Goal: Task Accomplishment & Management: Complete application form

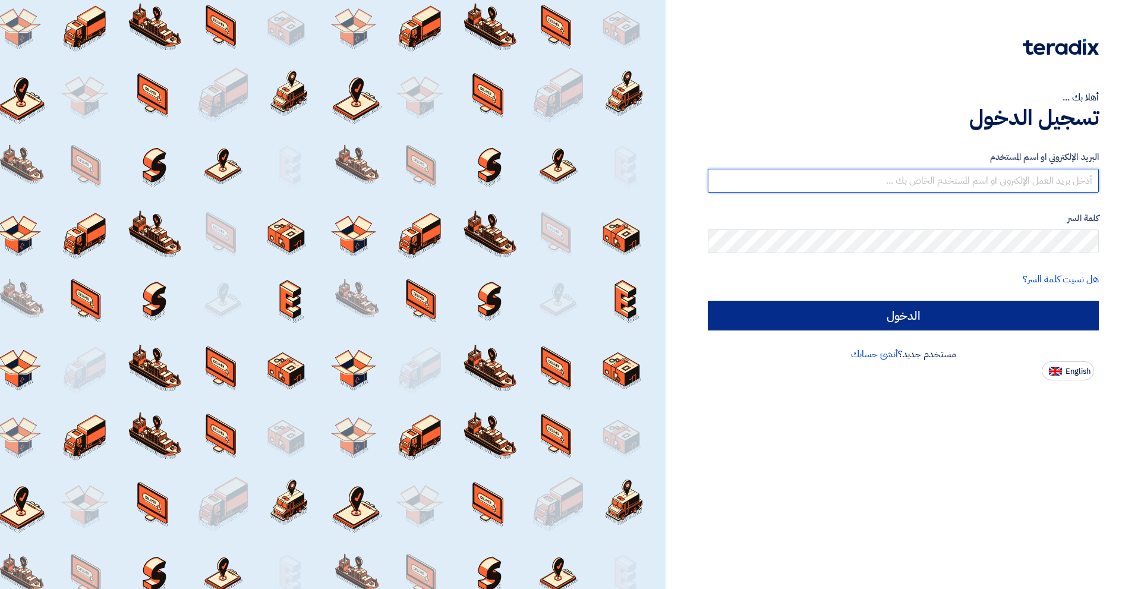
type input "[EMAIL_ADDRESS][DOMAIN_NAME]"
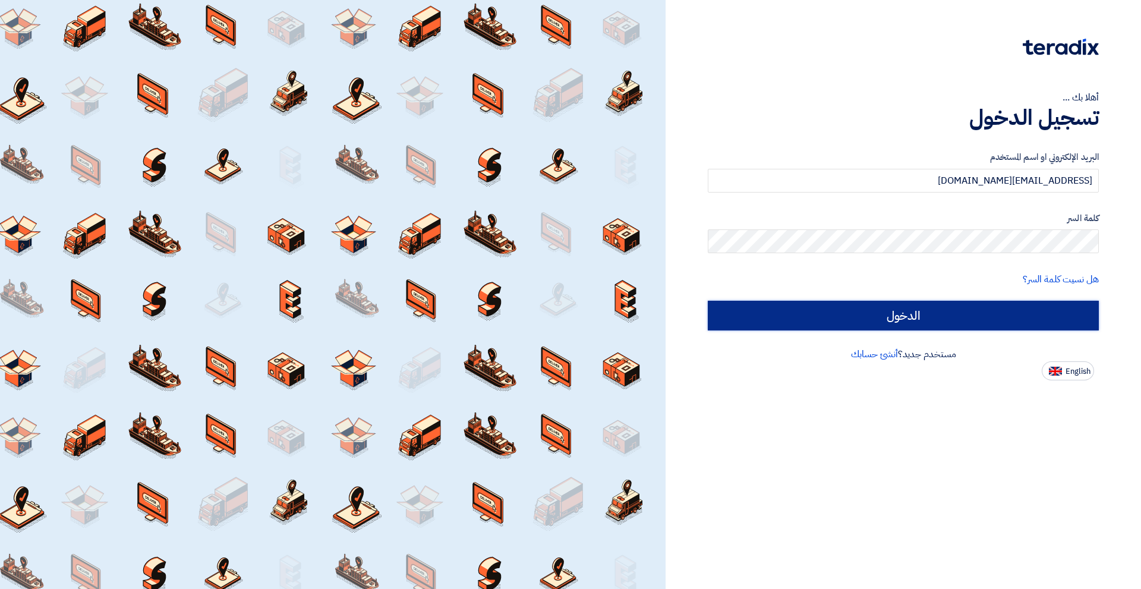
click at [951, 308] on input "الدخول" at bounding box center [903, 316] width 391 height 30
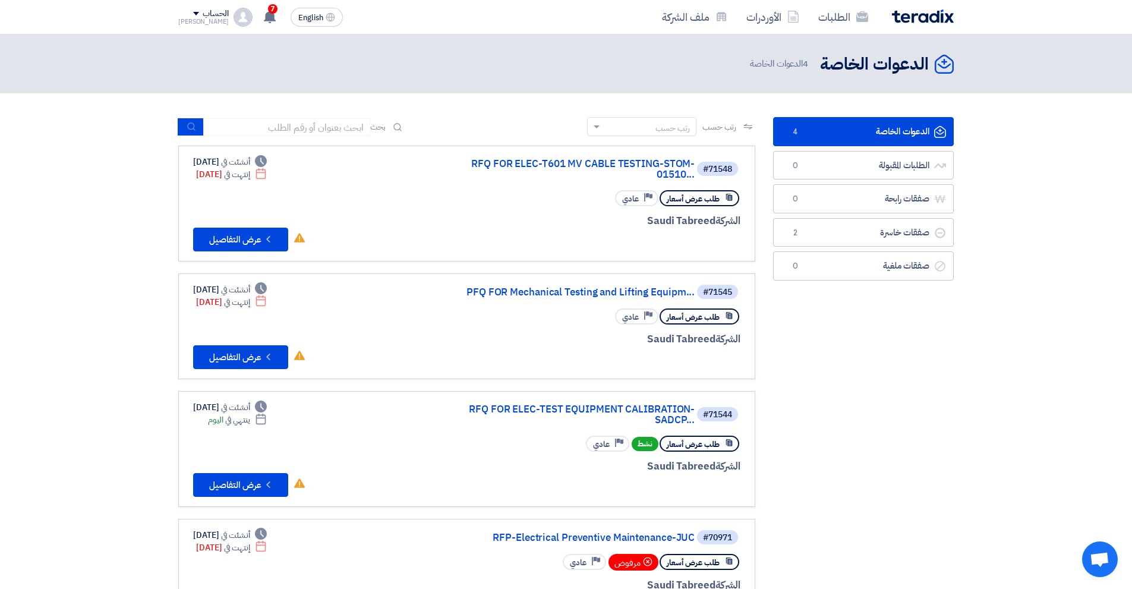
scroll to position [59, 0]
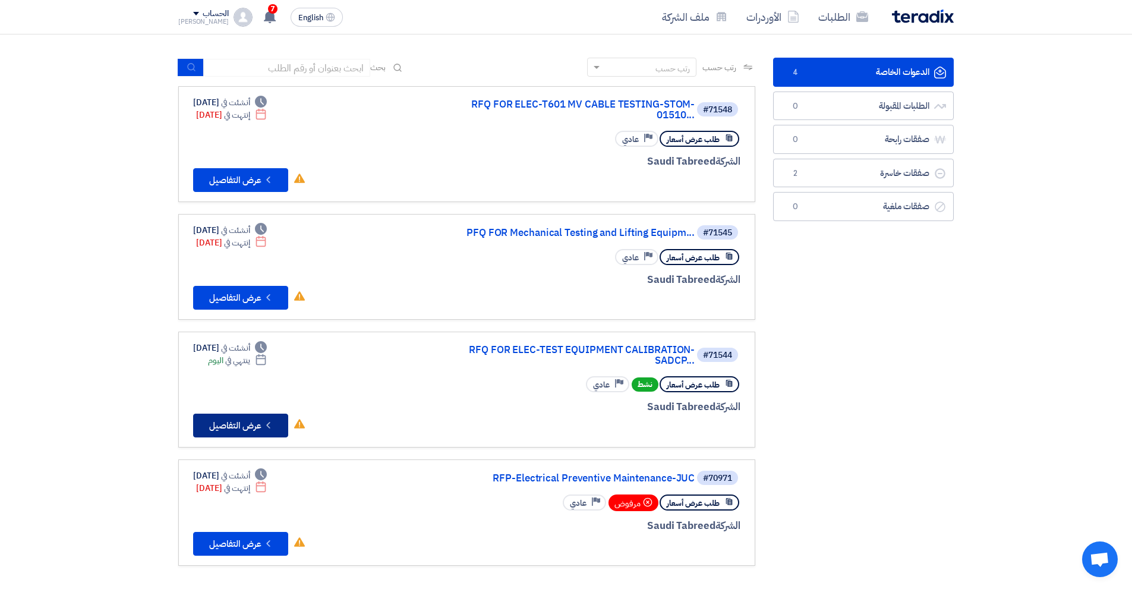
click at [254, 425] on button "Check details عرض التفاصيل" at bounding box center [240, 426] width 95 height 24
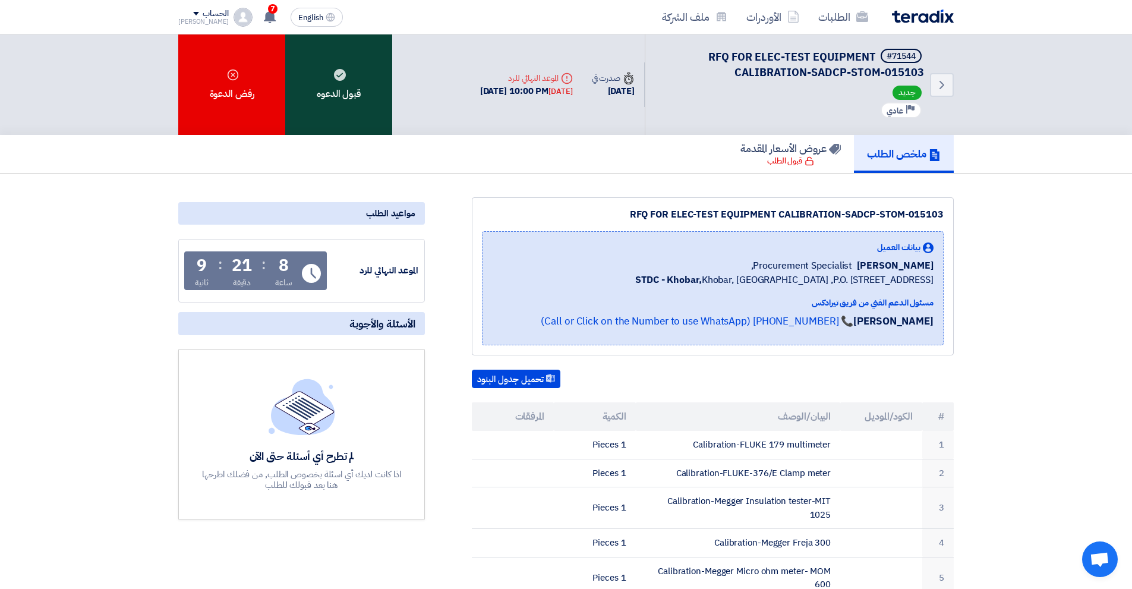
click at [369, 112] on div "قبول الدعوه" at bounding box center [338, 84] width 107 height 100
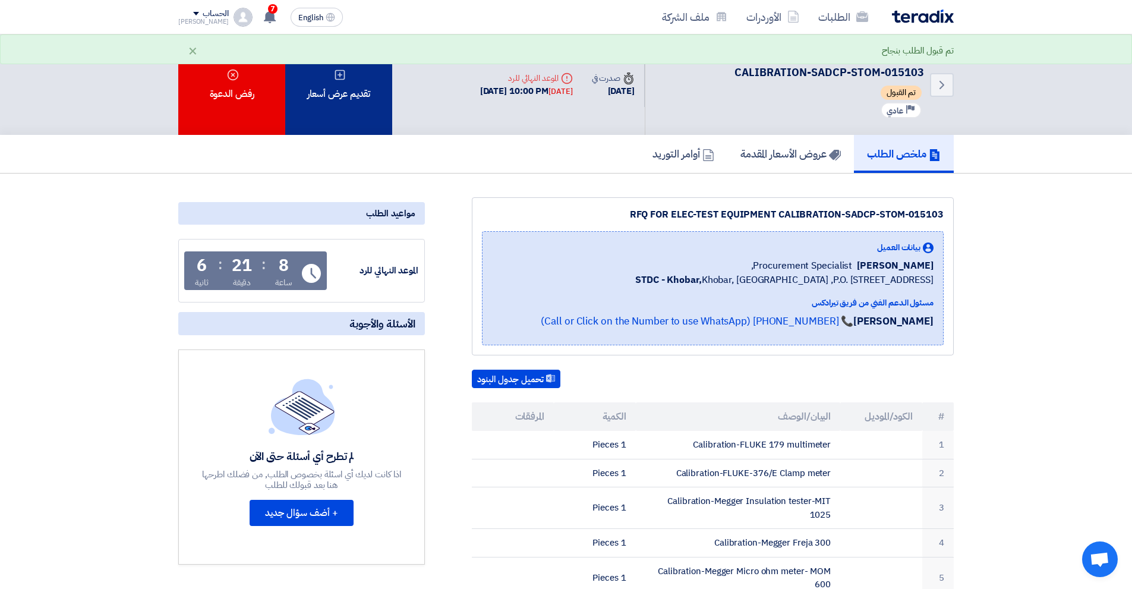
click at [348, 100] on div "تقديم عرض أسعار" at bounding box center [338, 84] width 107 height 100
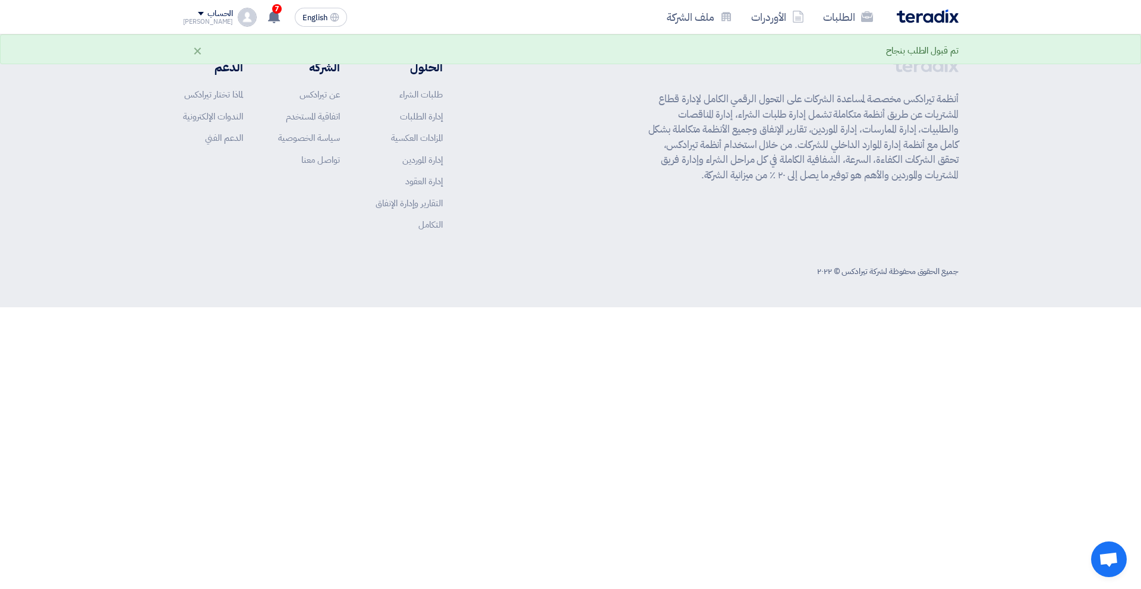
click at [370, 111] on div "الحلول طلبات الشراء إدارة الطلبات المزادات العكسية إدارة الموردين إدارة العقود …" at bounding box center [313, 149] width 260 height 182
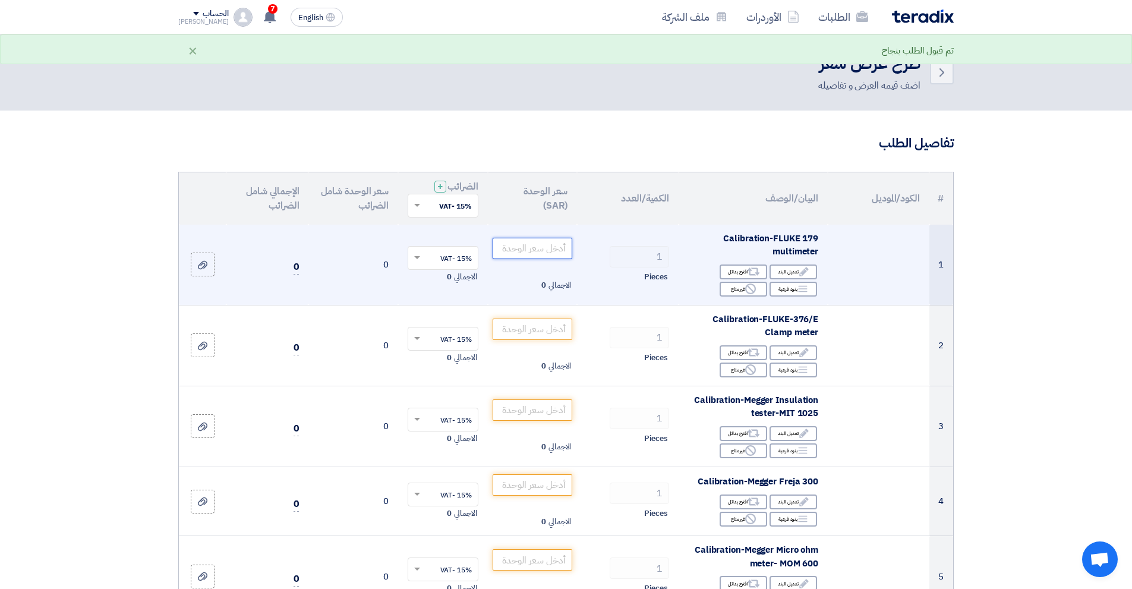
click at [530, 247] on input "number" at bounding box center [533, 248] width 80 height 21
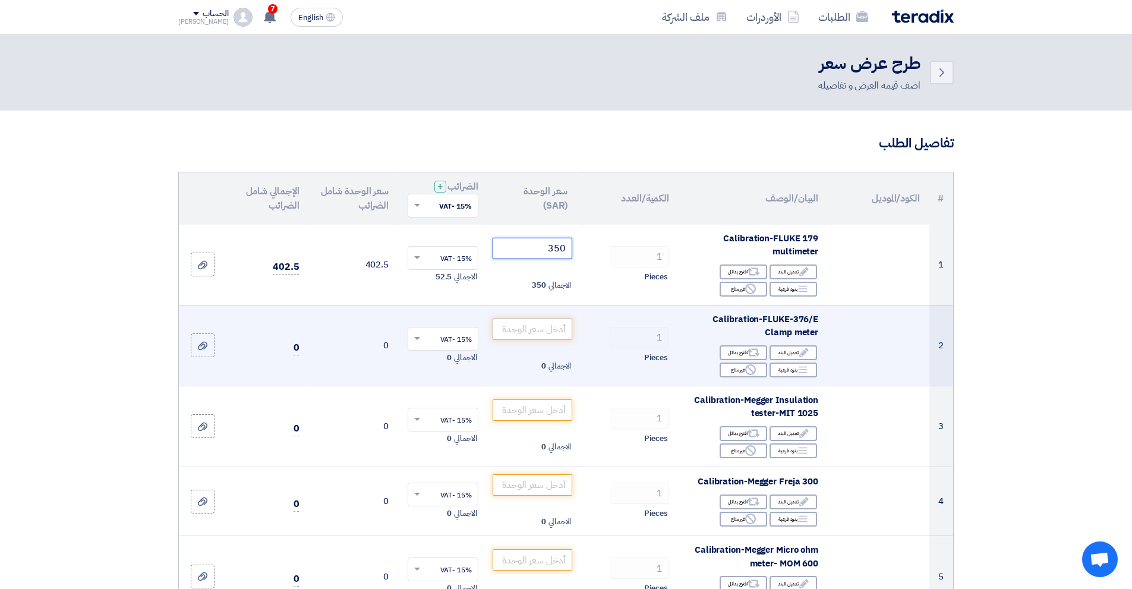
type input "350"
click at [539, 335] on input "number" at bounding box center [533, 329] width 80 height 21
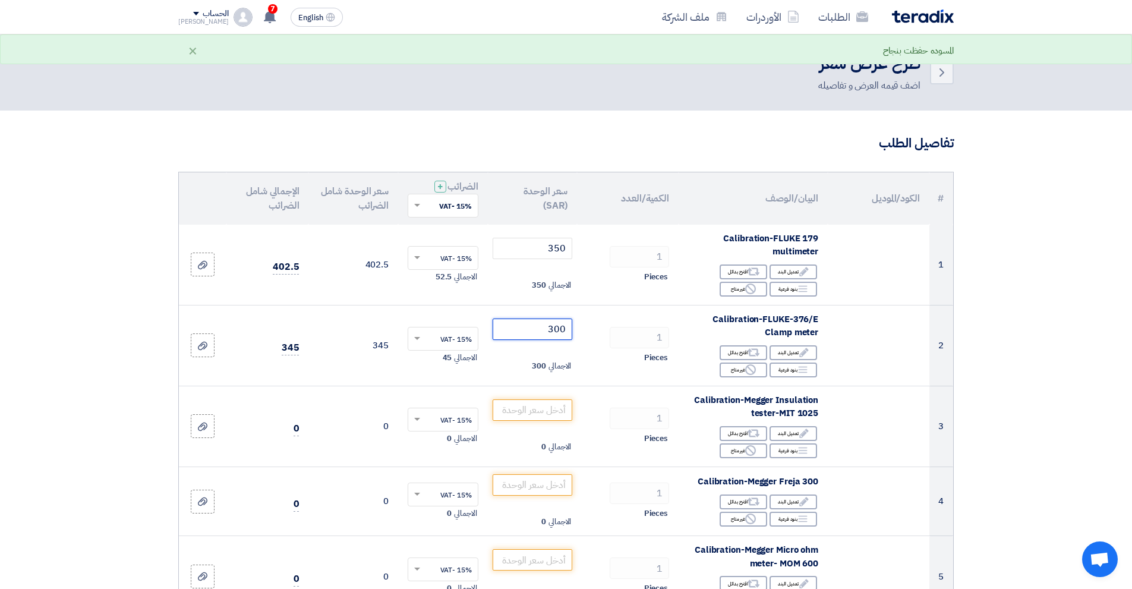
type input "300"
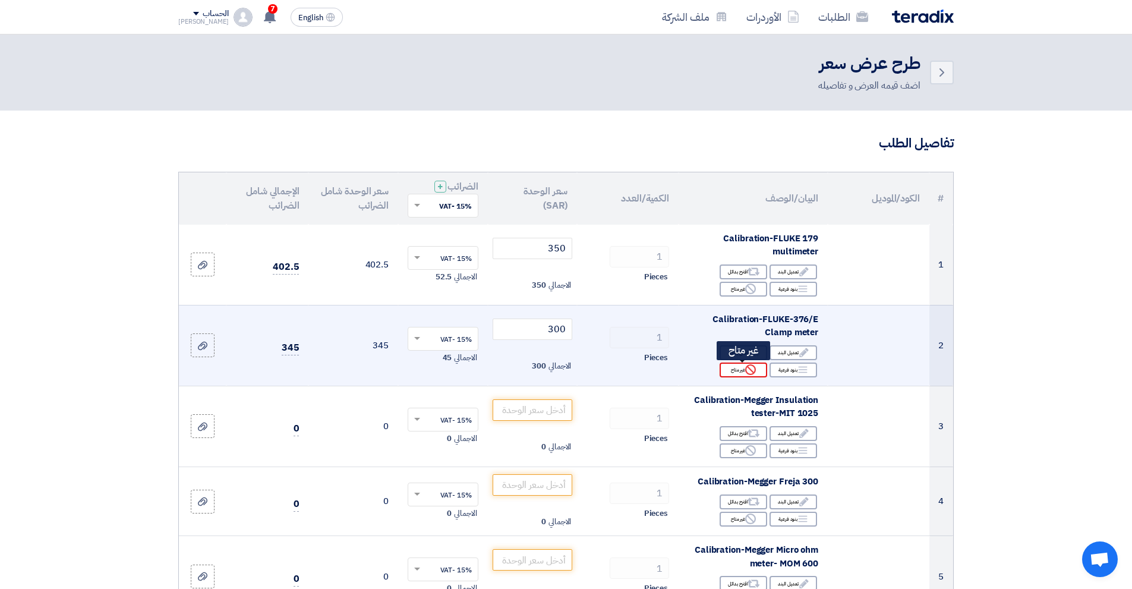
click at [758, 374] on div "Reject غير متاح" at bounding box center [744, 370] width 48 height 15
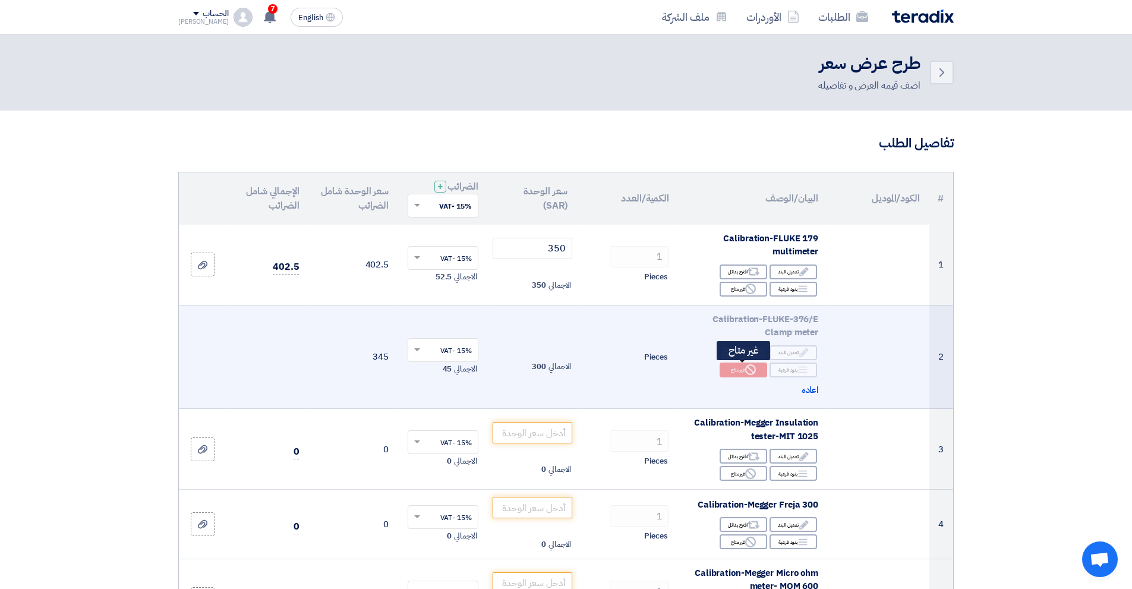
click at [747, 371] on use at bounding box center [750, 369] width 11 height 11
click at [805, 388] on span "اعاده" at bounding box center [810, 390] width 17 height 14
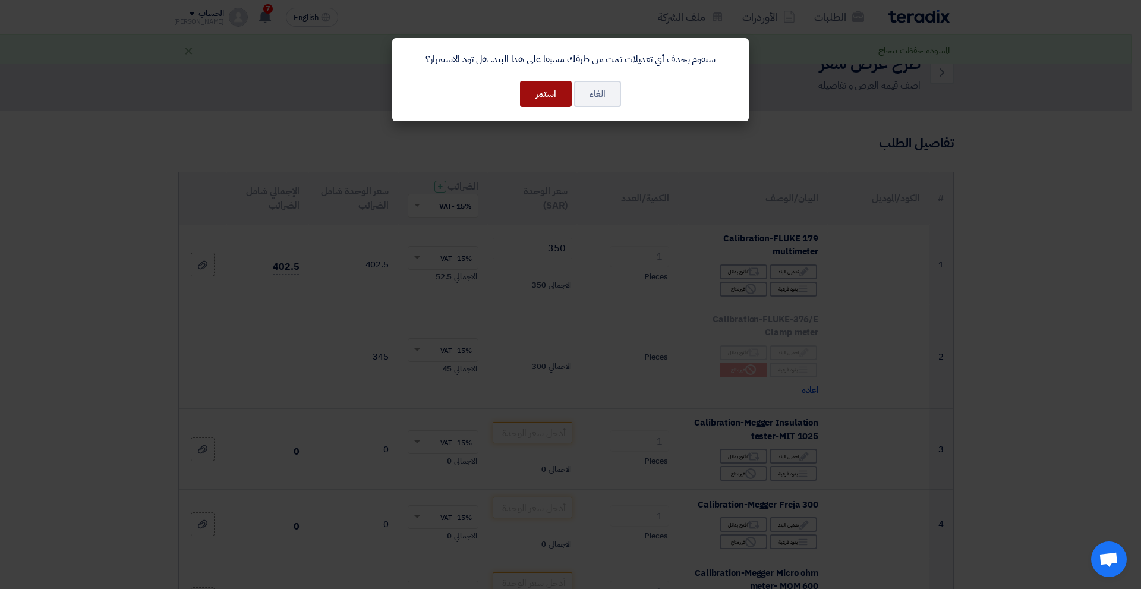
click at [547, 93] on button "استمر" at bounding box center [546, 94] width 52 height 26
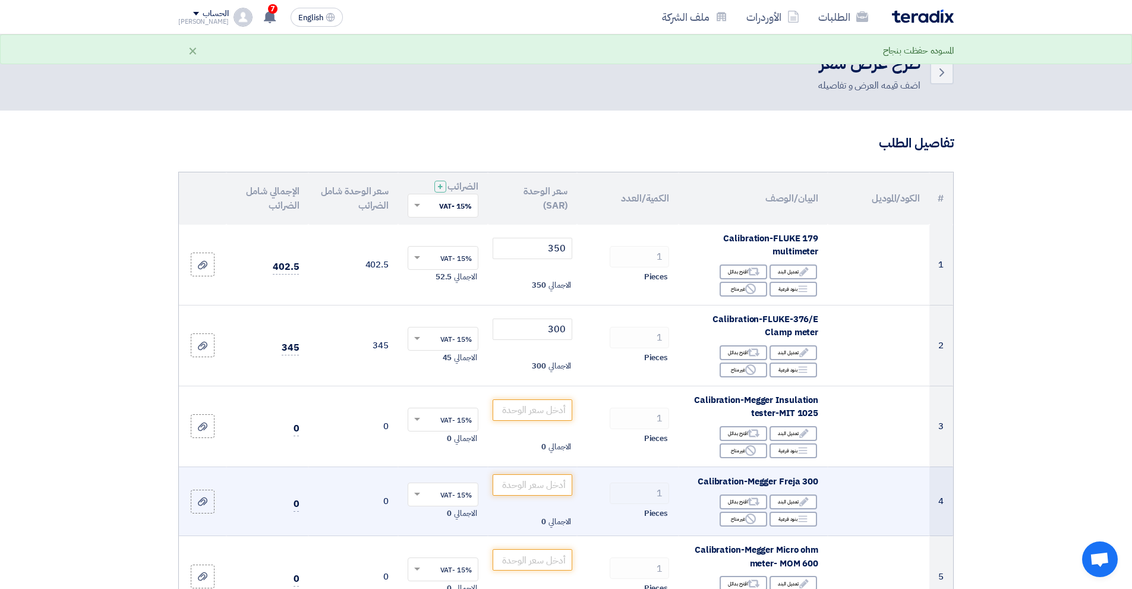
scroll to position [59, 0]
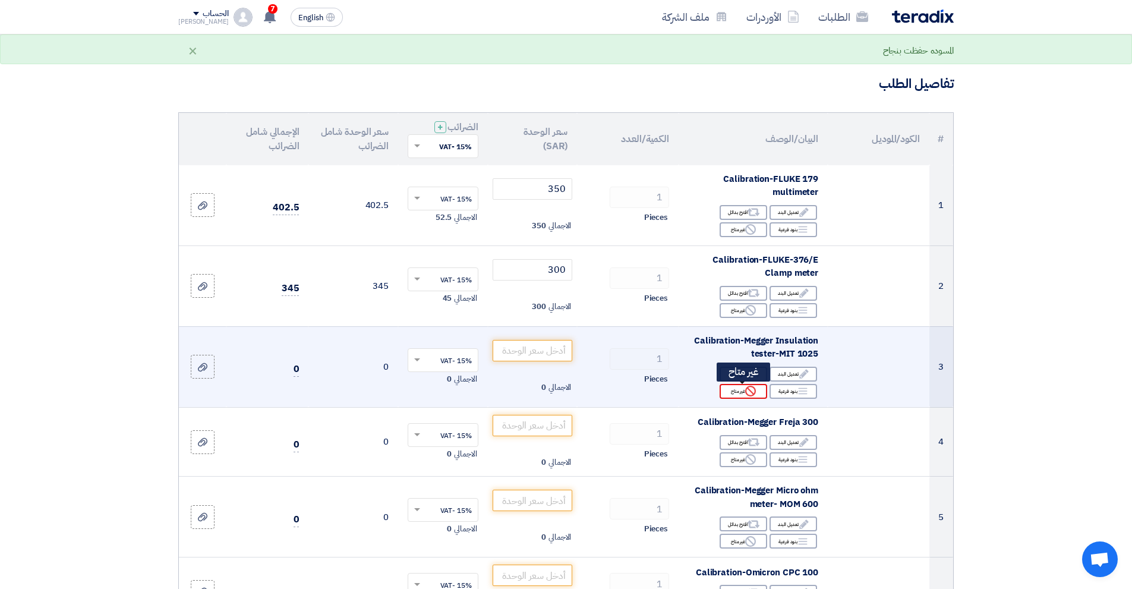
click at [738, 391] on div "Reject غير متاح" at bounding box center [744, 391] width 48 height 15
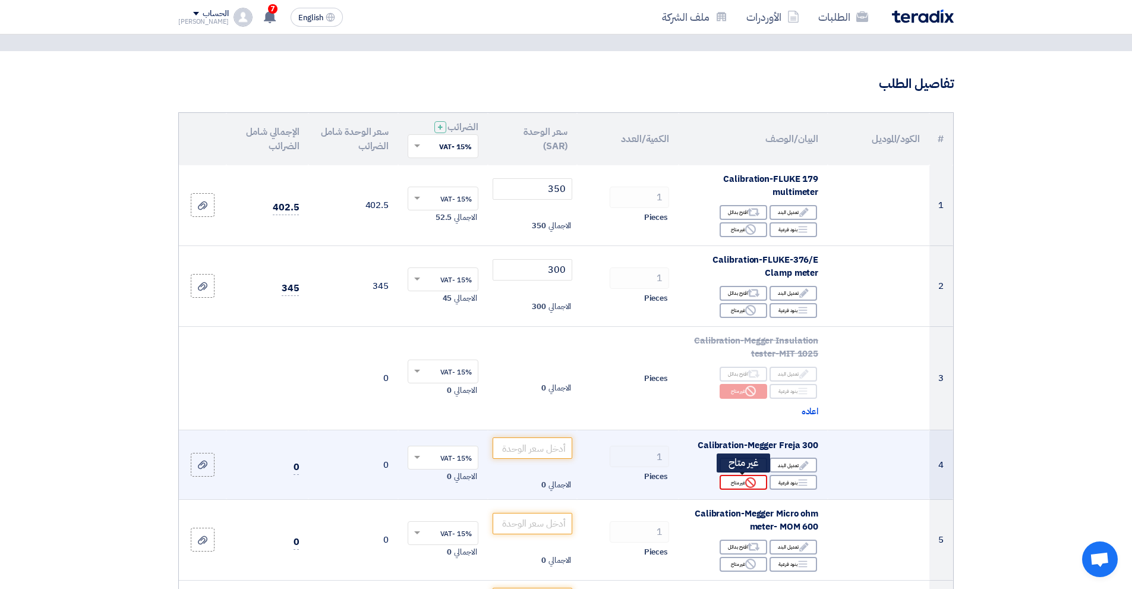
click at [751, 481] on icon "Reject" at bounding box center [750, 482] width 11 height 11
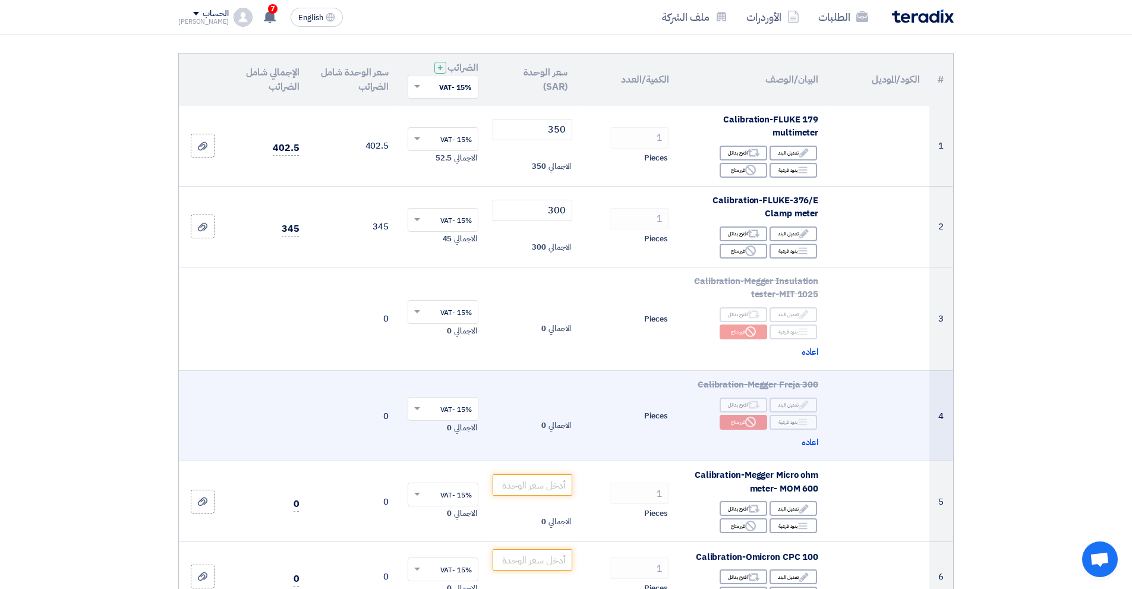
scroll to position [238, 0]
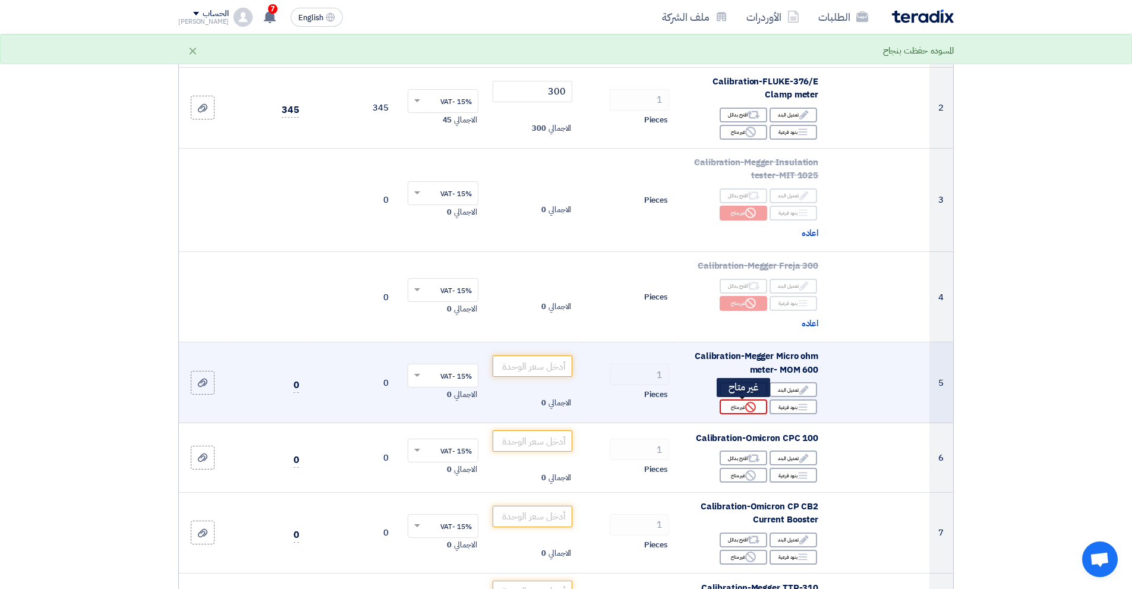
click at [738, 407] on div "Reject غير متاح" at bounding box center [744, 406] width 48 height 15
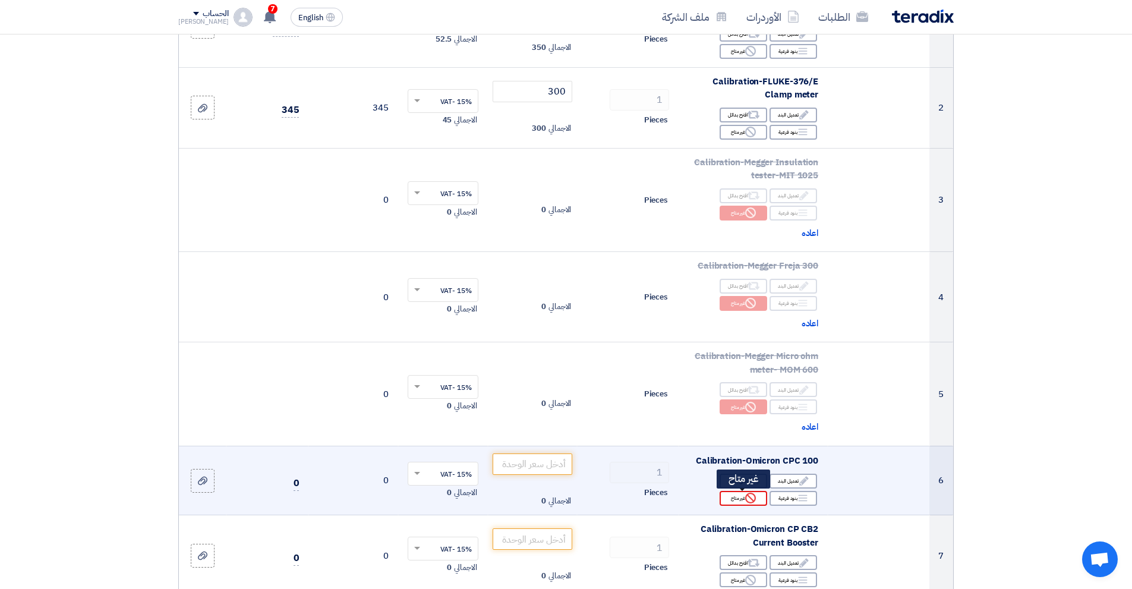
click at [748, 497] on icon "Reject" at bounding box center [750, 498] width 11 height 11
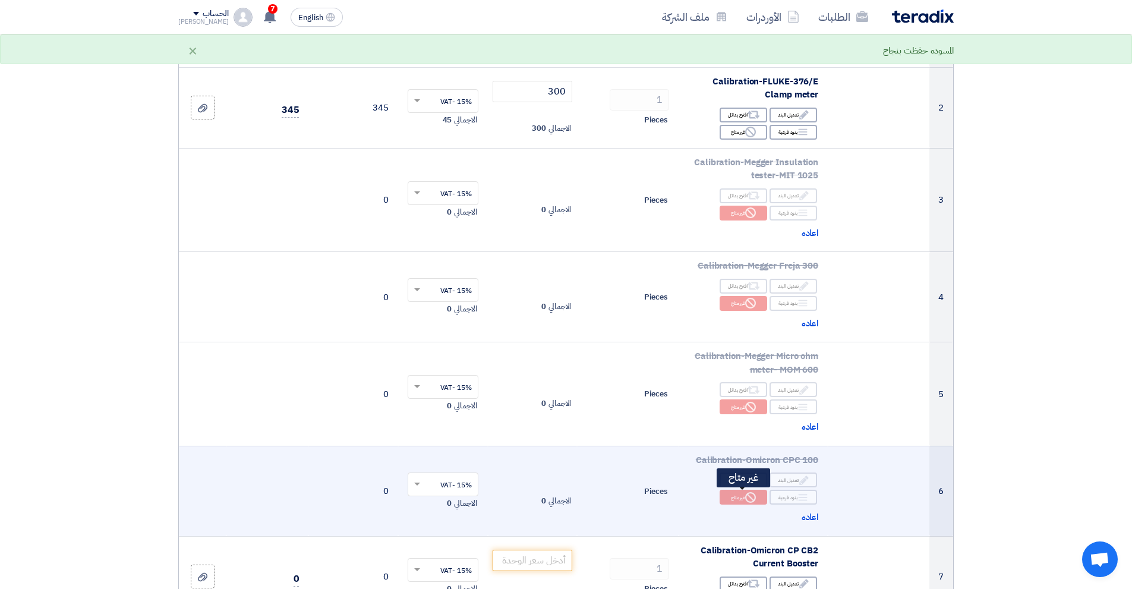
scroll to position [357, 0]
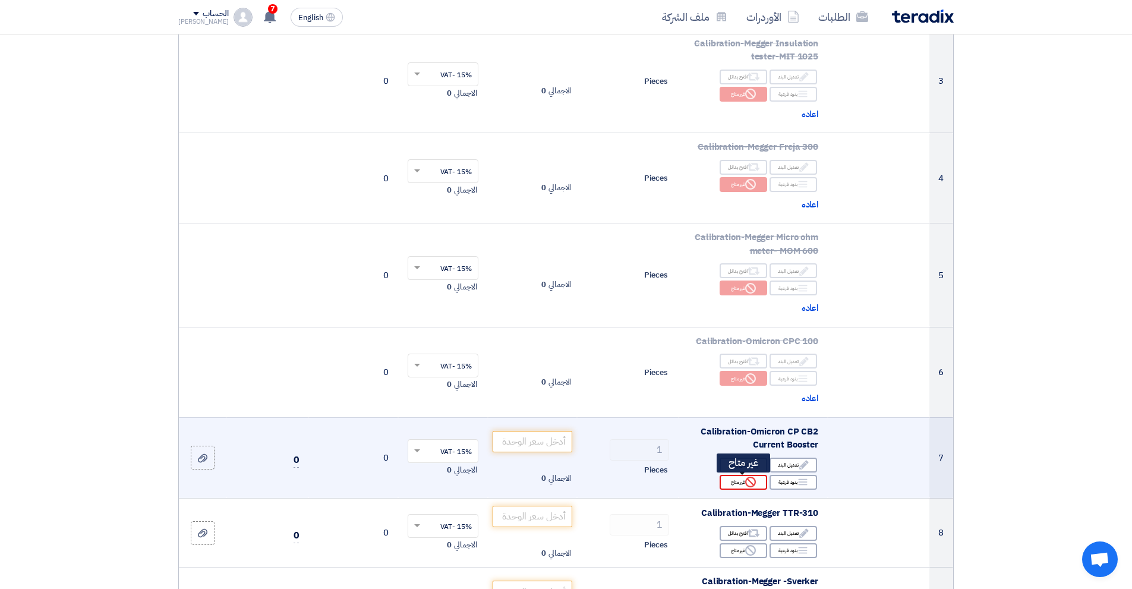
click at [748, 484] on icon "Reject" at bounding box center [750, 482] width 11 height 11
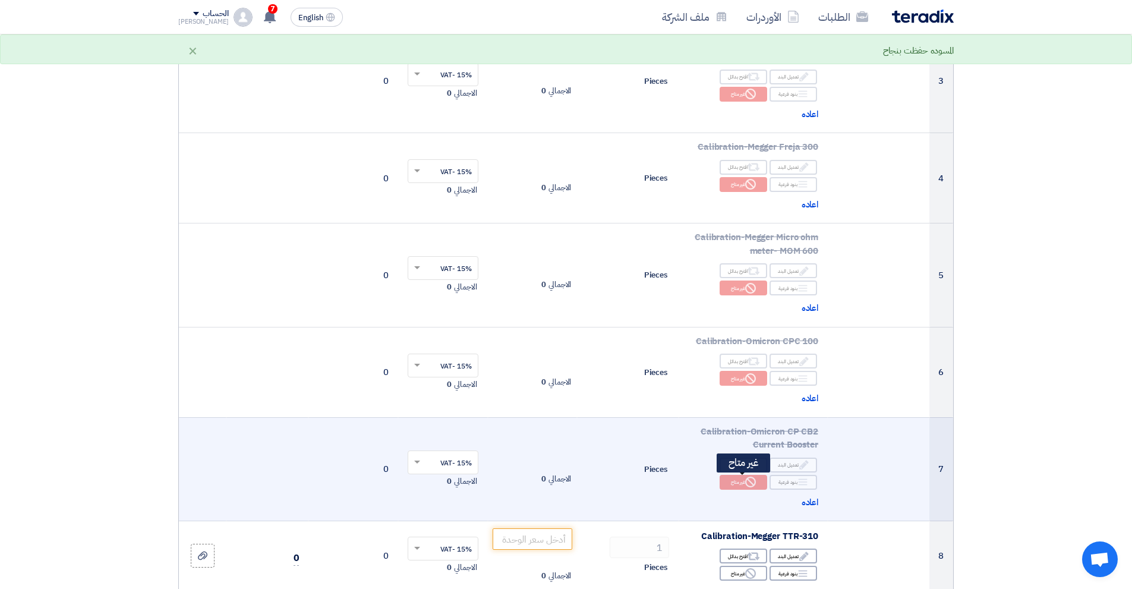
scroll to position [476, 0]
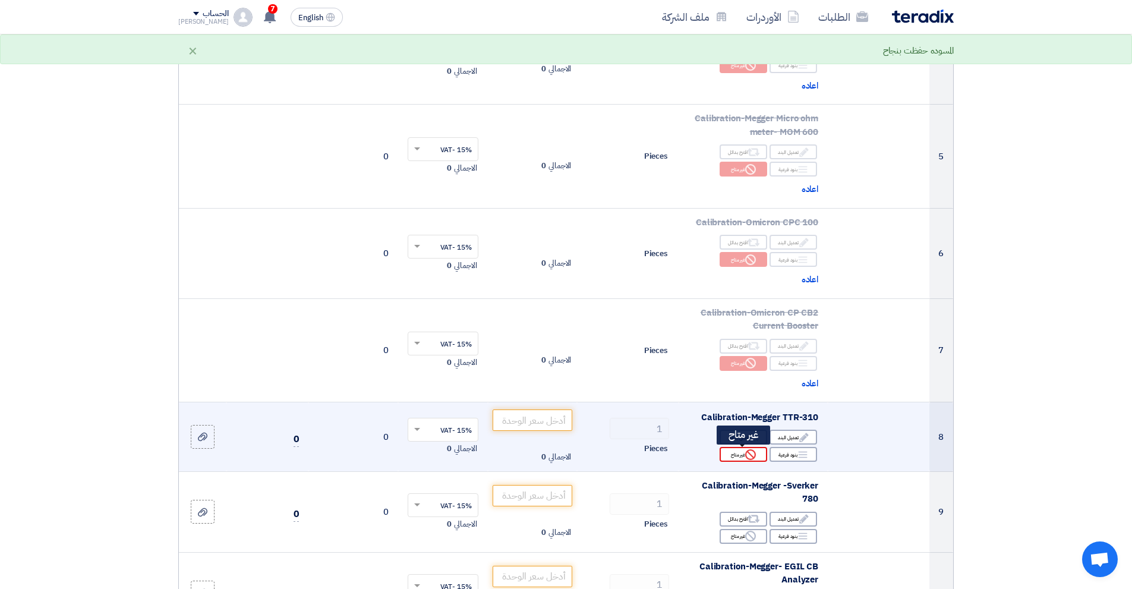
click at [732, 453] on div "Reject غير متاح" at bounding box center [744, 454] width 48 height 15
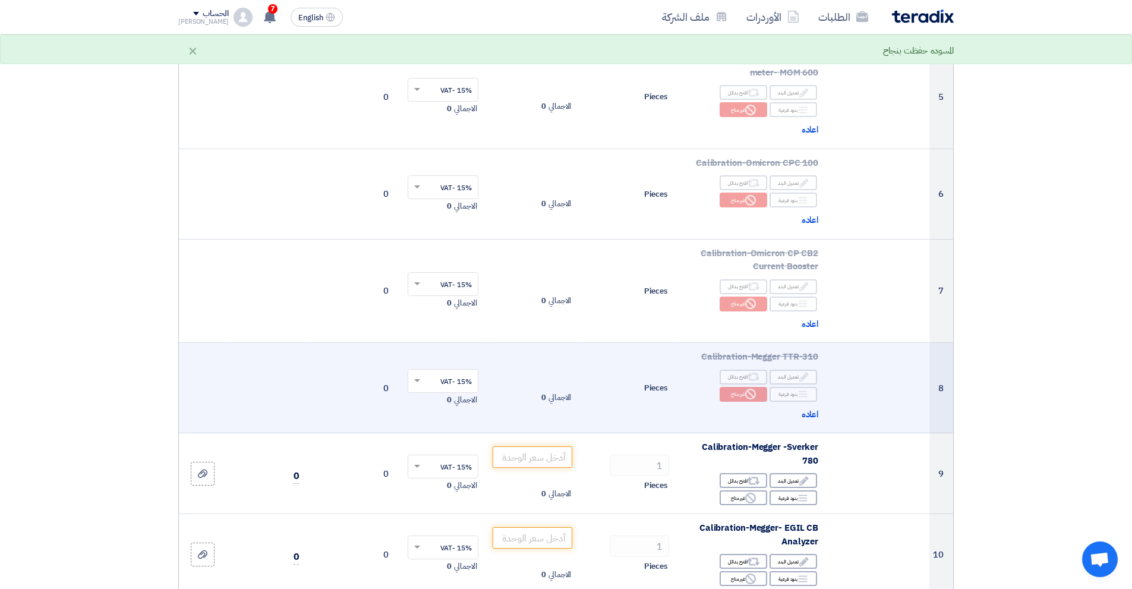
scroll to position [594, 0]
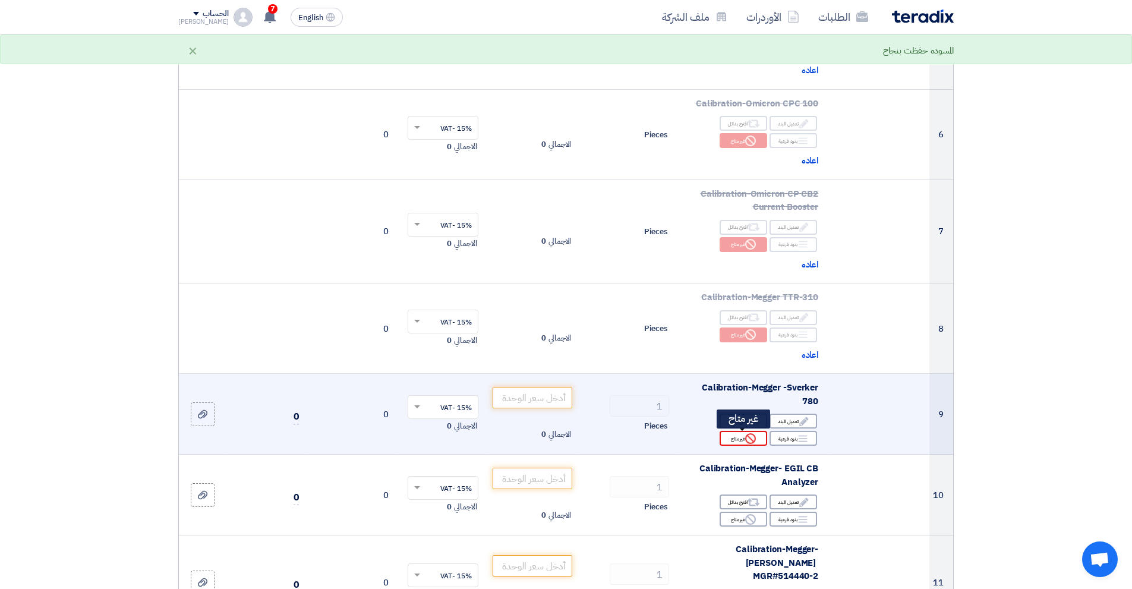
click at [733, 444] on div "Reject غير متاح" at bounding box center [744, 438] width 48 height 15
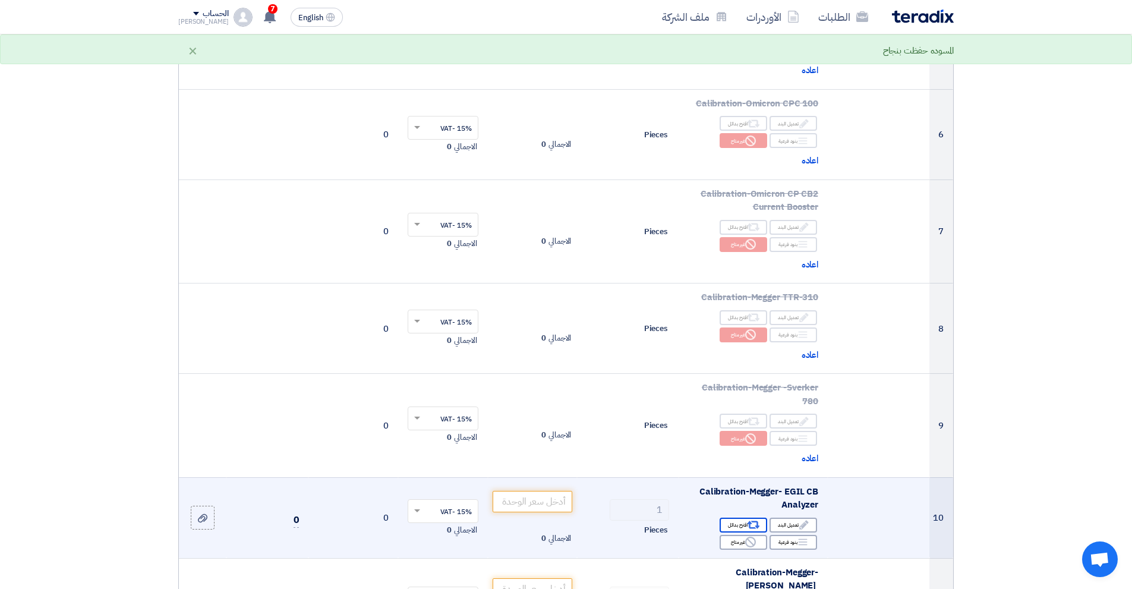
scroll to position [654, 0]
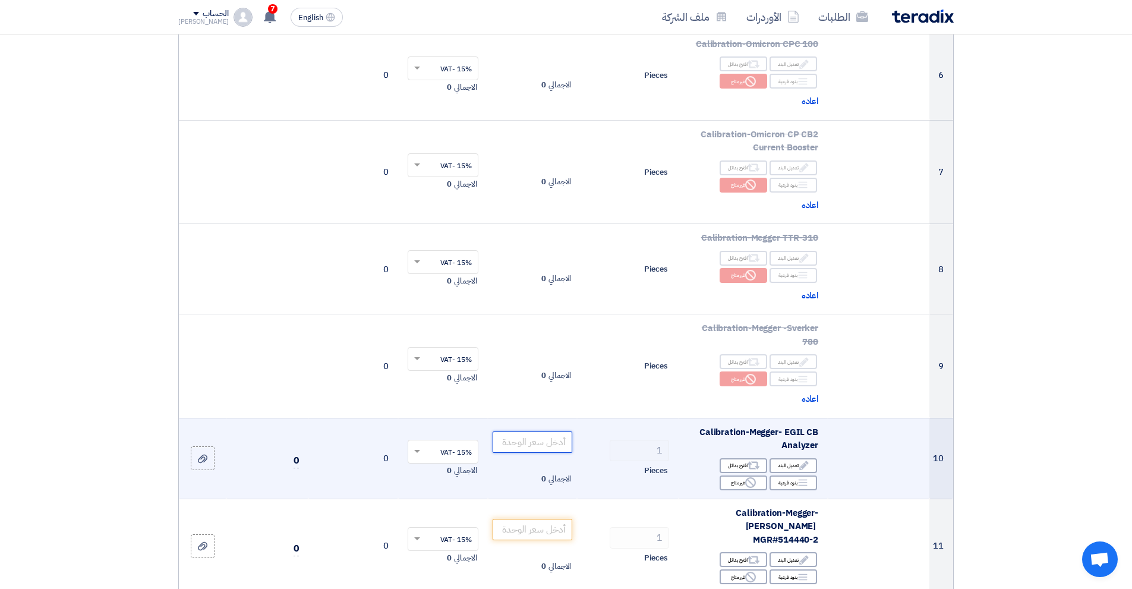
click at [561, 438] on input "number" at bounding box center [533, 442] width 80 height 21
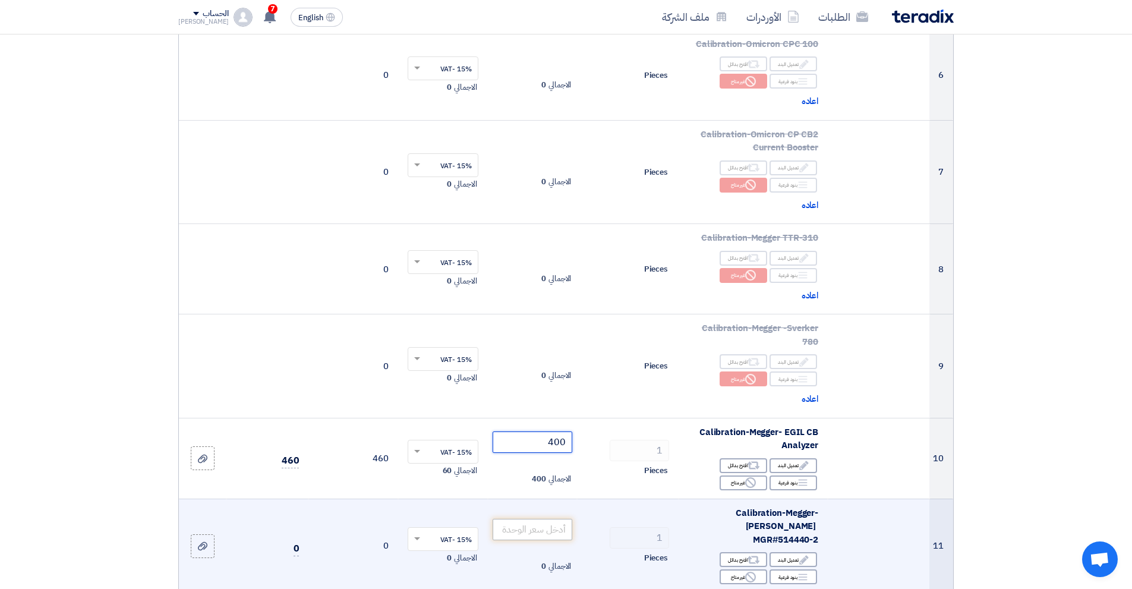
type input "400"
click at [545, 519] on input "number" at bounding box center [533, 529] width 80 height 21
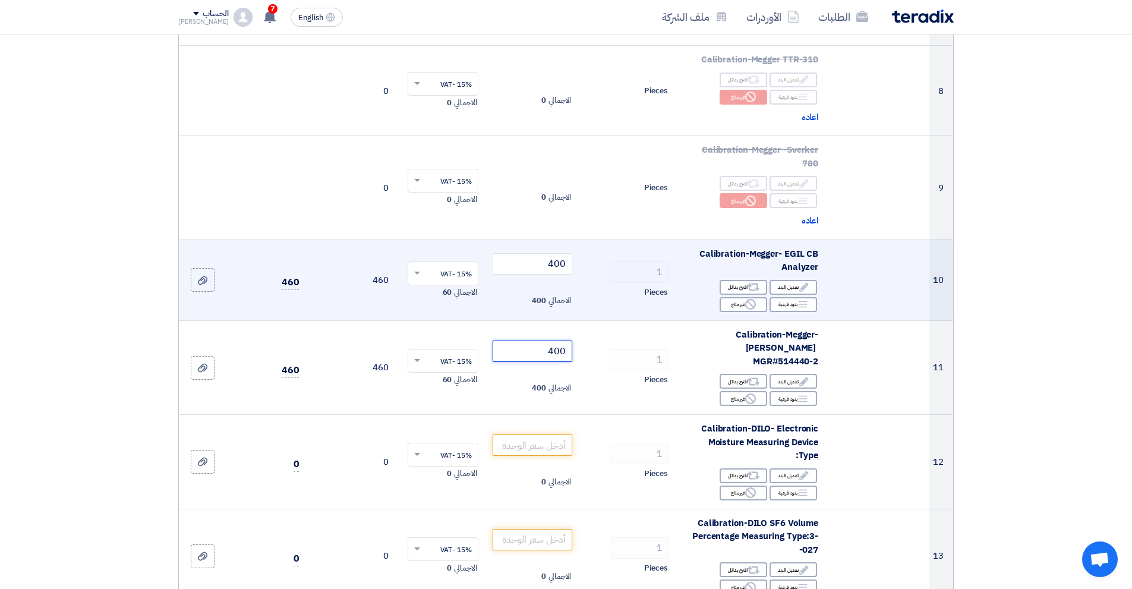
scroll to position [892, 0]
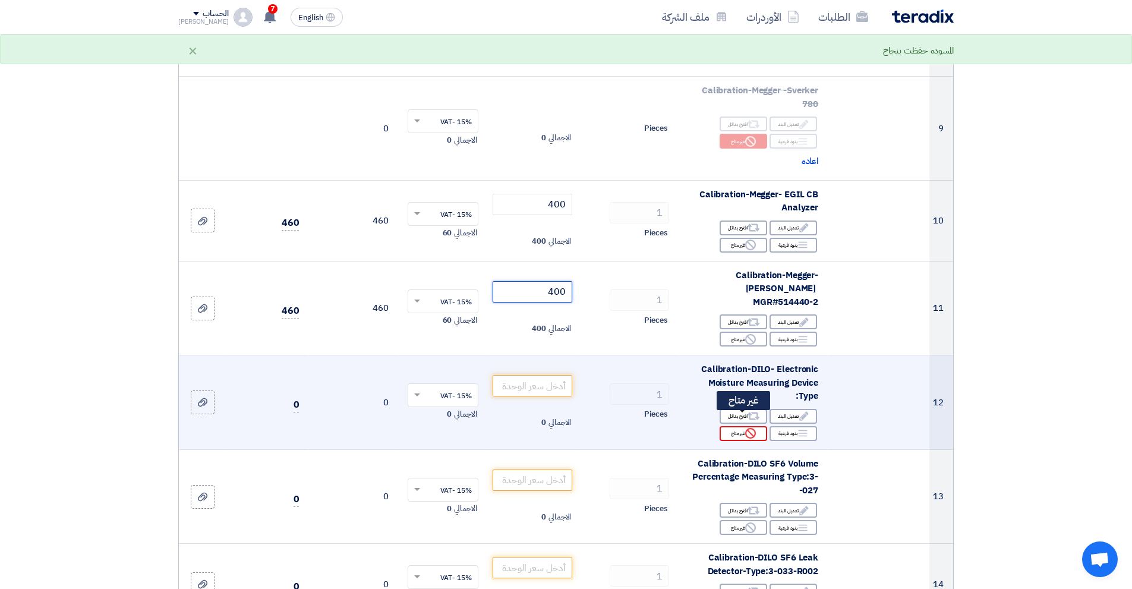
type input "400"
click at [736, 426] on div "Reject غير متاح" at bounding box center [744, 433] width 48 height 15
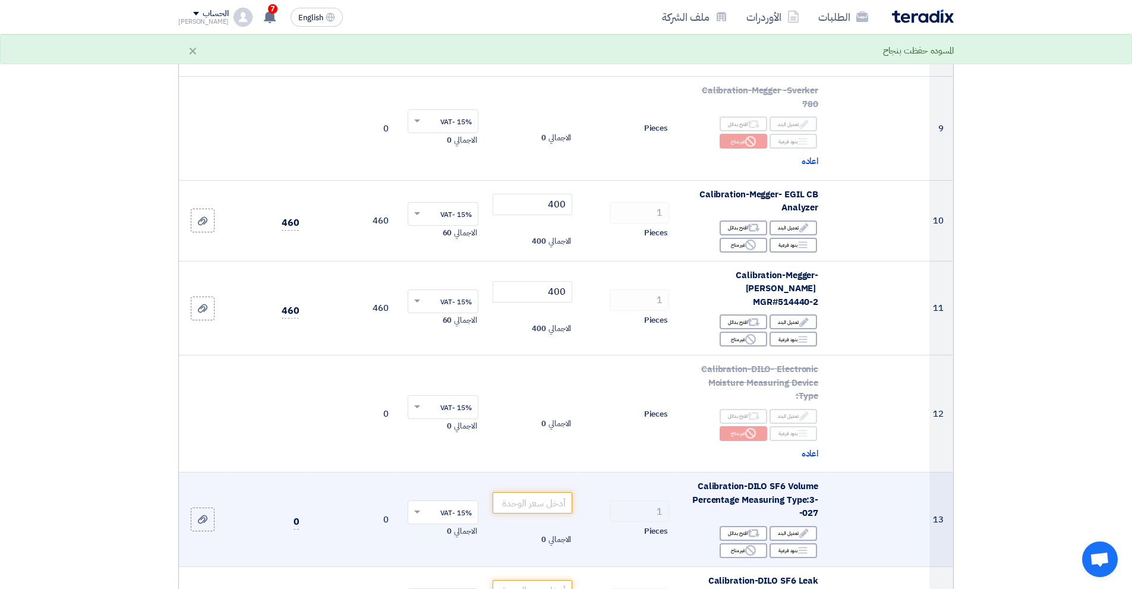
scroll to position [1010, 0]
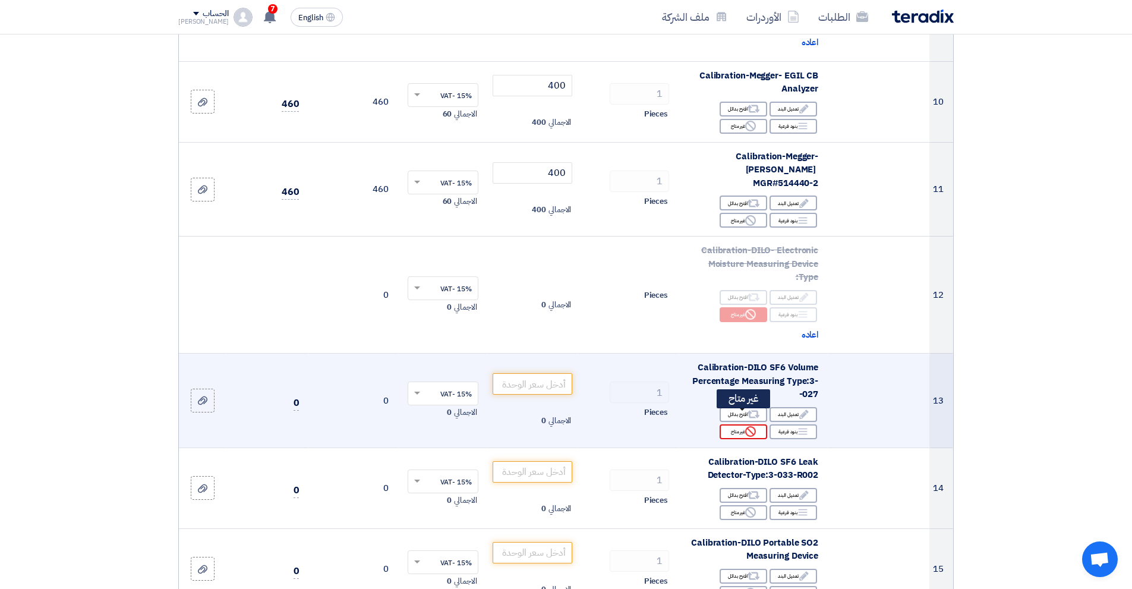
click at [745, 424] on div "Reject غير متاح" at bounding box center [744, 431] width 48 height 15
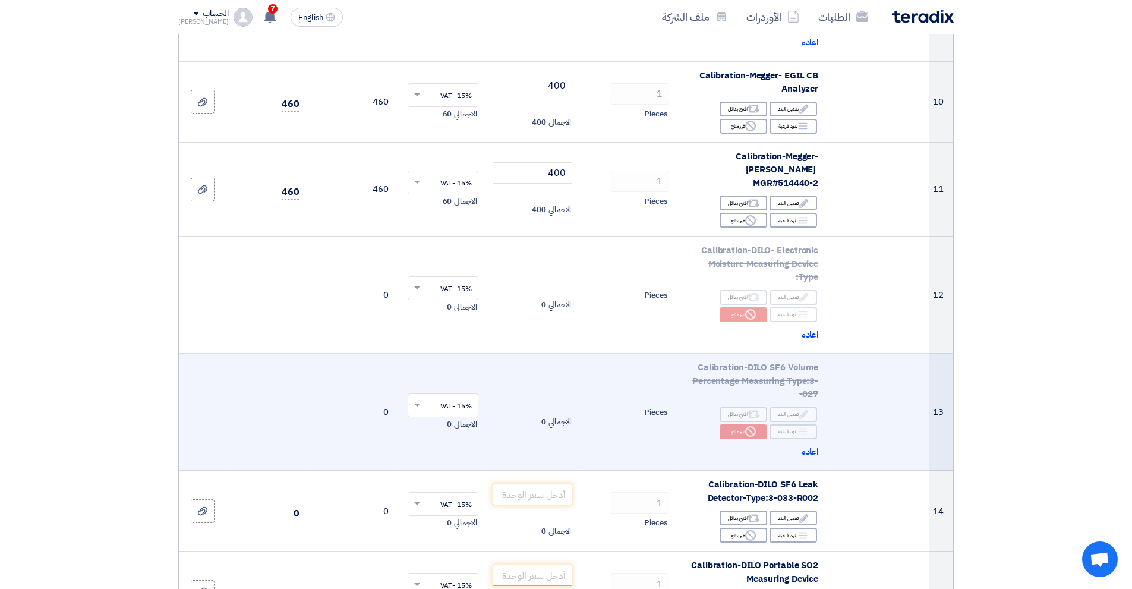
scroll to position [1129, 0]
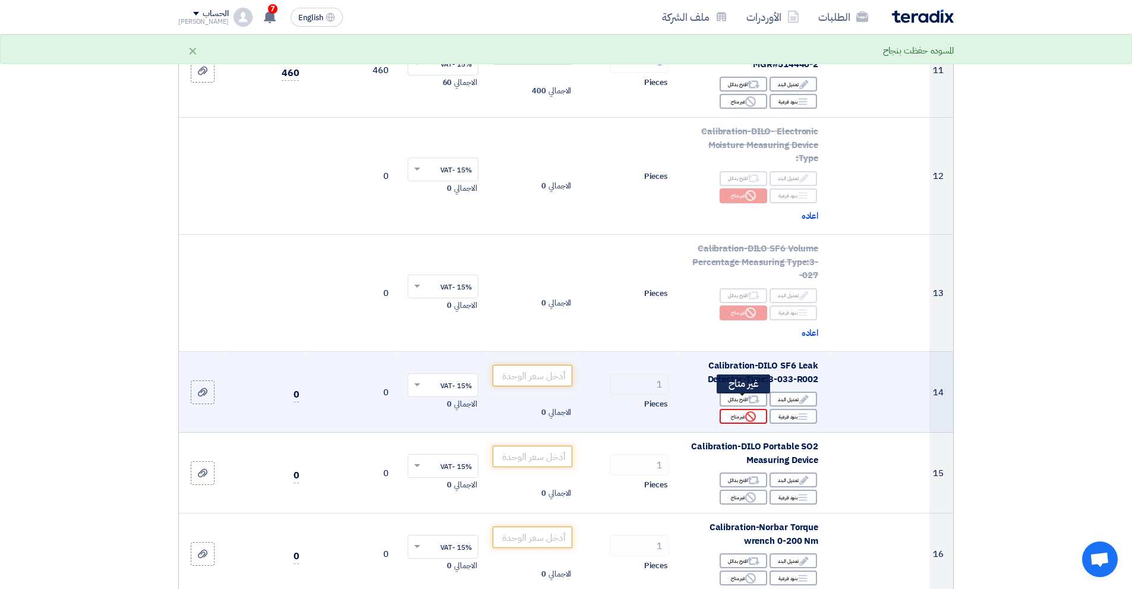
click at [743, 409] on div "Reject غير متاح" at bounding box center [744, 416] width 48 height 15
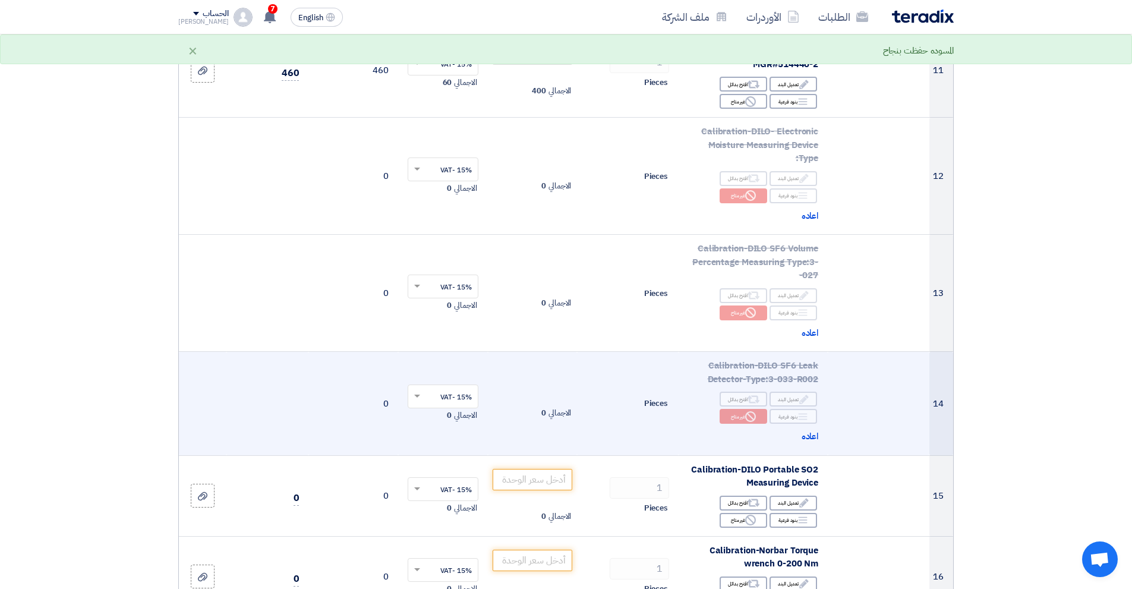
scroll to position [1248, 0]
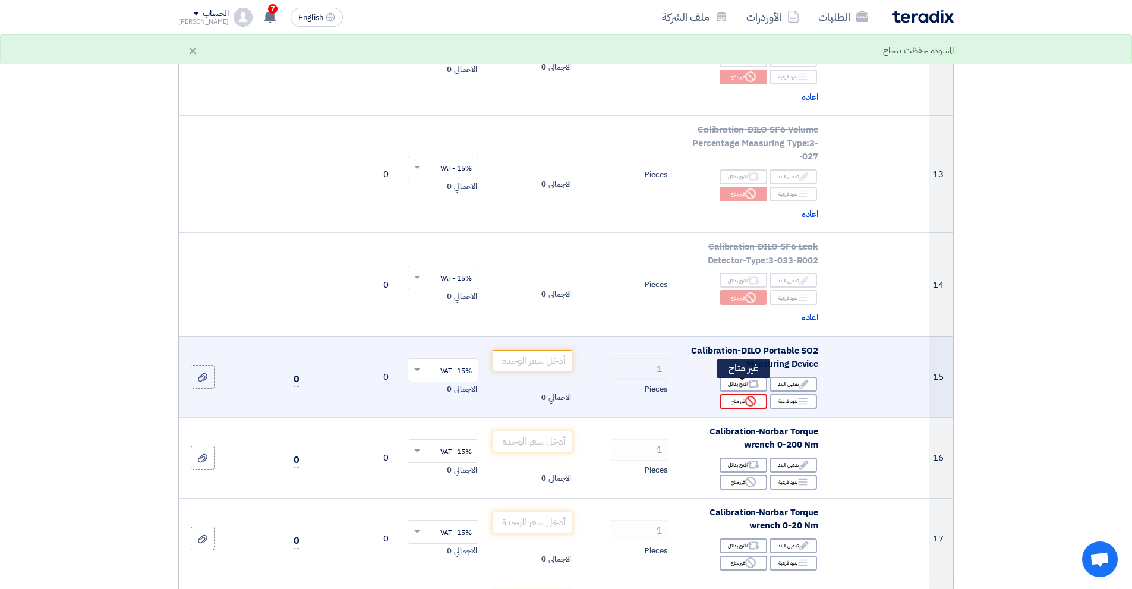
click at [750, 396] on icon "Reject" at bounding box center [750, 401] width 11 height 11
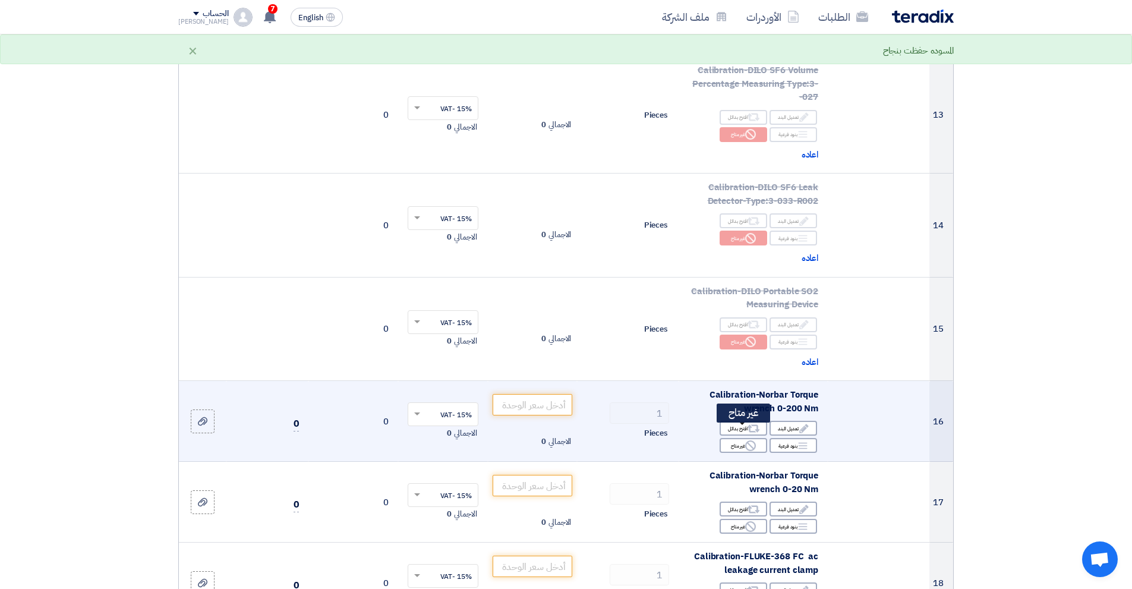
scroll to position [1367, 0]
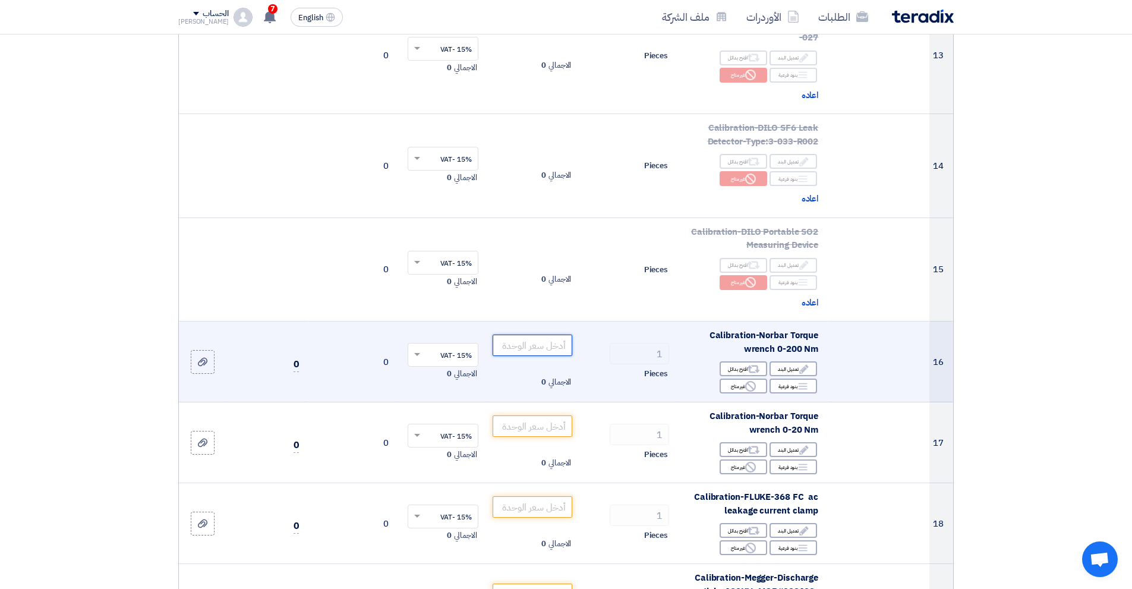
click at [540, 339] on input "number" at bounding box center [533, 345] width 80 height 21
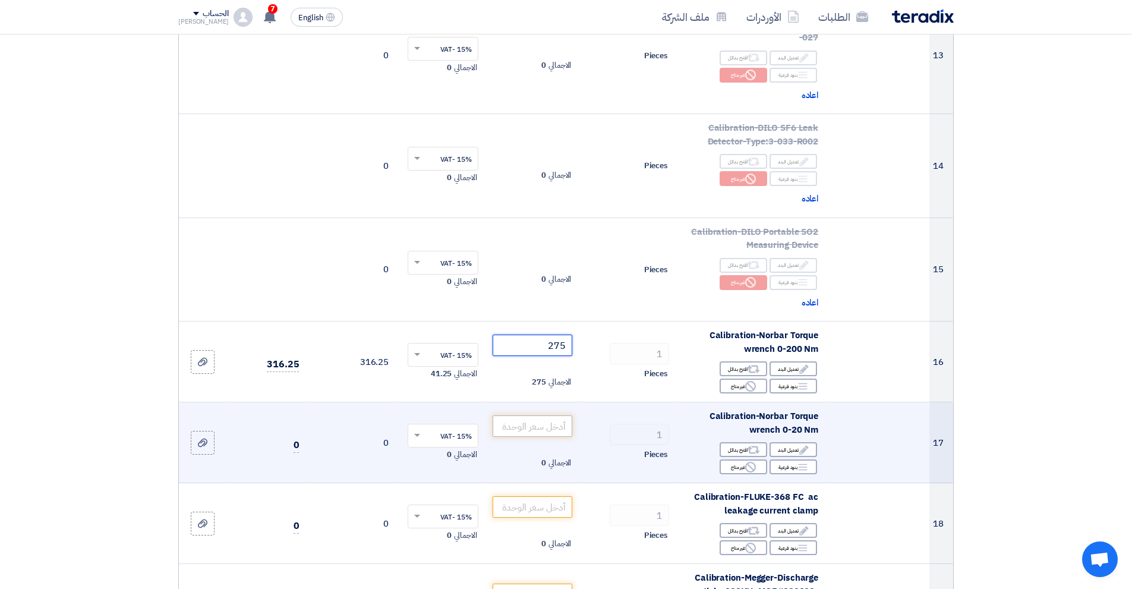
type input "275"
click at [553, 415] on input "number" at bounding box center [533, 425] width 80 height 21
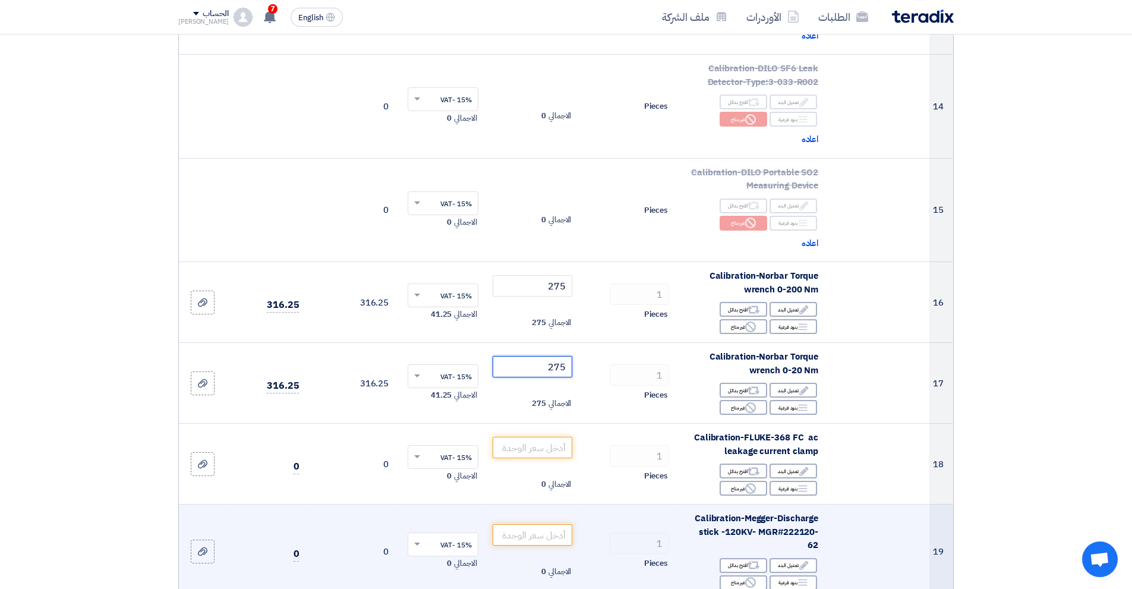
scroll to position [1486, 0]
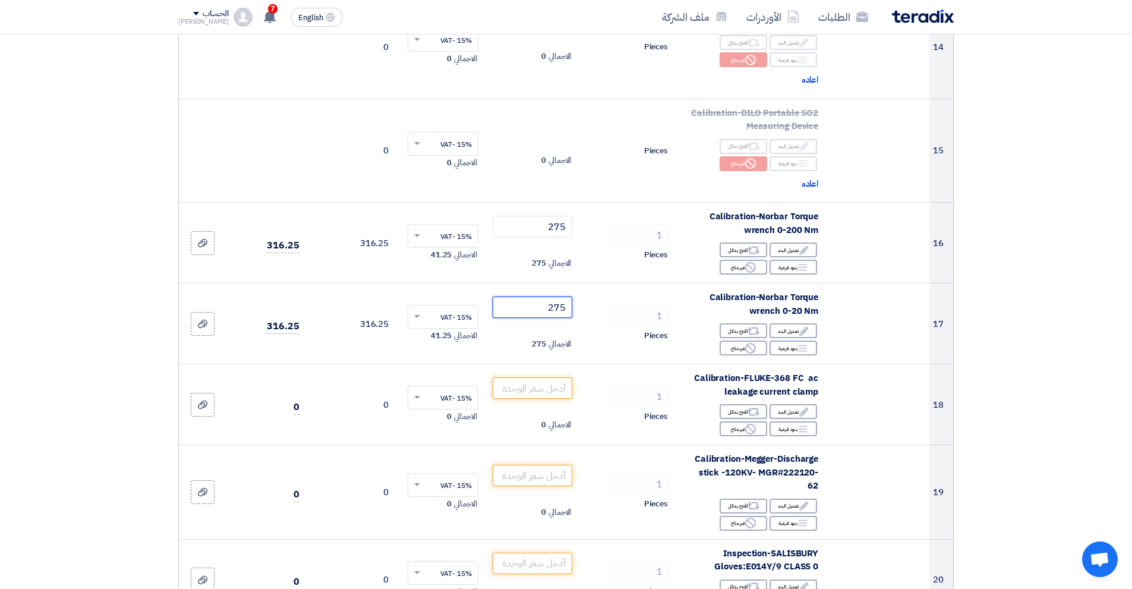
type input "275"
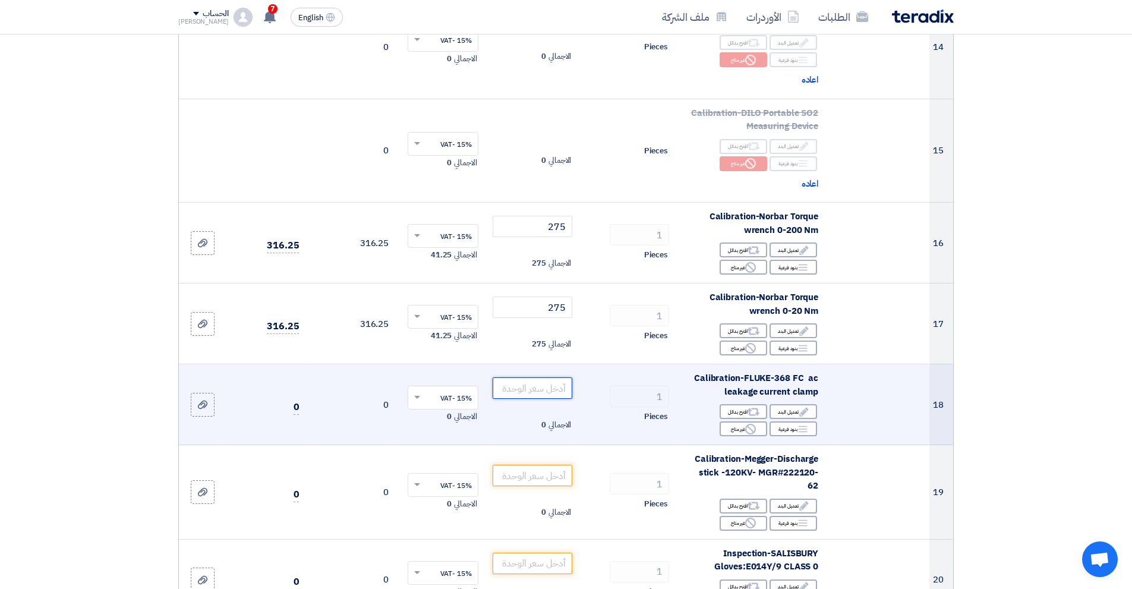
click at [539, 377] on input "number" at bounding box center [533, 387] width 80 height 21
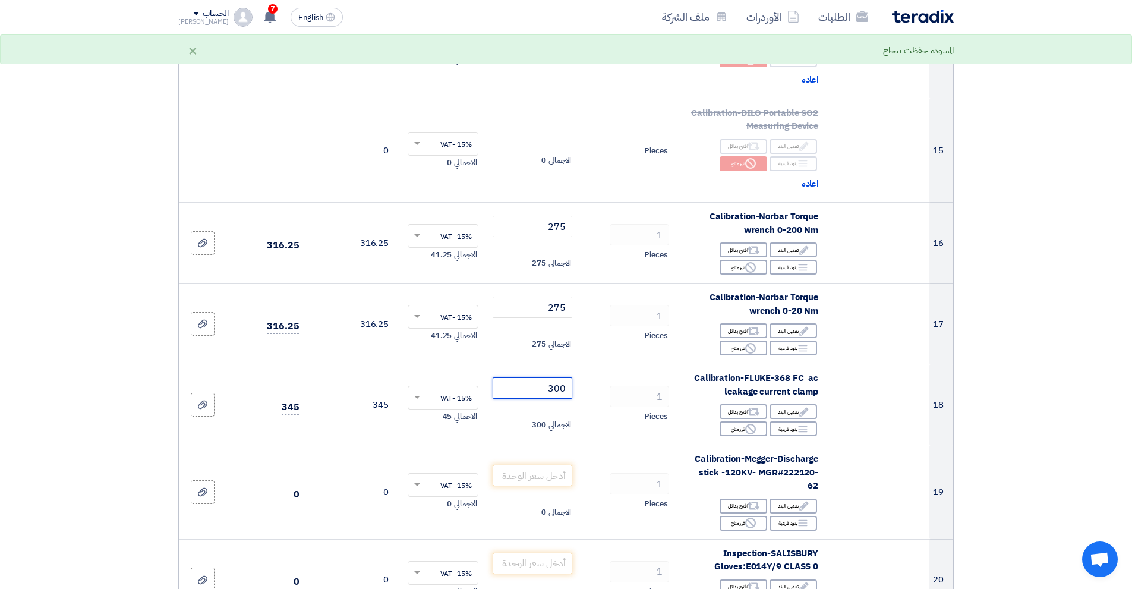
type input "300"
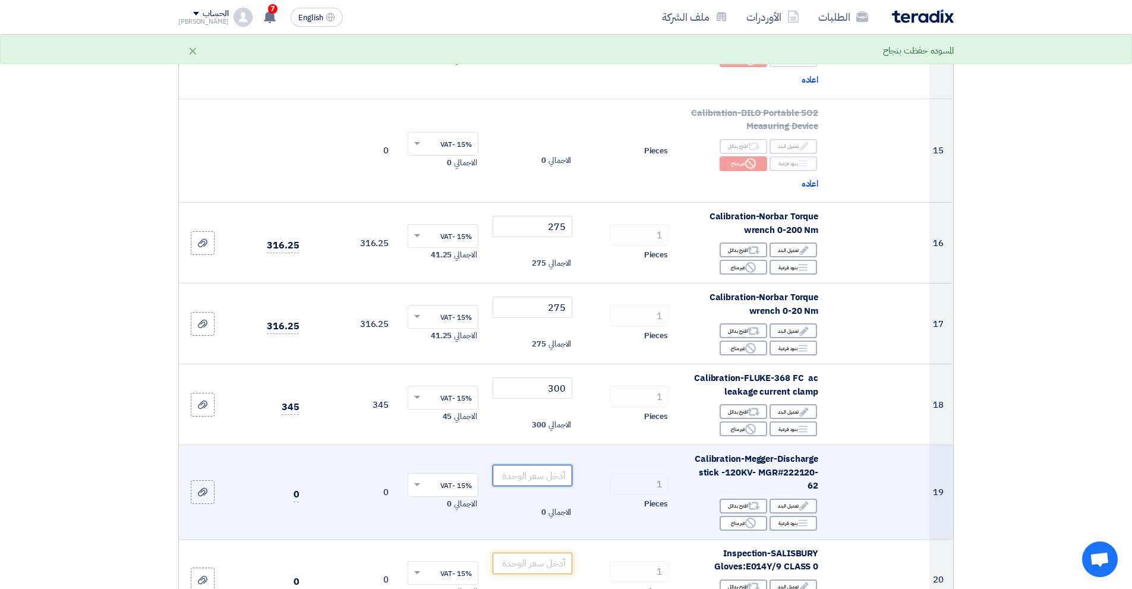
click at [547, 465] on input "number" at bounding box center [533, 475] width 80 height 21
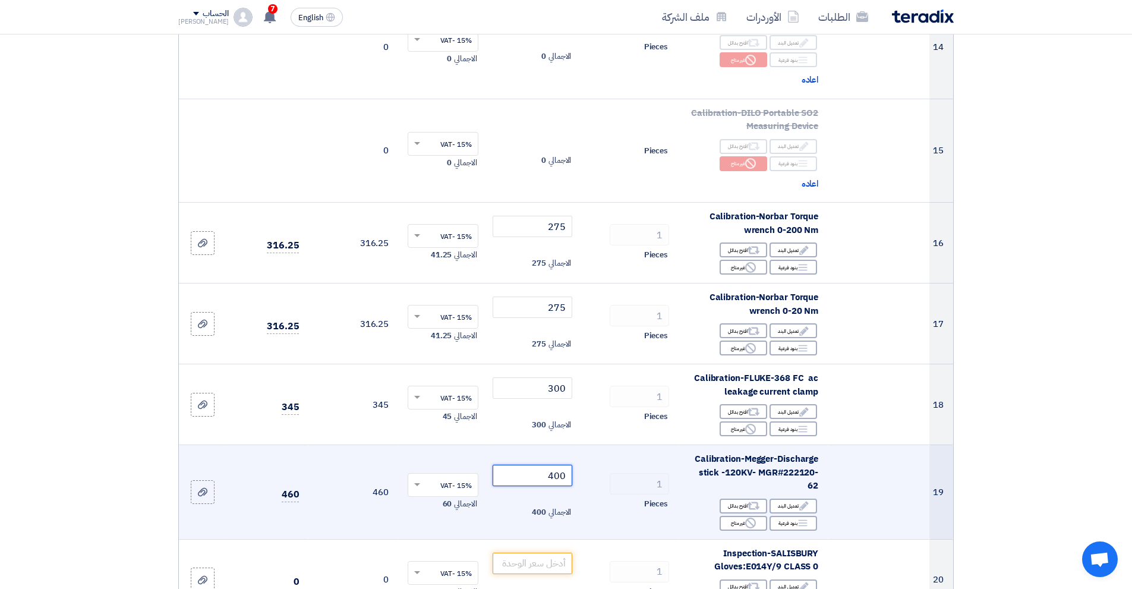
scroll to position [1545, 0]
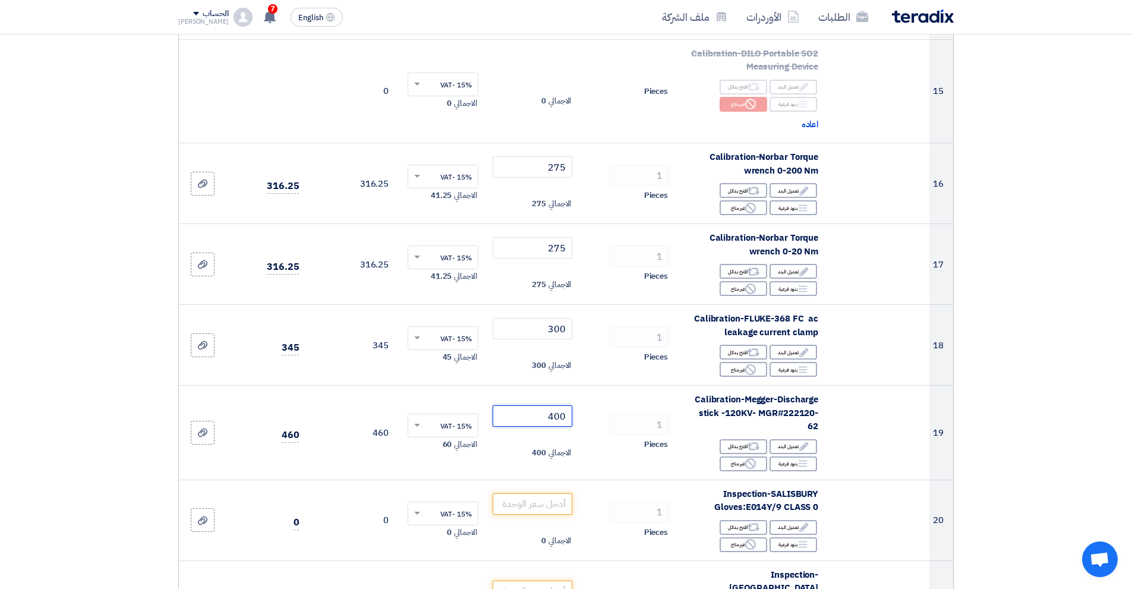
type input "400"
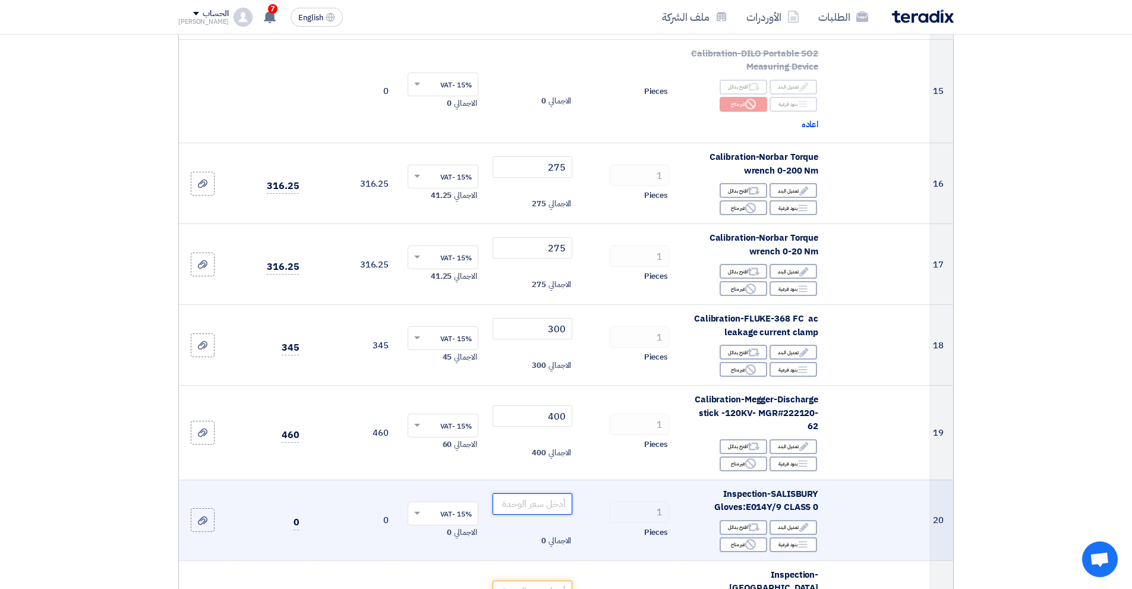
click at [514, 493] on input "number" at bounding box center [533, 503] width 80 height 21
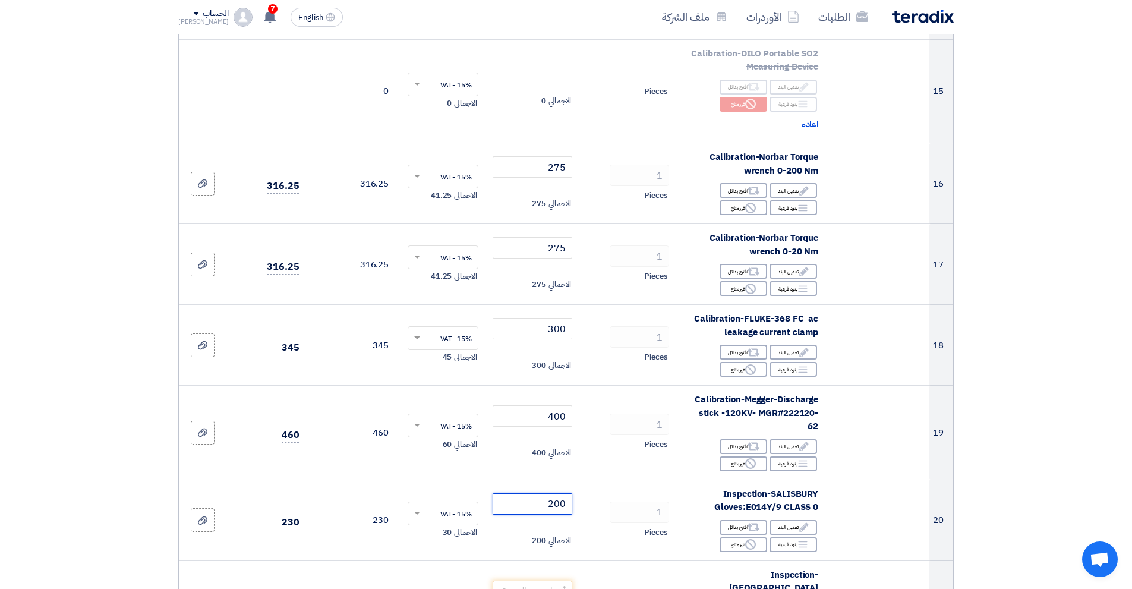
type input "200"
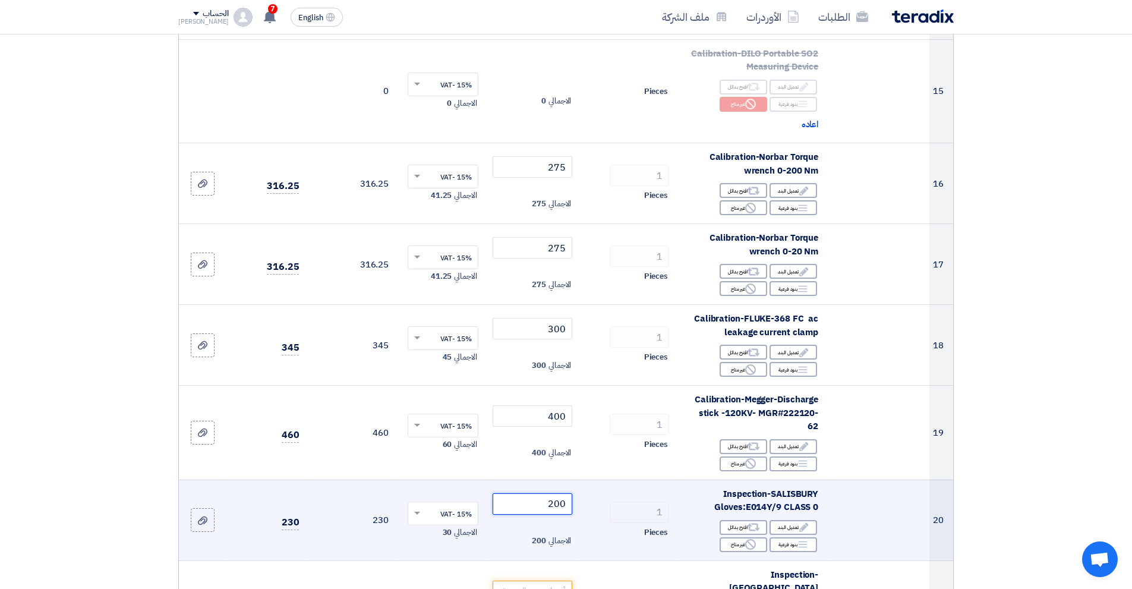
scroll to position [1664, 0]
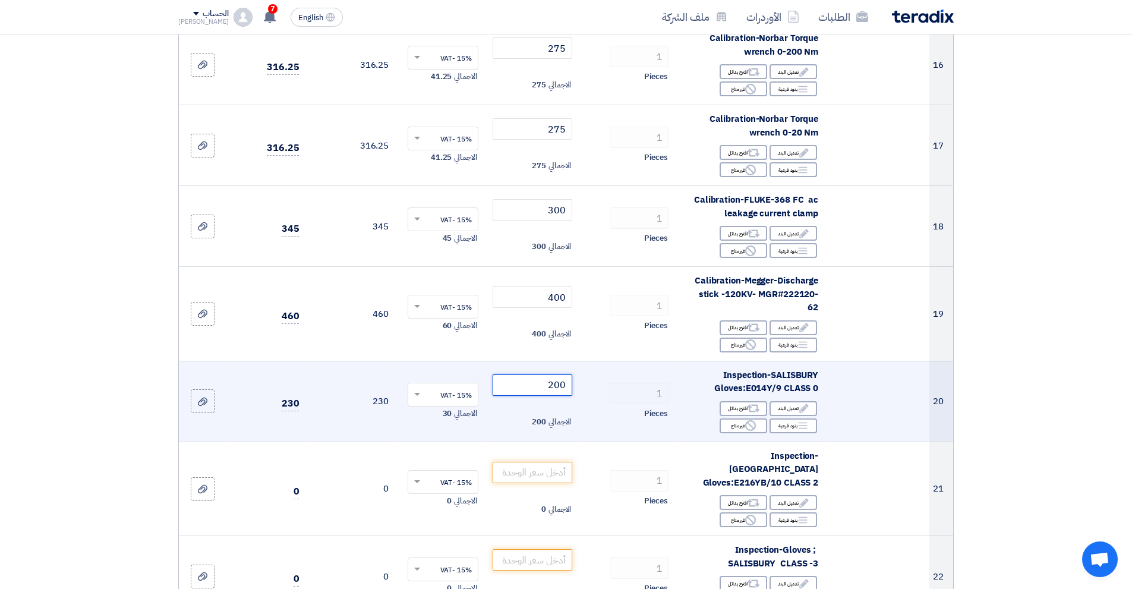
drag, startPoint x: 543, startPoint y: 361, endPoint x: 590, endPoint y: 361, distance: 47.0
click at [590, 361] on tr "20 Inspection-SALISBURY Gloves:E014Y/9 CLASS 0 Edit تعديل البند Alternative اقت…" at bounding box center [566, 401] width 774 height 81
click at [739, 418] on div "Reject غير متاح" at bounding box center [744, 425] width 48 height 15
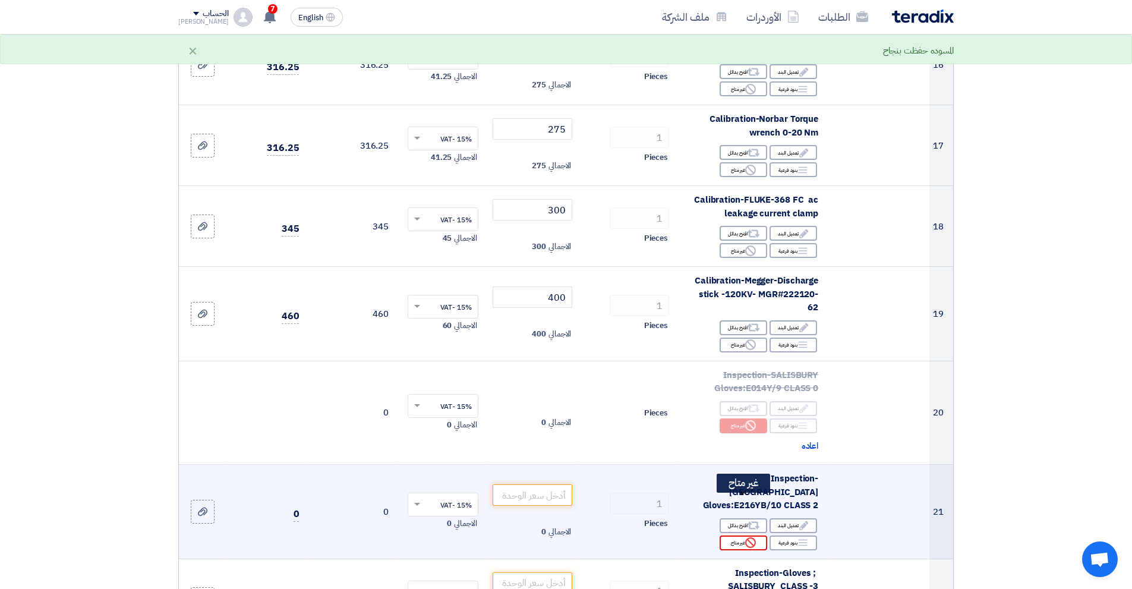
click at [757, 536] on div "Reject غير متاح" at bounding box center [744, 543] width 48 height 15
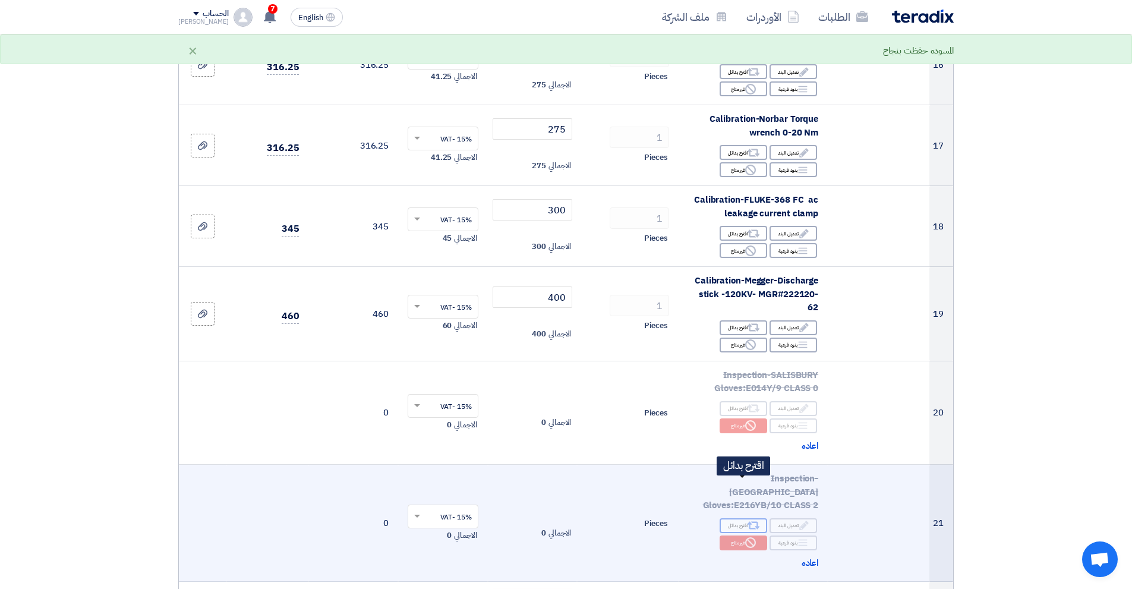
scroll to position [1843, 0]
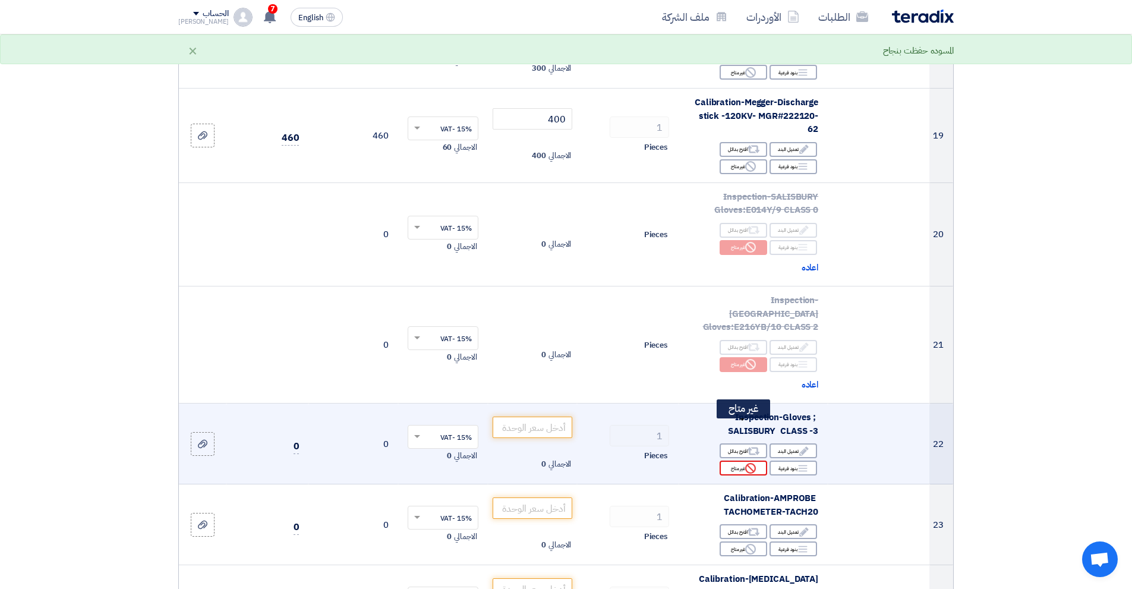
click at [745, 461] on div "Reject غير متاح" at bounding box center [744, 468] width 48 height 15
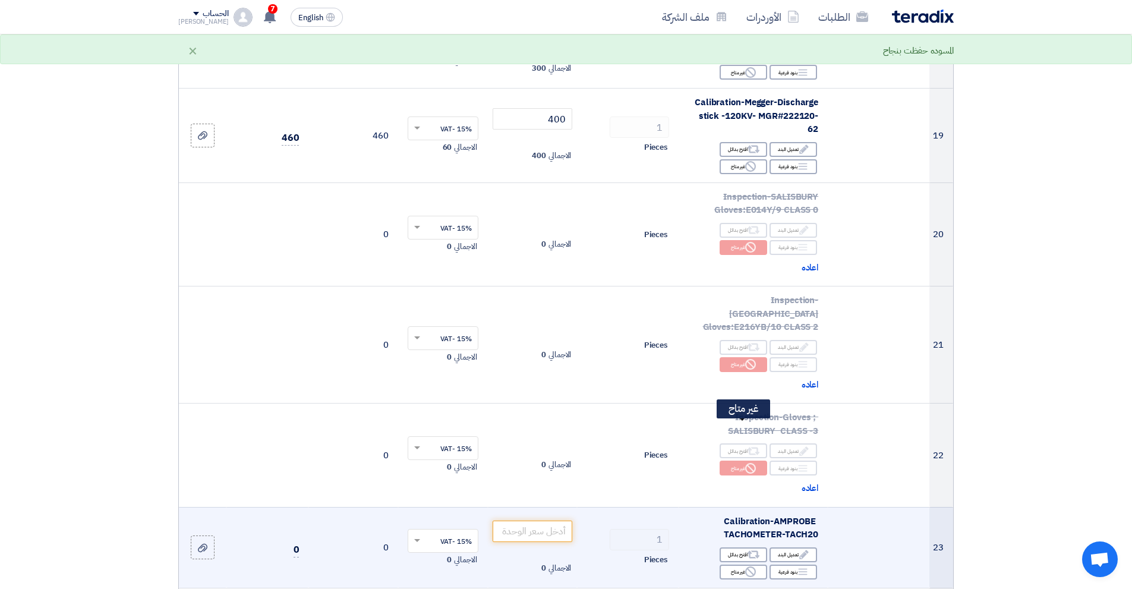
scroll to position [1902, 0]
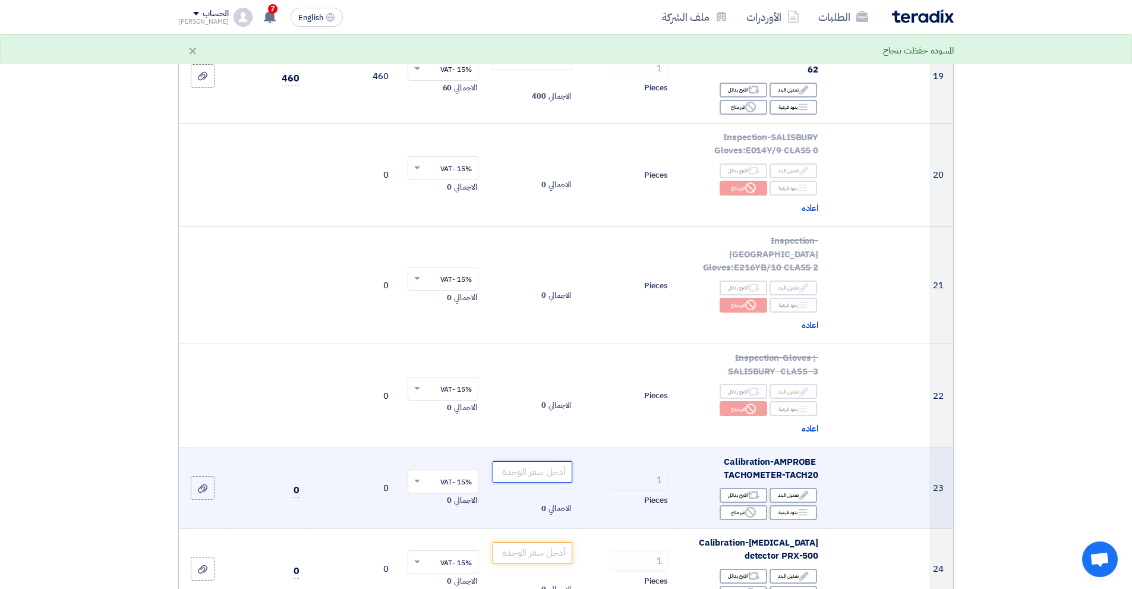
click at [536, 461] on input "number" at bounding box center [533, 471] width 80 height 21
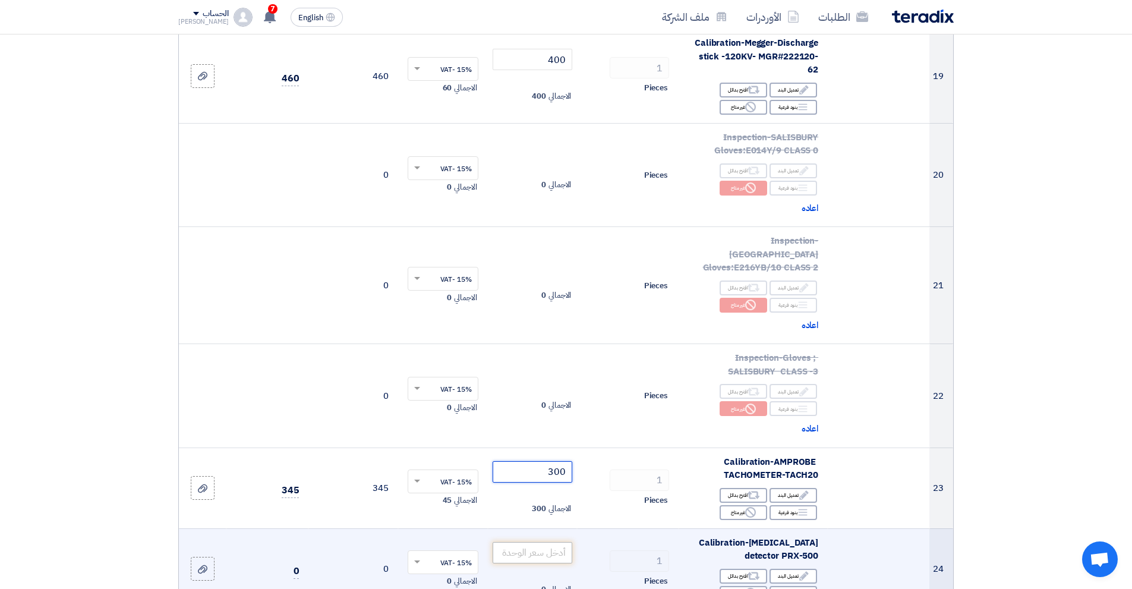
type input "300"
click at [536, 542] on input "number" at bounding box center [533, 552] width 80 height 21
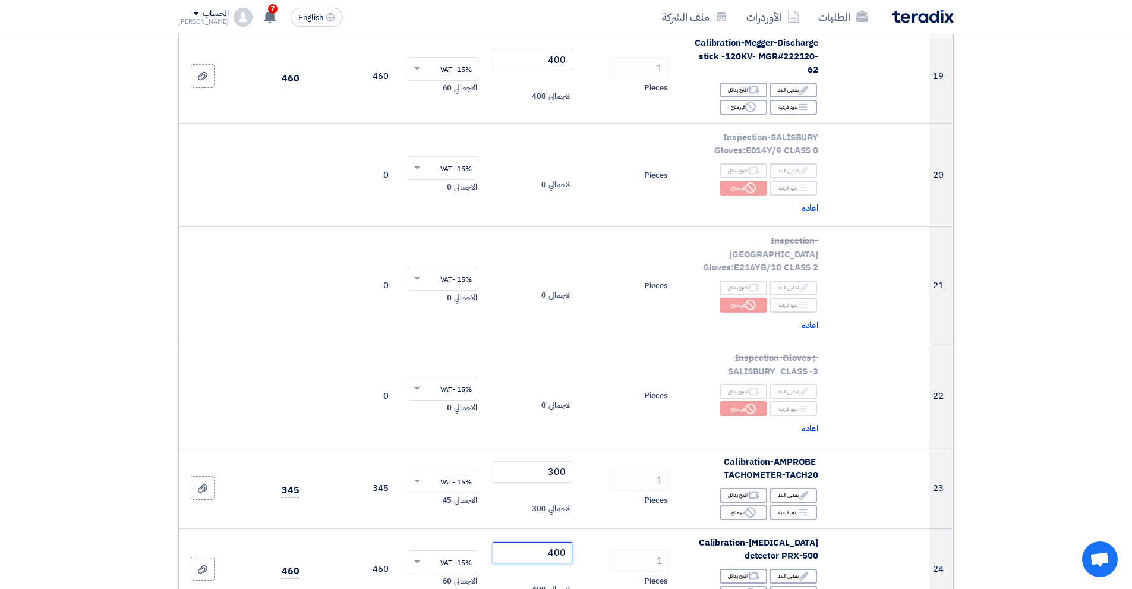
type input "400"
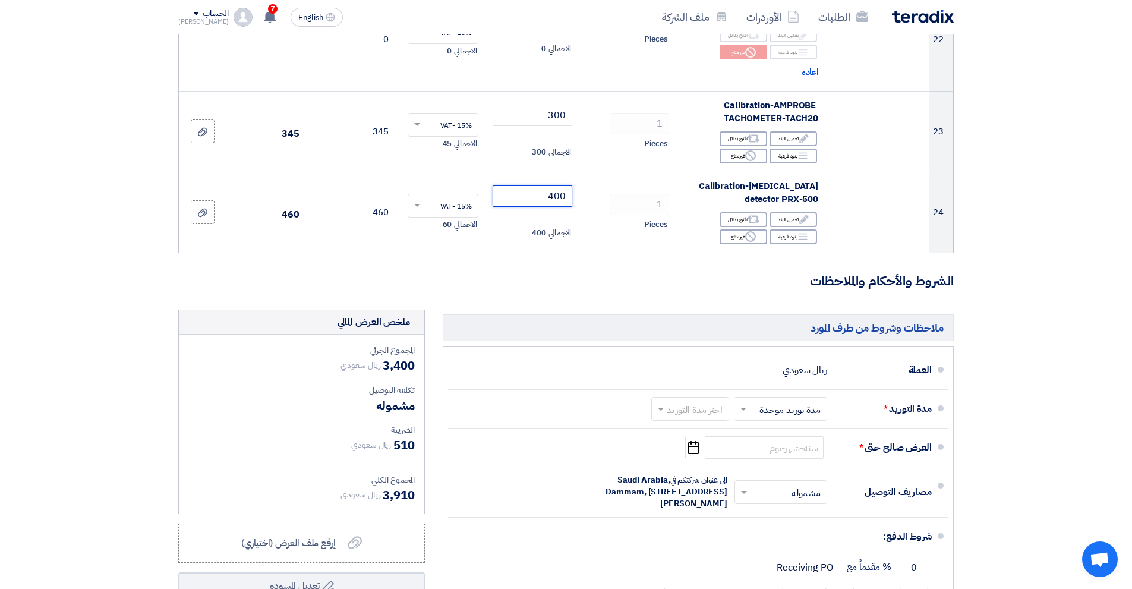
scroll to position [2318, 0]
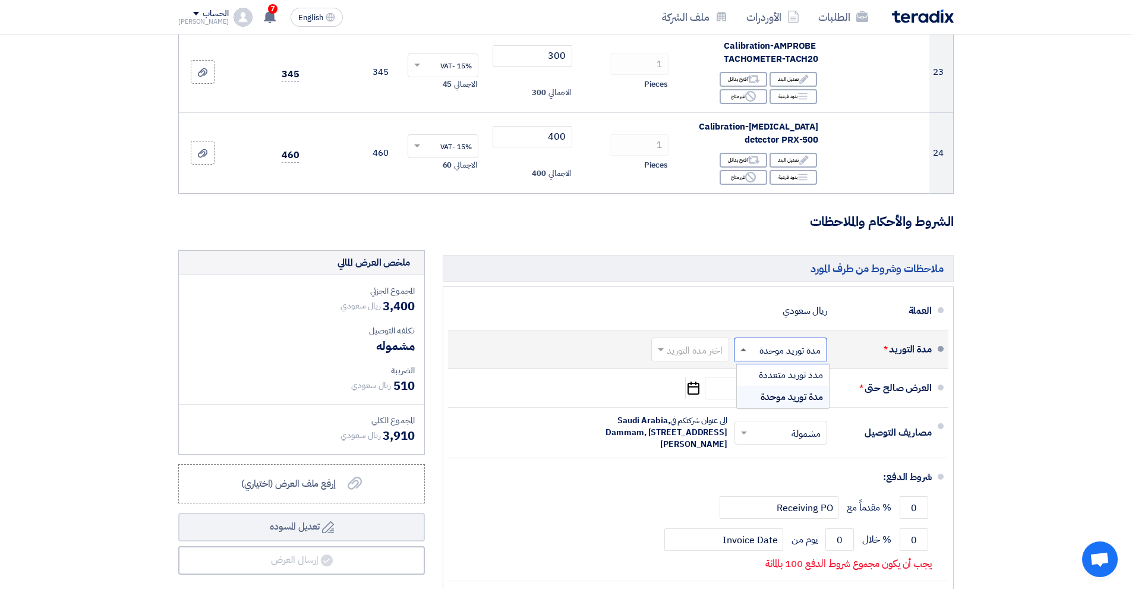
click at [746, 348] on span at bounding box center [744, 349] width 6 height 3
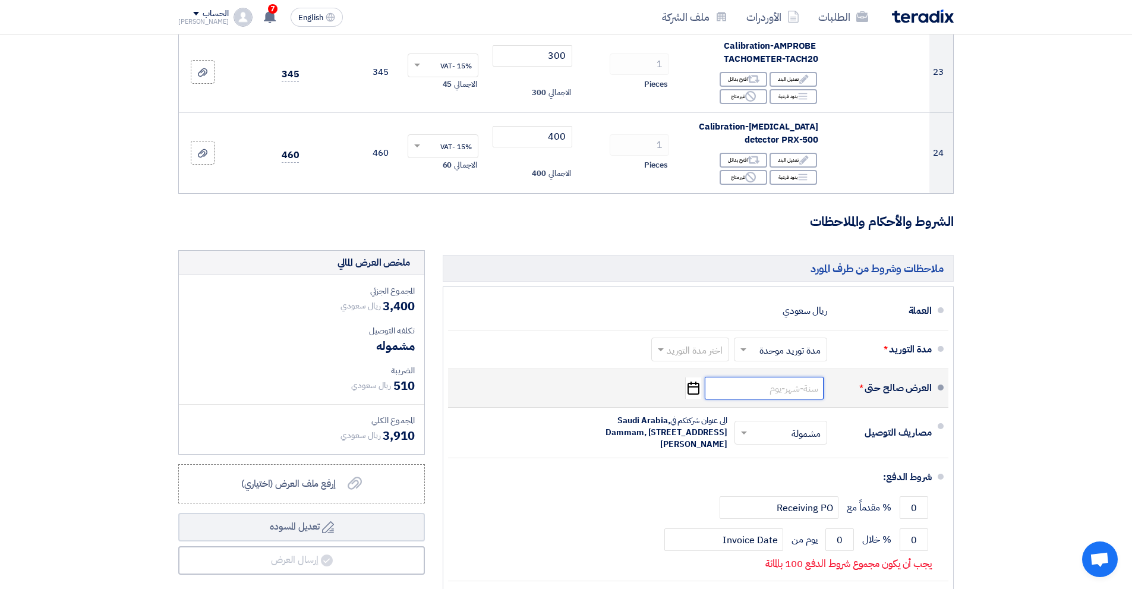
click at [797, 377] on input at bounding box center [764, 388] width 119 height 23
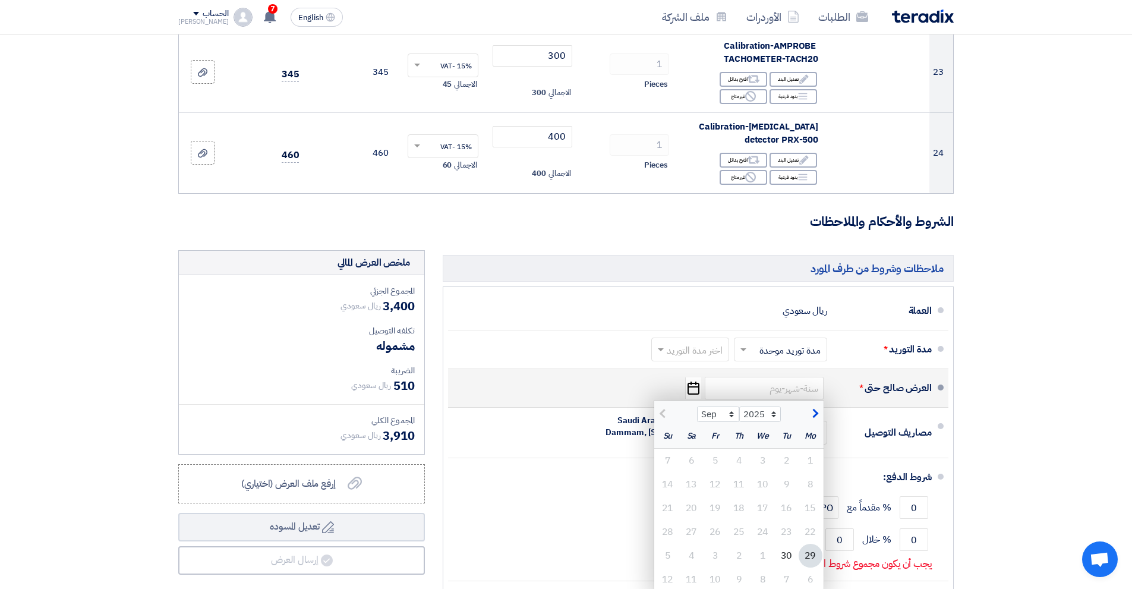
click at [813, 407] on span "button" at bounding box center [814, 413] width 7 height 13
select select "10"
click at [764, 544] on div "29" at bounding box center [763, 556] width 24 height 24
type input "[DATE]"
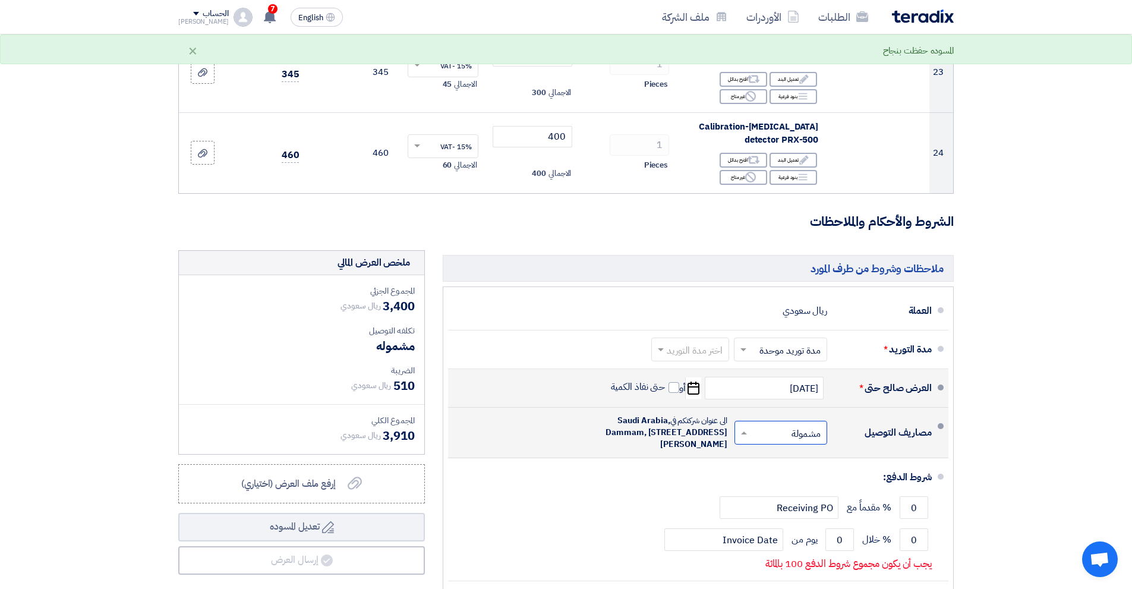
click at [773, 426] on input "text" at bounding box center [778, 434] width 87 height 17
click at [803, 473] on span "غير مشمولة" at bounding box center [803, 480] width 42 height 14
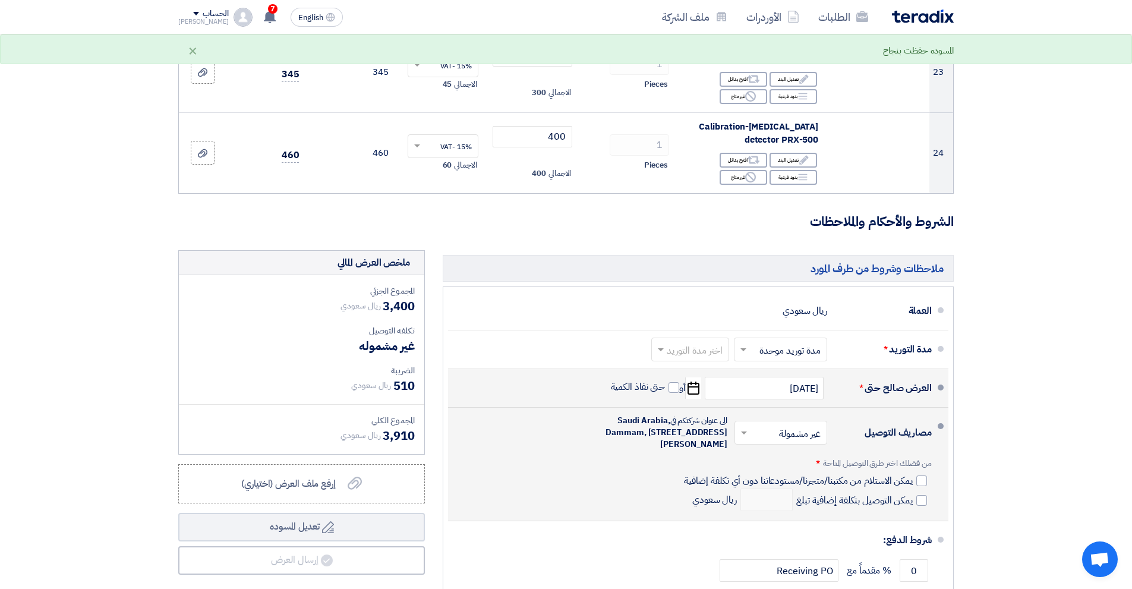
scroll to position [2378, 0]
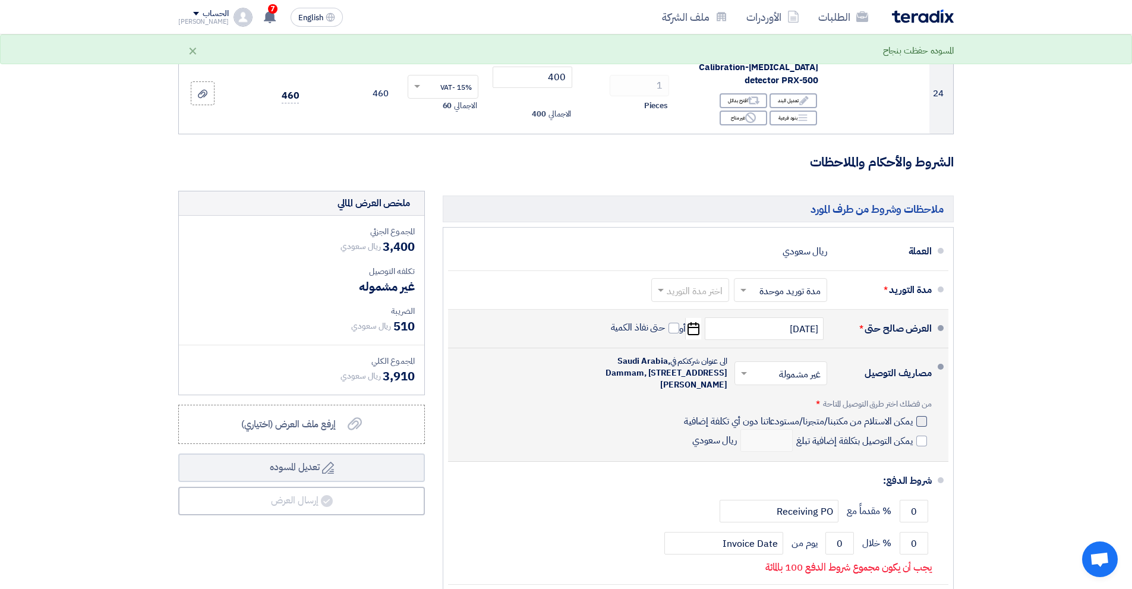
click at [920, 416] on div at bounding box center [922, 421] width 11 height 11
click at [913, 415] on input "يمكن الاستلام من مكتبنا/متجرنا/مستودعاتنا دون أي تكلفة إضافية" at bounding box center [797, 426] width 231 height 23
checkbox input "true"
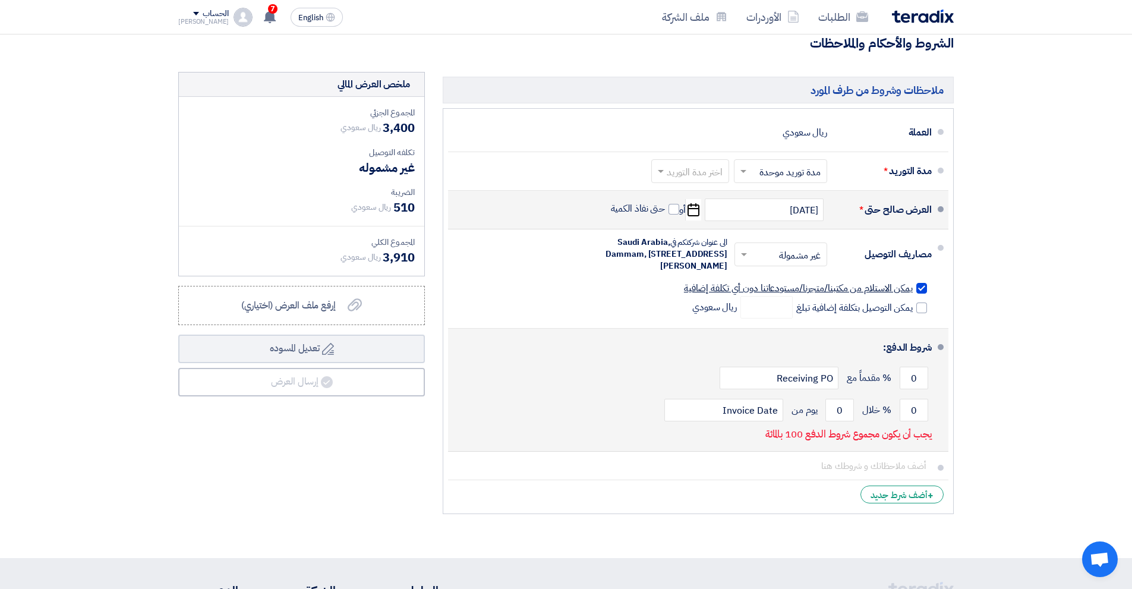
scroll to position [2556, 0]
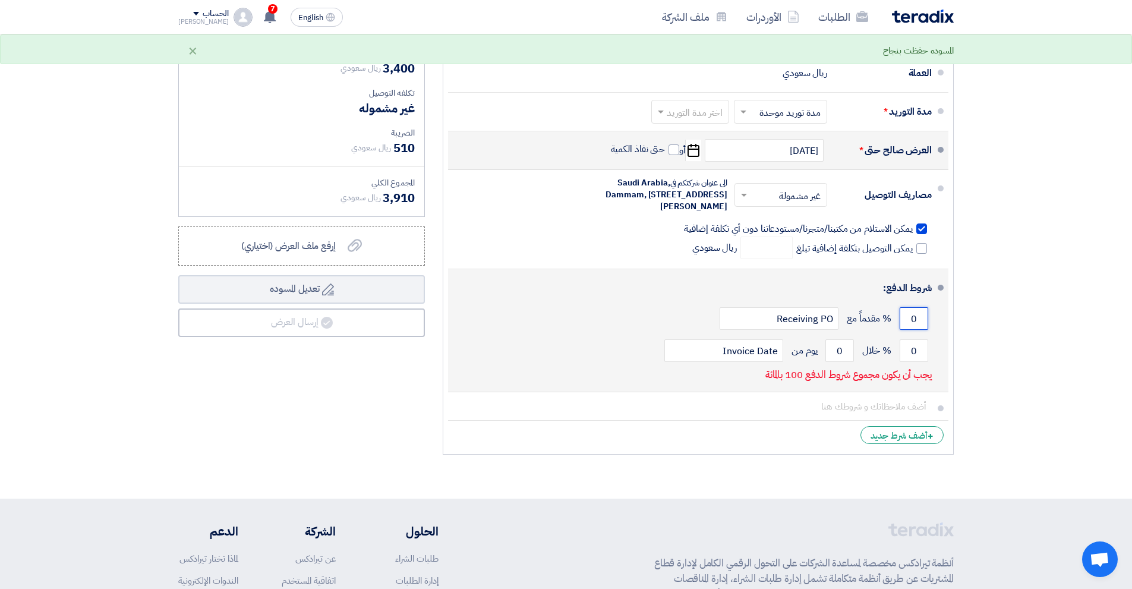
drag, startPoint x: 915, startPoint y: 291, endPoint x: 903, endPoint y: 291, distance: 11.9
click at [903, 307] on input "0" at bounding box center [914, 318] width 29 height 23
type input "50"
drag, startPoint x: 918, startPoint y: 326, endPoint x: 908, endPoint y: 322, distance: 11.3
click at [908, 339] on input "0" at bounding box center [914, 350] width 29 height 23
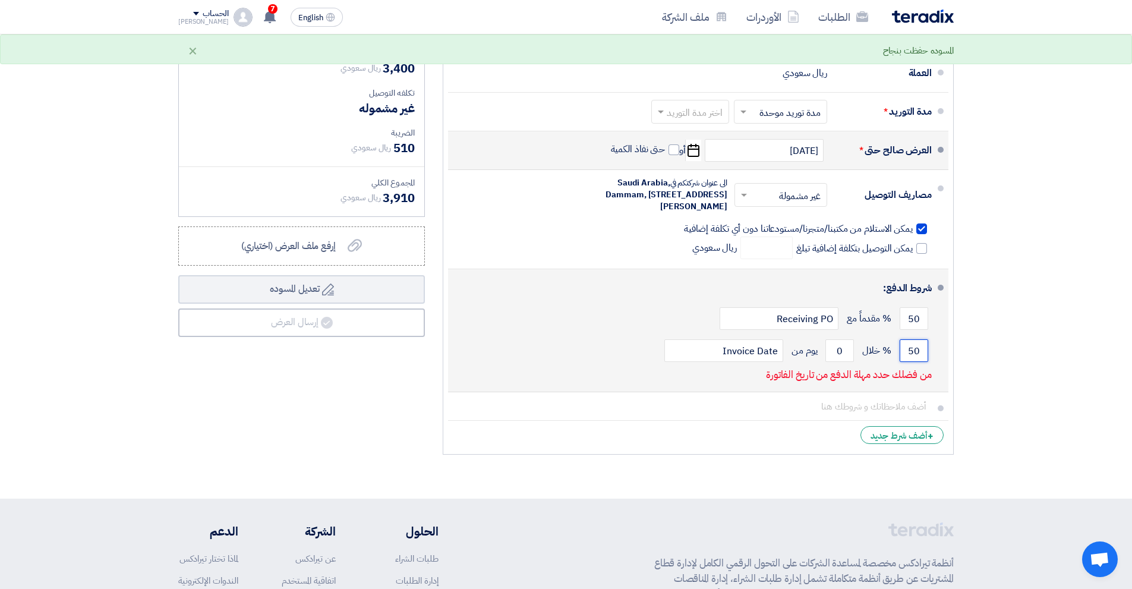
type input "50"
click at [609, 303] on div "50 % مقدماً مع Receiving PO" at bounding box center [695, 319] width 474 height 32
drag, startPoint x: 846, startPoint y: 327, endPoint x: 833, endPoint y: 327, distance: 12.5
click at [833, 339] on input "0" at bounding box center [840, 350] width 29 height 23
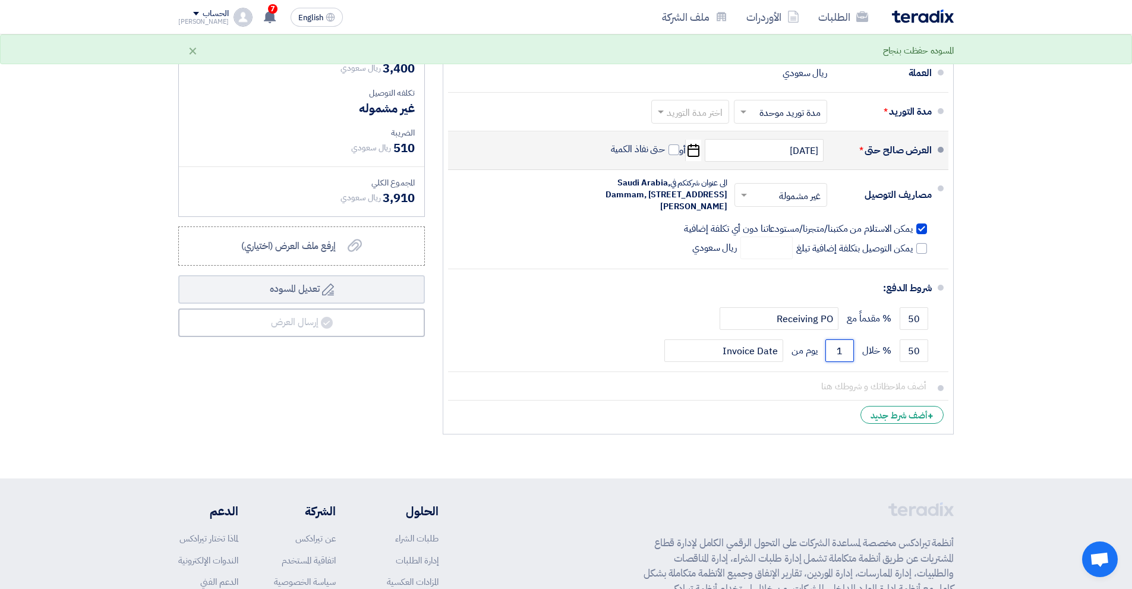
scroll to position [2437, 0]
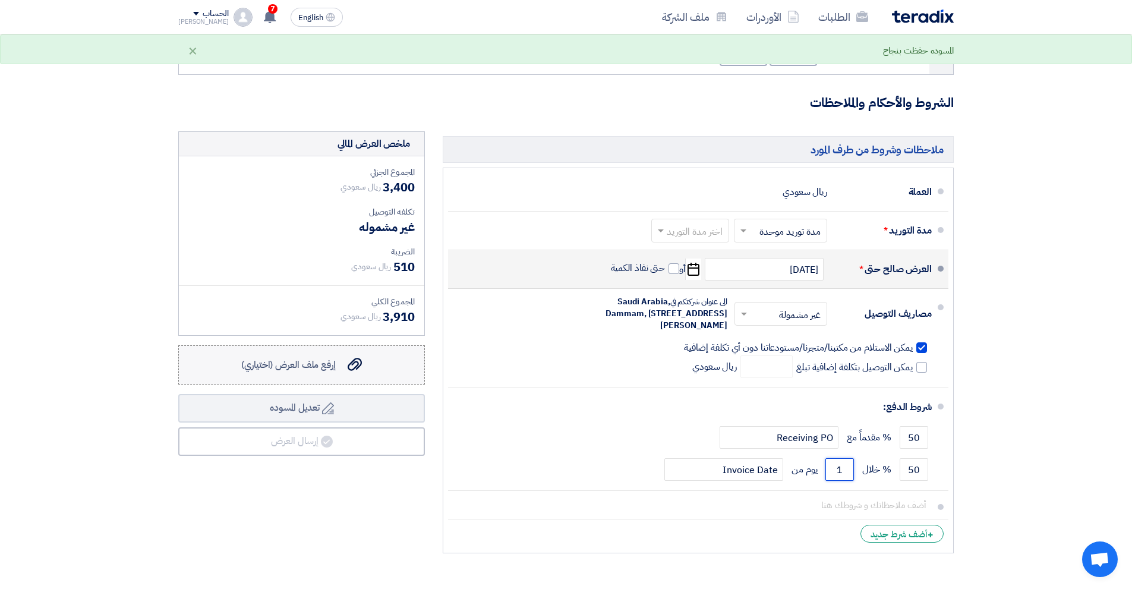
type input "1"
click at [317, 358] on span "إرفع ملف العرض (اختياري)" at bounding box center [288, 365] width 95 height 14
click at [0, 0] on input "إرفع ملف العرض (اختياري) إرفع ملف العرض (اختياري)" at bounding box center [0, 0] width 0 height 0
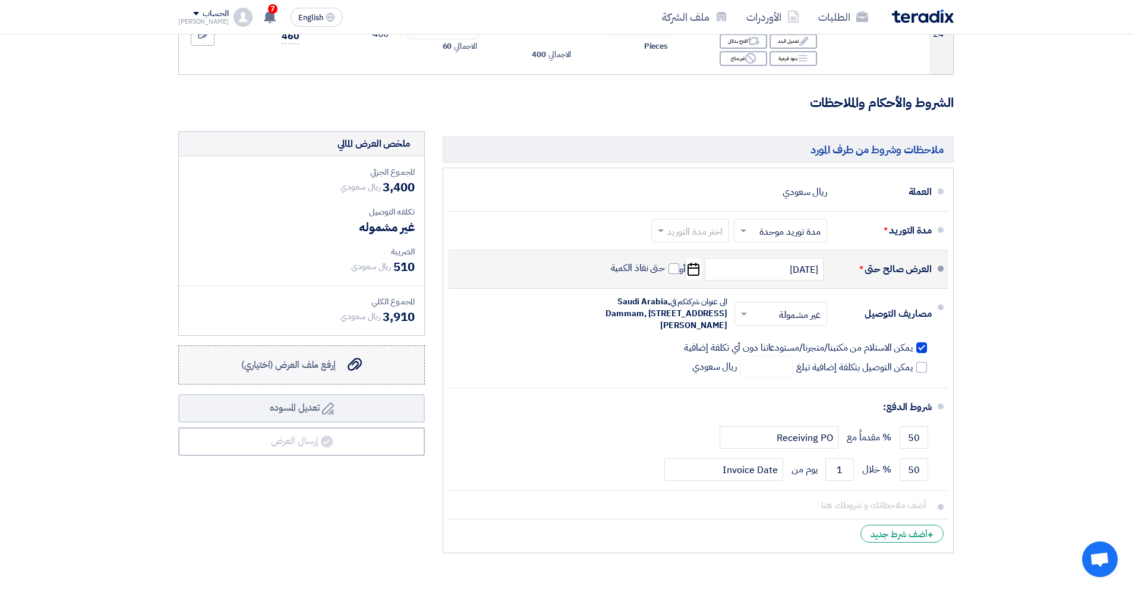
click at [352, 358] on use at bounding box center [355, 364] width 14 height 13
click at [0, 0] on input "إرفع ملف العرض (اختياري) إرفع ملف العرض (اختياري)" at bounding box center [0, 0] width 0 height 0
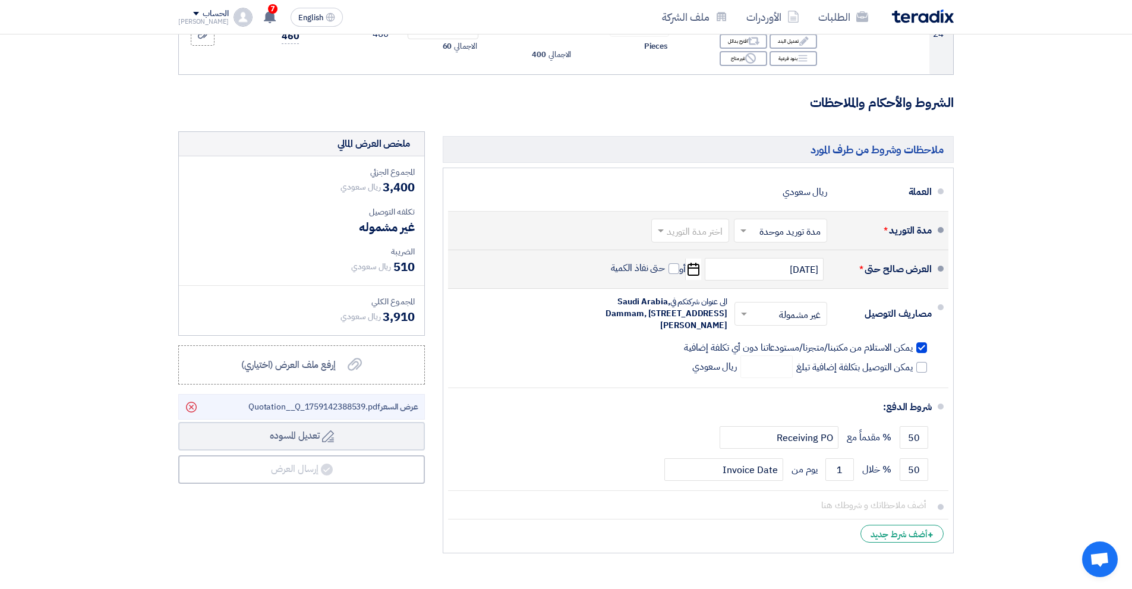
click at [780, 223] on input "text" at bounding box center [778, 231] width 87 height 17
click at [785, 271] on span "مدة توريد موحدة" at bounding box center [792, 278] width 62 height 14
click at [690, 223] on input "text" at bounding box center [688, 231] width 72 height 17
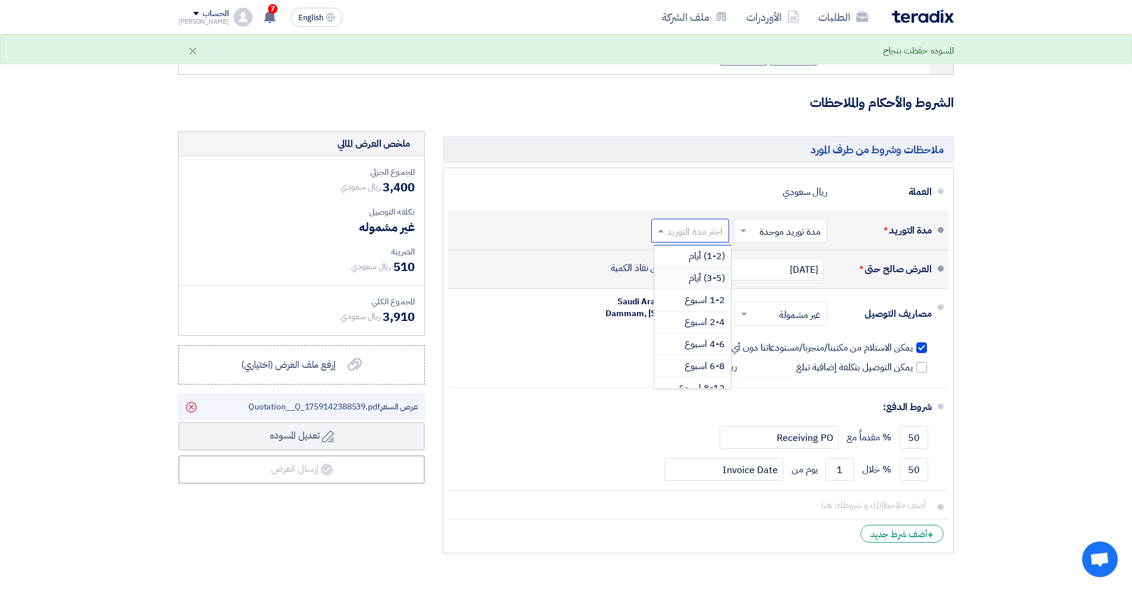
click at [712, 271] on span "(3-5) أيام" at bounding box center [707, 278] width 36 height 14
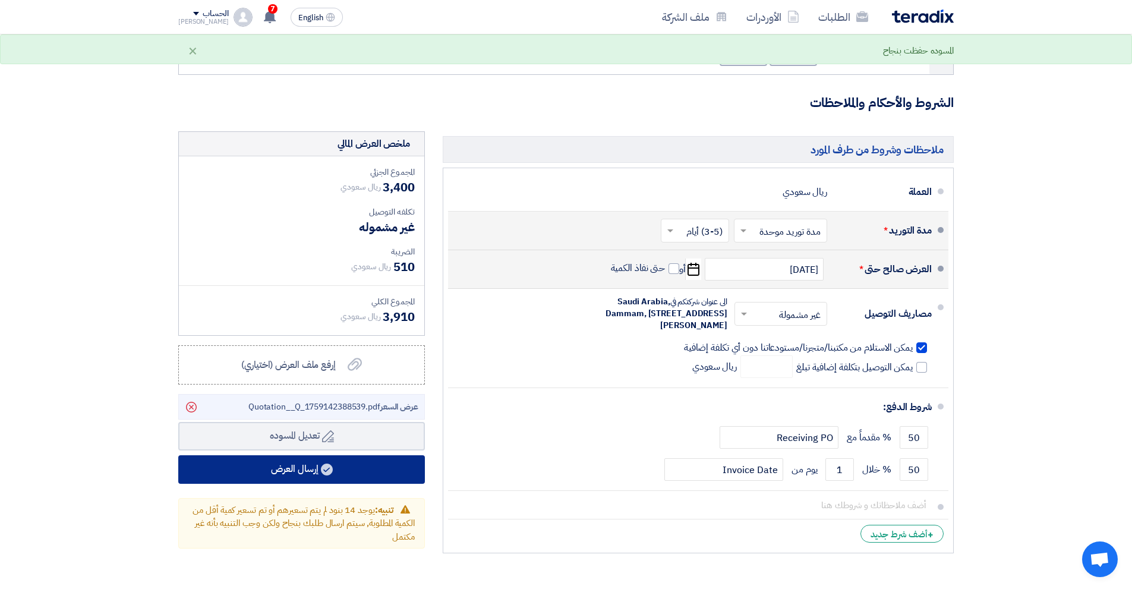
click at [333, 464] on use at bounding box center [327, 470] width 12 height 12
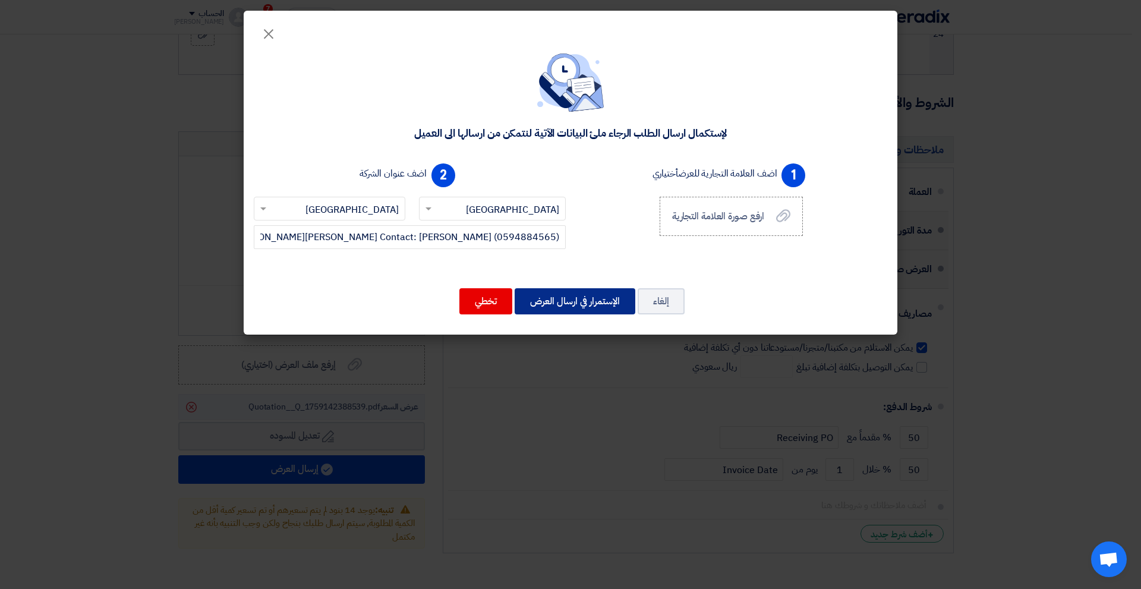
click at [563, 303] on button "الإستمرار في ارسال العرض" at bounding box center [575, 301] width 121 height 26
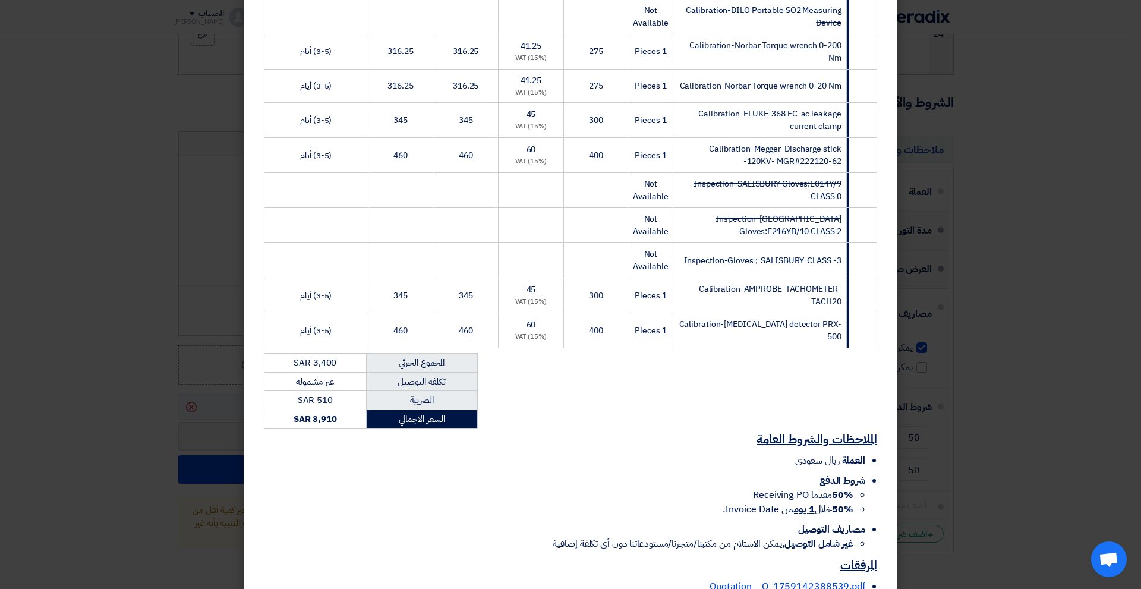
scroll to position [794, 0]
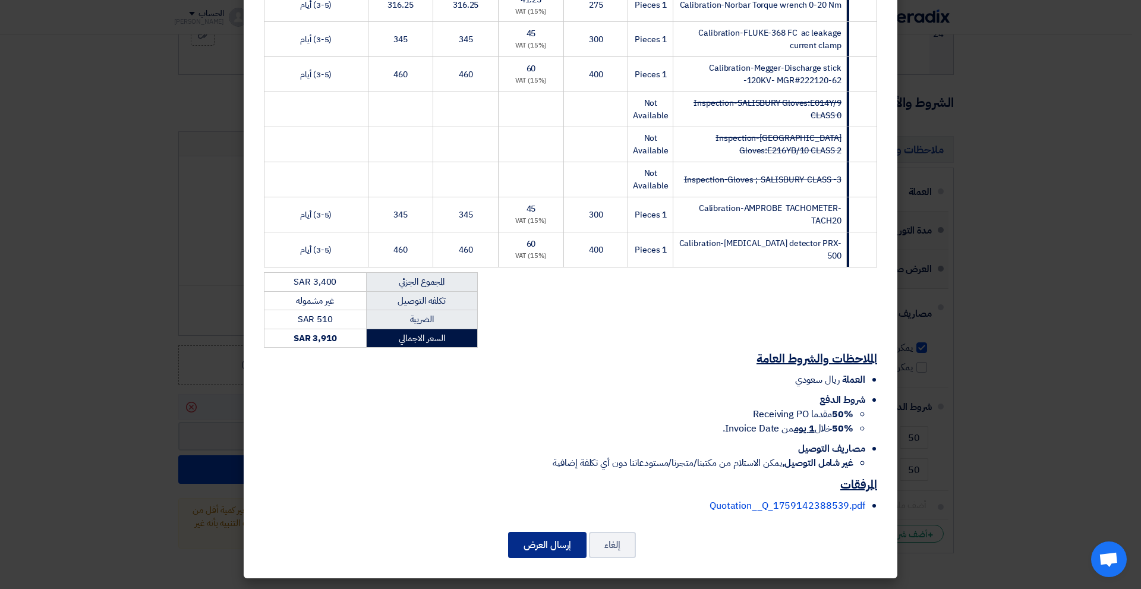
click at [559, 548] on button "إرسال العرض" at bounding box center [547, 545] width 78 height 26
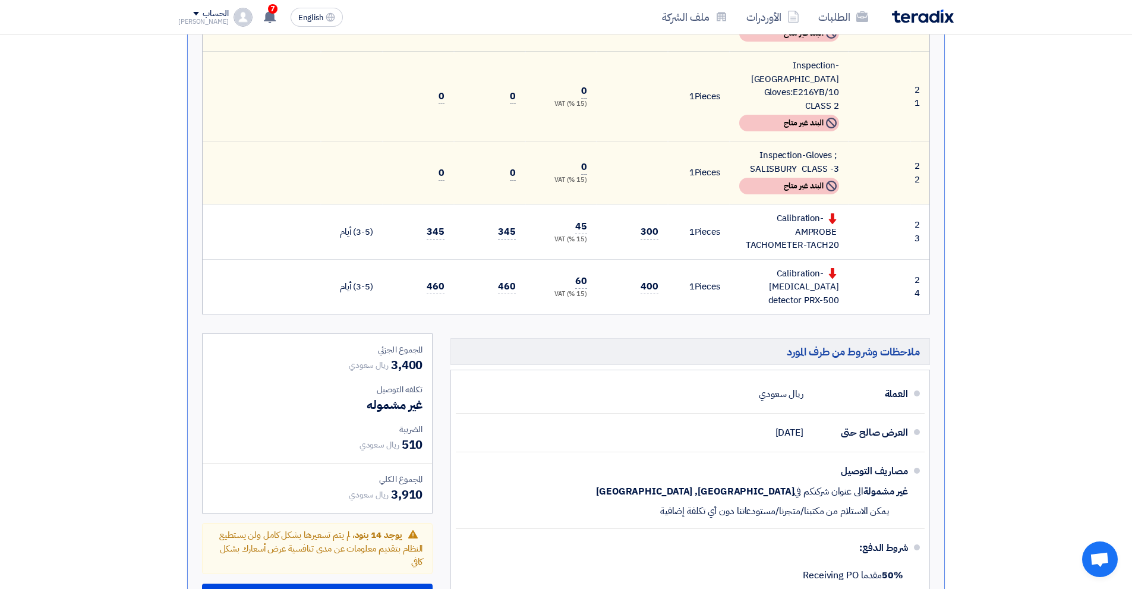
scroll to position [1783, 0]
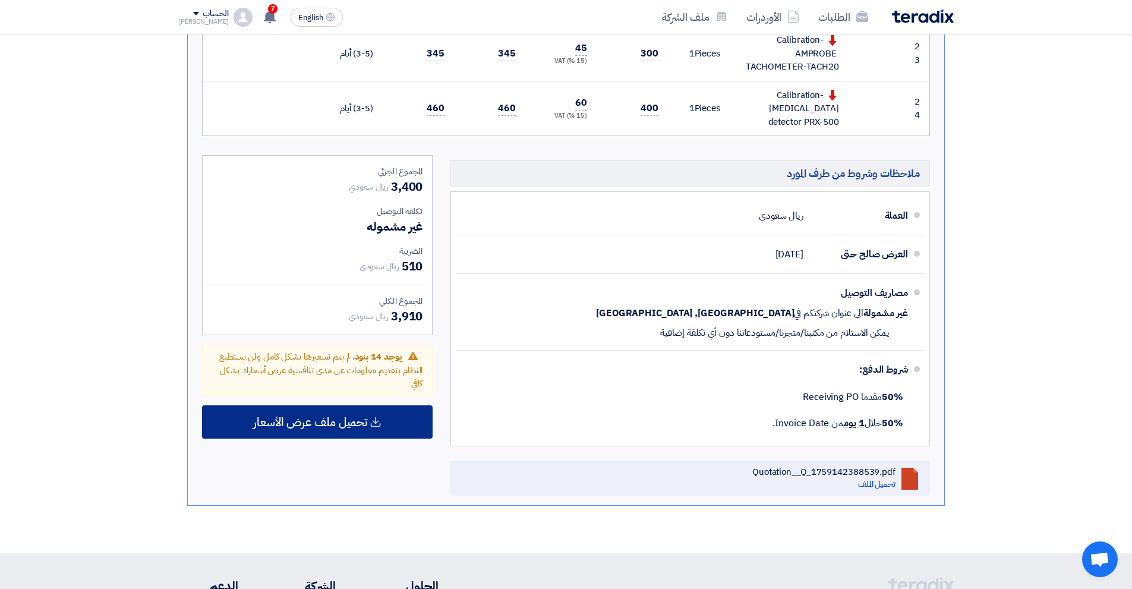
click at [362, 417] on span "تحميل ملف عرض الأسعار" at bounding box center [310, 422] width 114 height 11
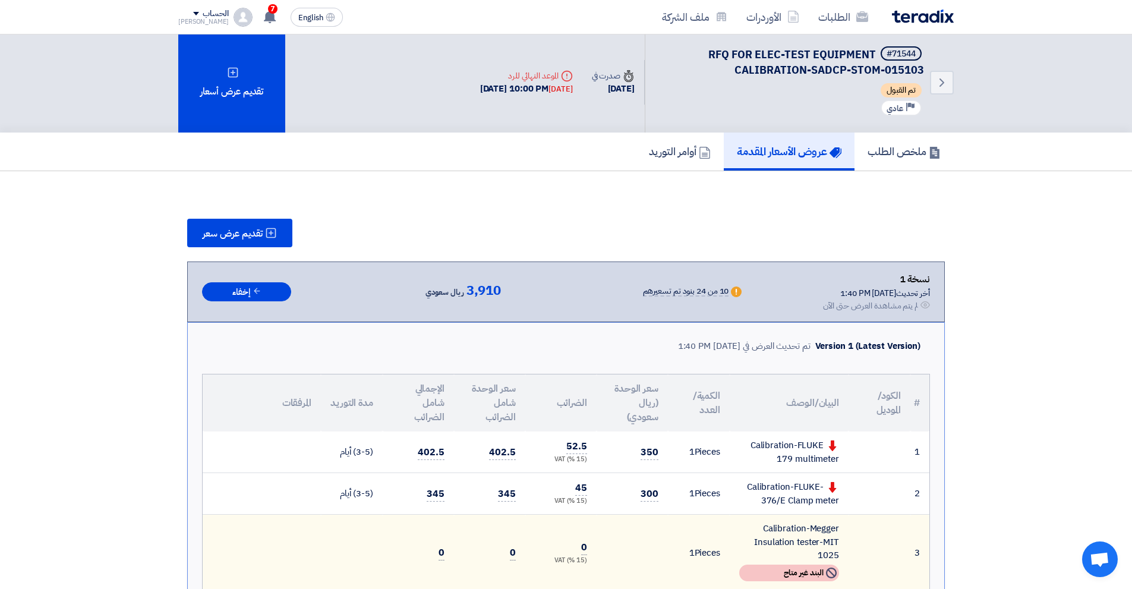
scroll to position [0, 0]
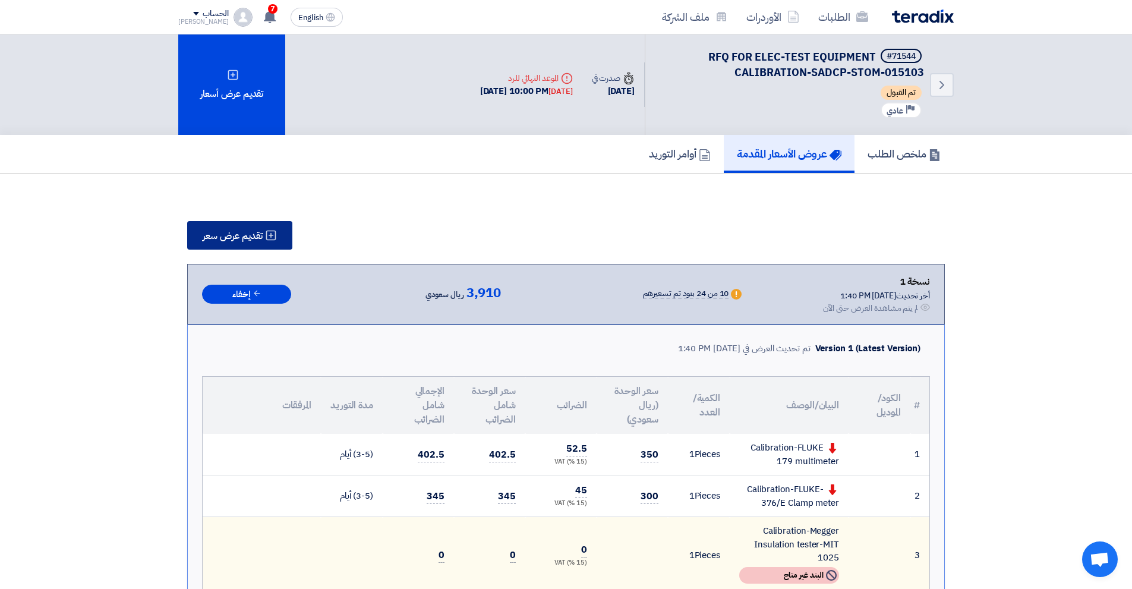
click at [242, 241] on span "تقديم عرض سعر" at bounding box center [233, 236] width 60 height 10
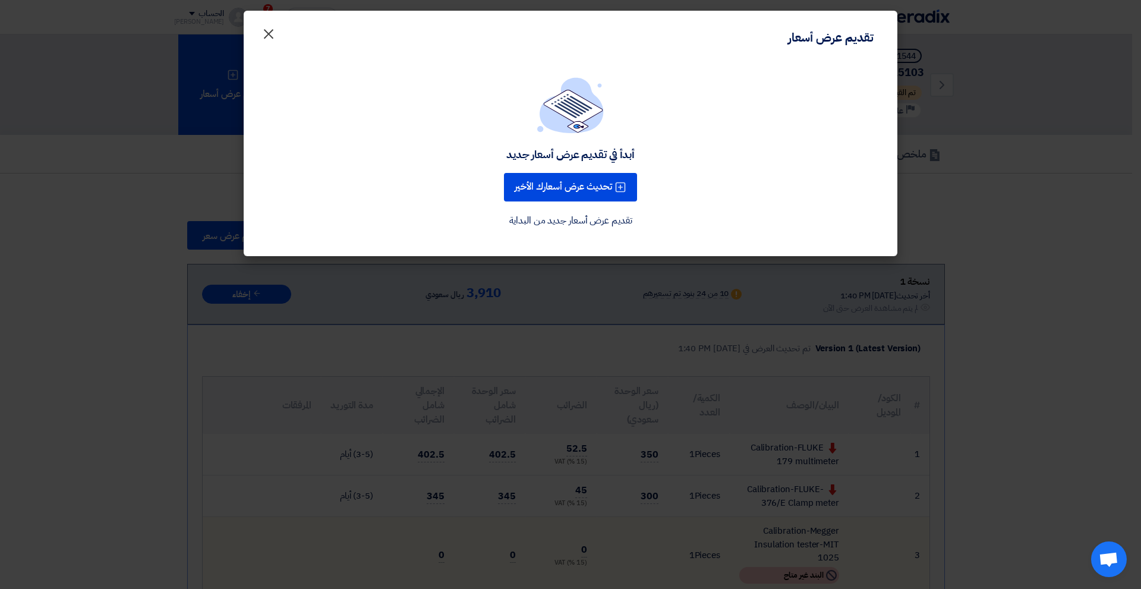
click at [266, 37] on span "×" at bounding box center [269, 33] width 14 height 36
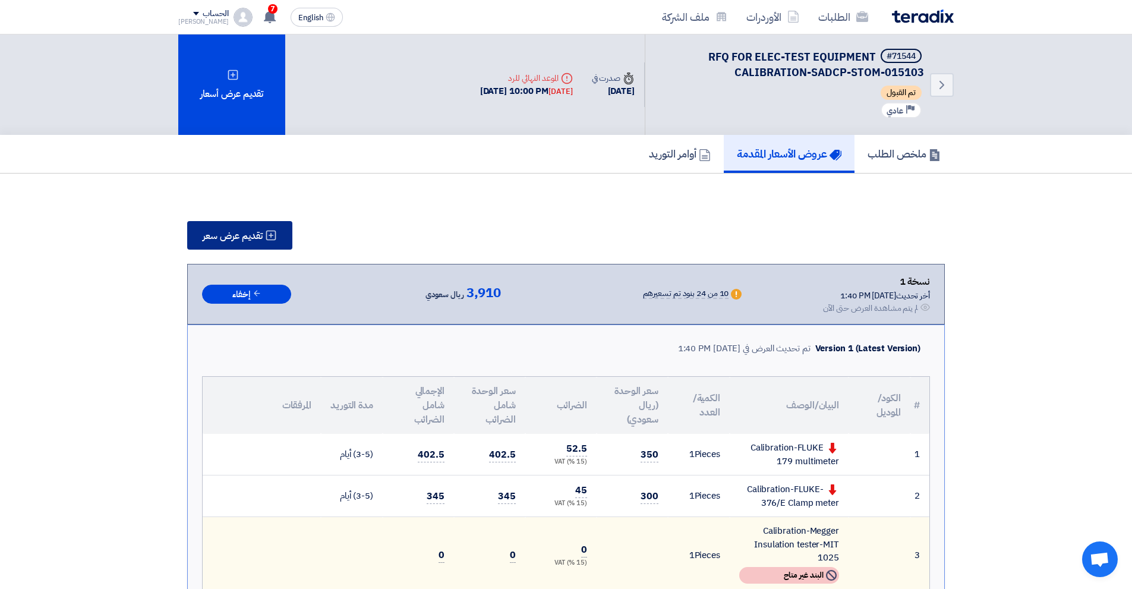
click at [243, 238] on span "تقديم عرض سعر" at bounding box center [233, 236] width 60 height 10
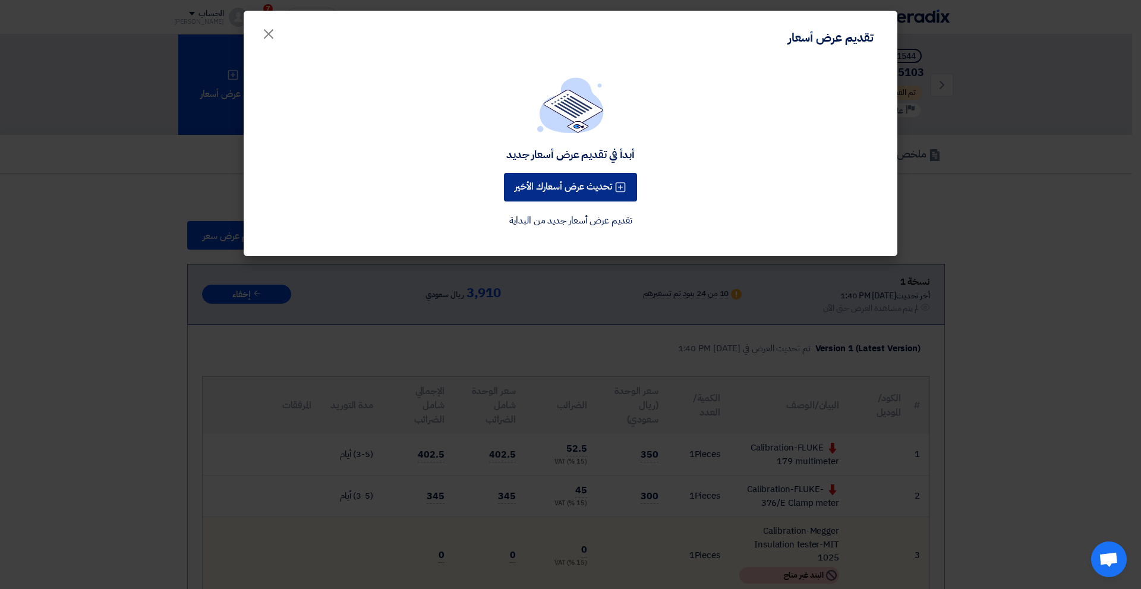
click at [593, 194] on button "تحديث عرض أسعارك الأخير" at bounding box center [570, 187] width 133 height 29
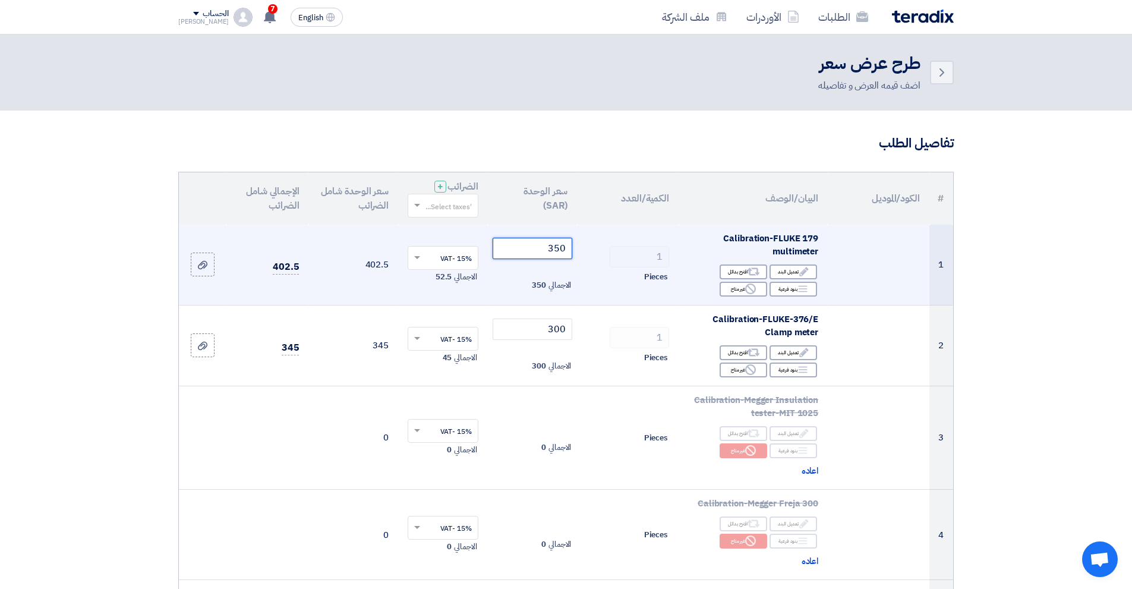
click at [618, 258] on tr "1 Calibration-FLUKE 179 multimeter Edit تعديل البند Alternative اقترح بدائل Bre…" at bounding box center [566, 265] width 774 height 81
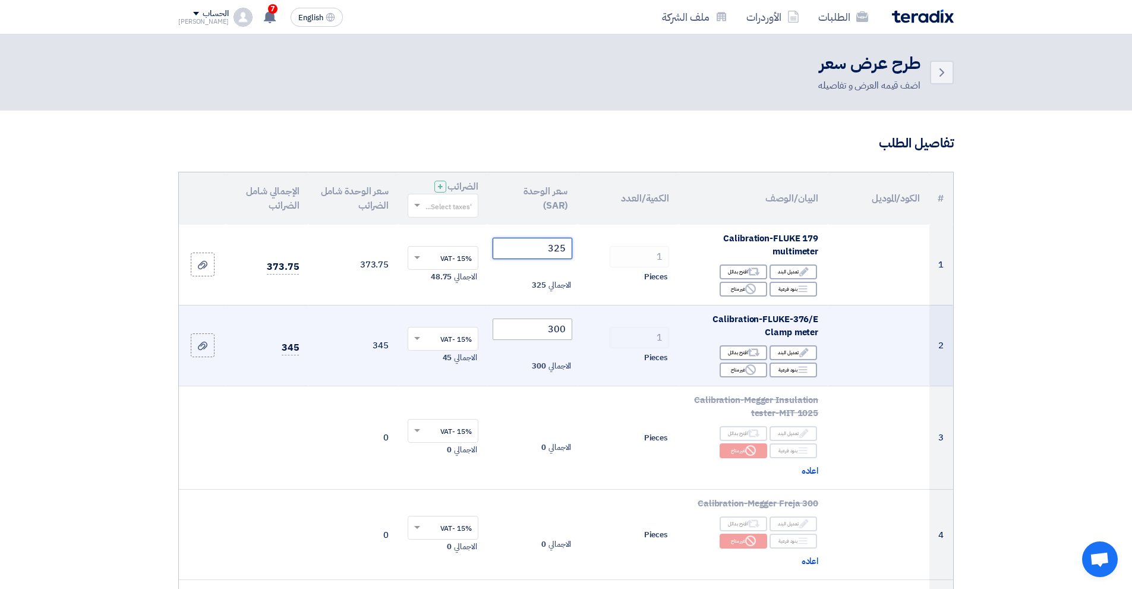
type input "325"
drag, startPoint x: 529, startPoint y: 324, endPoint x: 581, endPoint y: 324, distance: 51.7
click at [575, 325] on td "300 الاجمالي 300" at bounding box center [533, 345] width 90 height 81
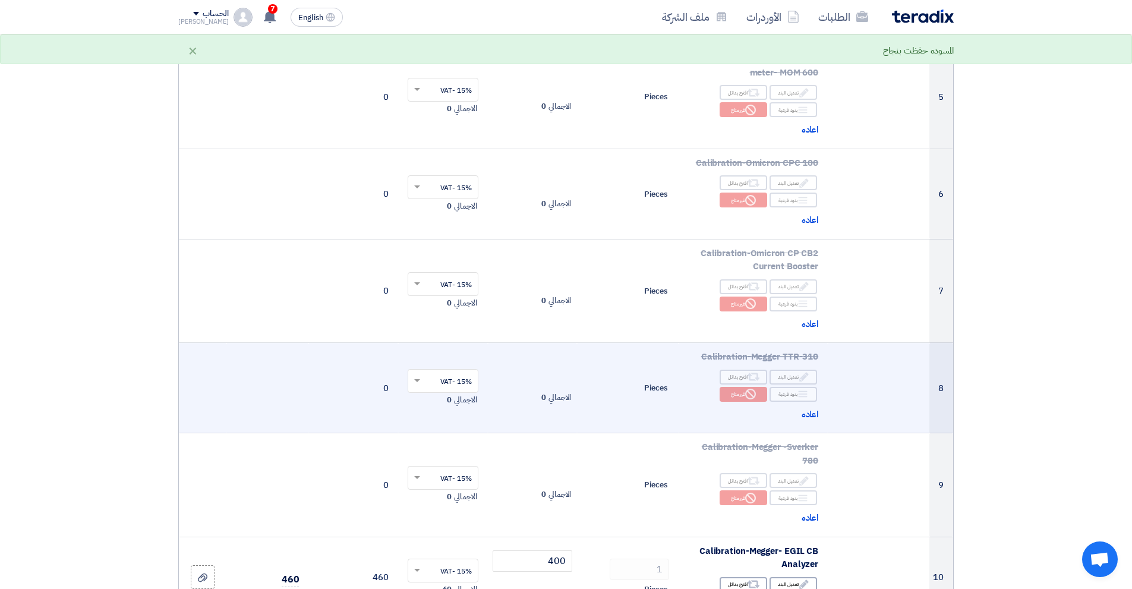
scroll to position [713, 0]
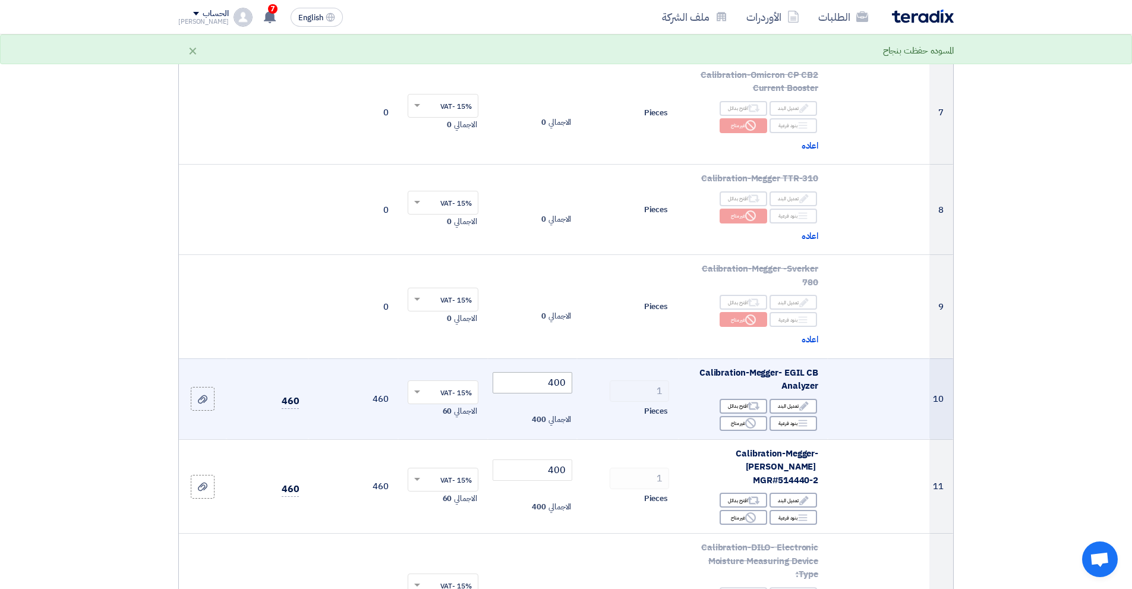
type input "275"
drag, startPoint x: 541, startPoint y: 386, endPoint x: 596, endPoint y: 384, distance: 55.3
click at [596, 384] on tr "10 Calibration-Megger- EGIL CB Analyzer Edit تعديل البند Alternative اقترح بدائ…" at bounding box center [566, 398] width 774 height 81
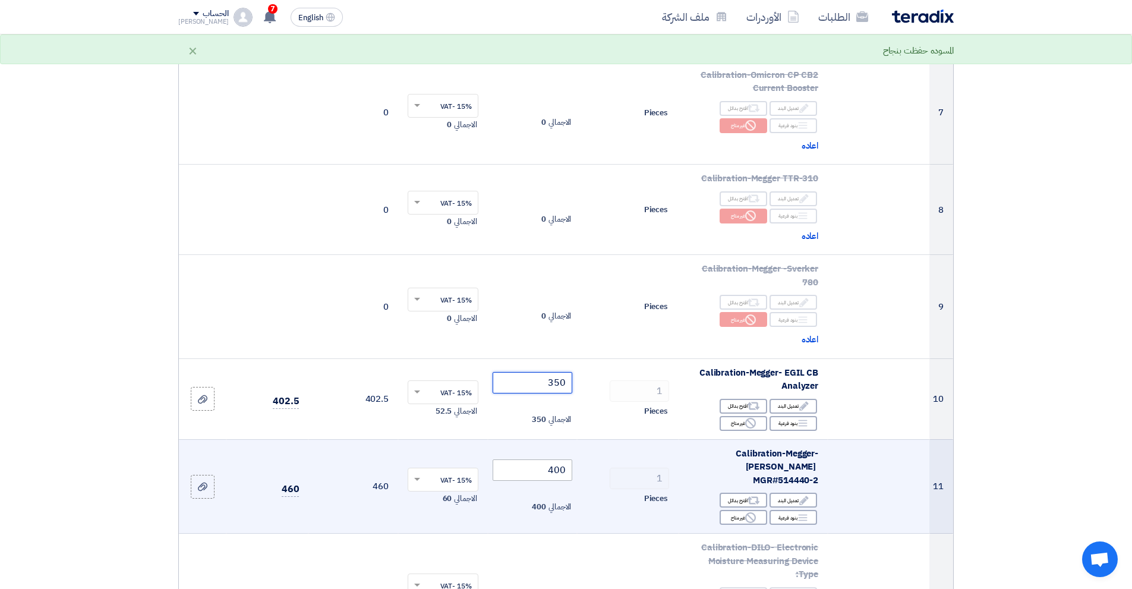
type input "350"
drag, startPoint x: 544, startPoint y: 467, endPoint x: 604, endPoint y: 463, distance: 60.8
click at [594, 463] on tr "11 Calibration-Megger-[PERSON_NAME] MGR#514440-2 Edit تعديل البند Alternative ا…" at bounding box center [566, 486] width 774 height 95
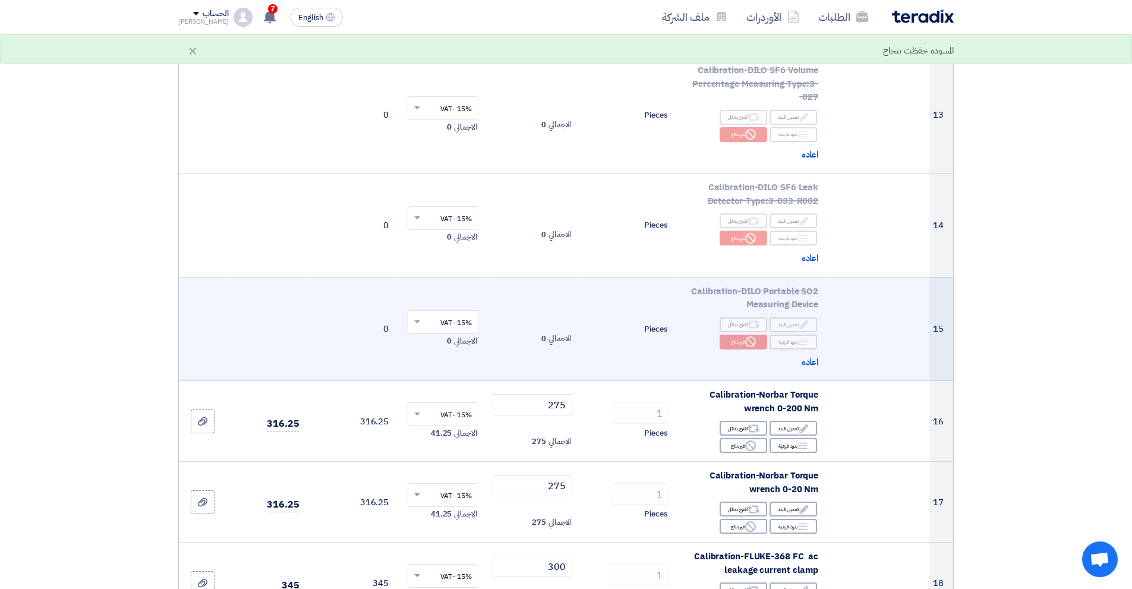
scroll to position [1367, 0]
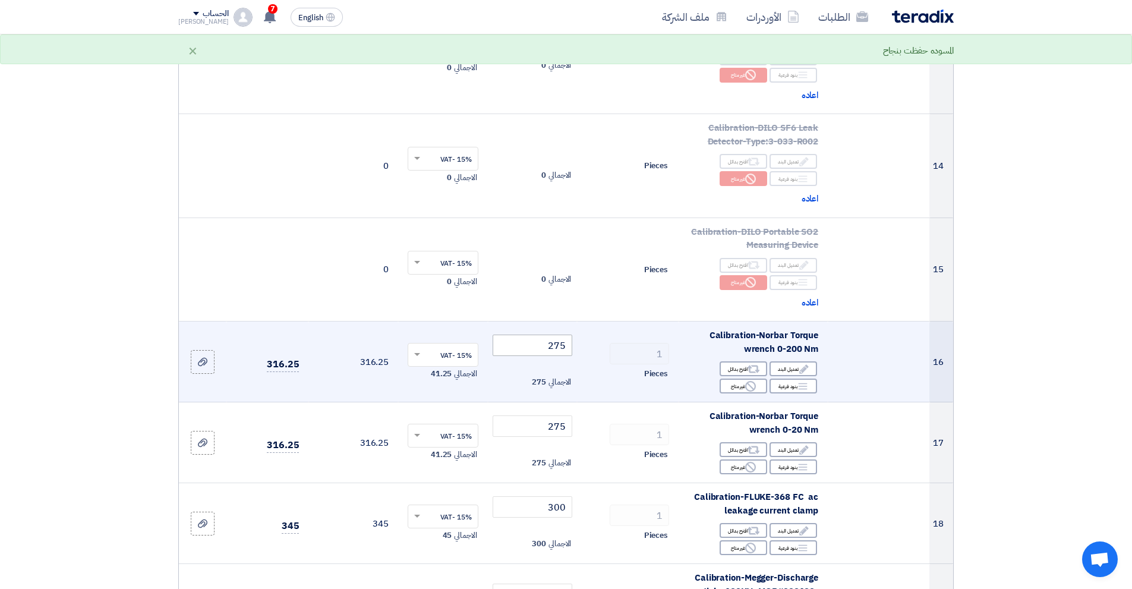
type input "350"
drag, startPoint x: 531, startPoint y: 335, endPoint x: 607, endPoint y: 342, distance: 77.0
click at [606, 341] on tr "16 Calibration-Norbar Torque wrench 0-200 Nm Edit تعديل البند Alternative اقترح…" at bounding box center [566, 362] width 774 height 81
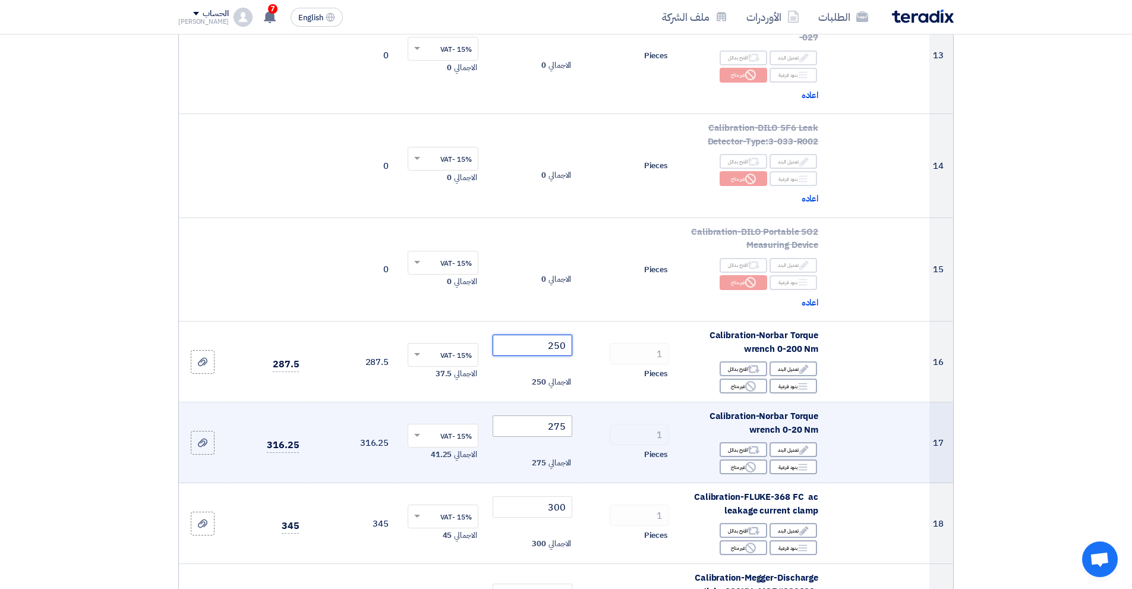
type input "250"
drag, startPoint x: 554, startPoint y: 416, endPoint x: 600, endPoint y: 411, distance: 46.0
click at [587, 411] on tr "17 Calibration-Norbar Torque wrench 0-20 Nm Edit تعديل البند Alternative اقترح …" at bounding box center [566, 442] width 774 height 81
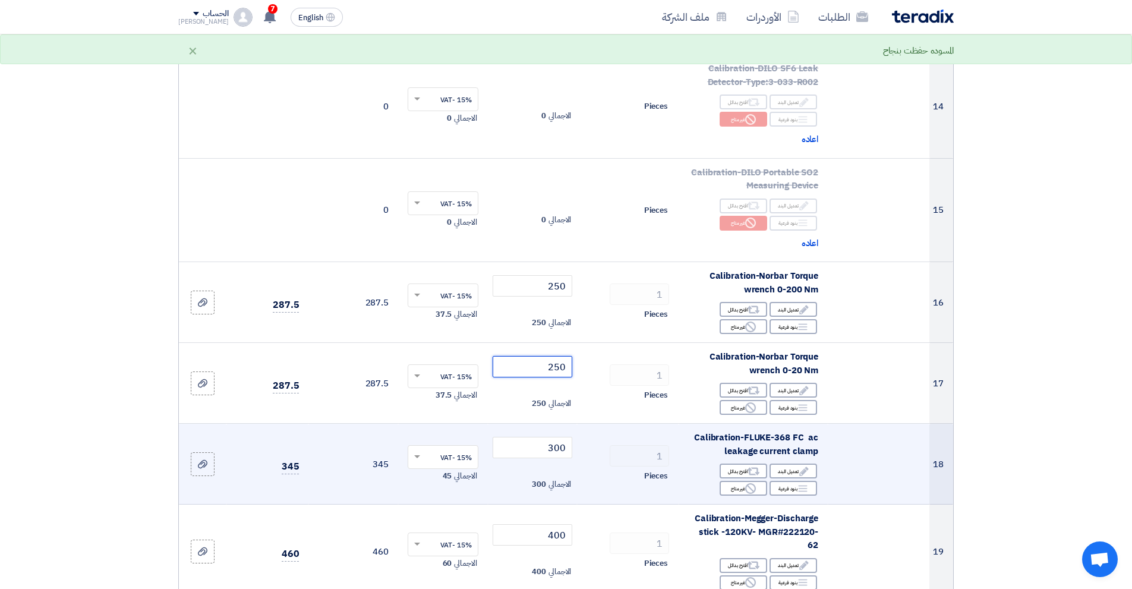
scroll to position [1486, 0]
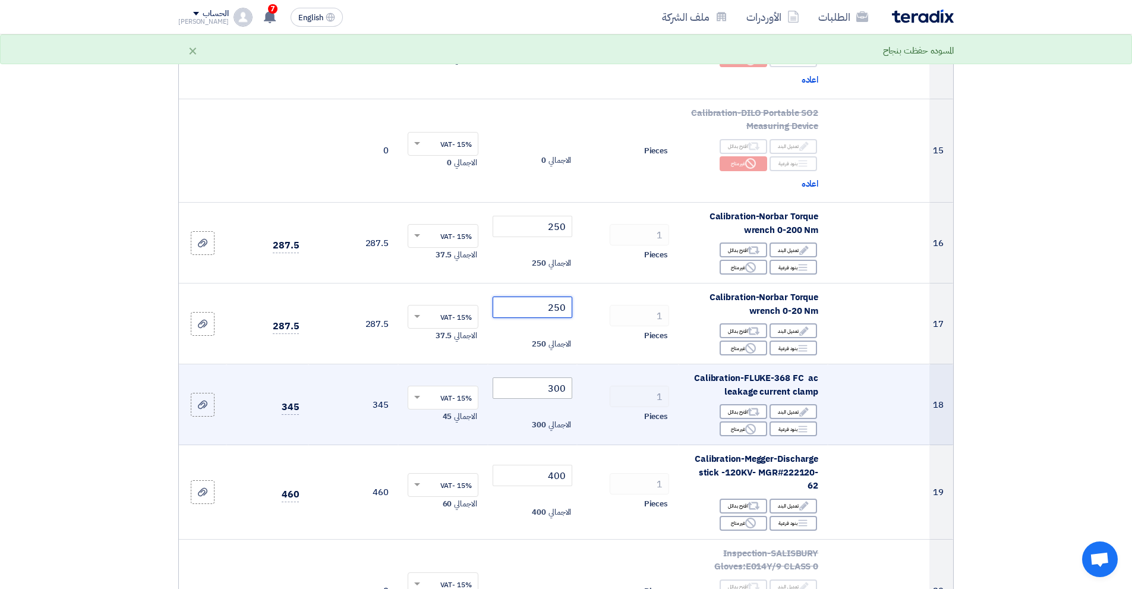
type input "250"
drag, startPoint x: 536, startPoint y: 371, endPoint x: 572, endPoint y: 366, distance: 36.1
click at [572, 377] on input "300" at bounding box center [533, 387] width 80 height 21
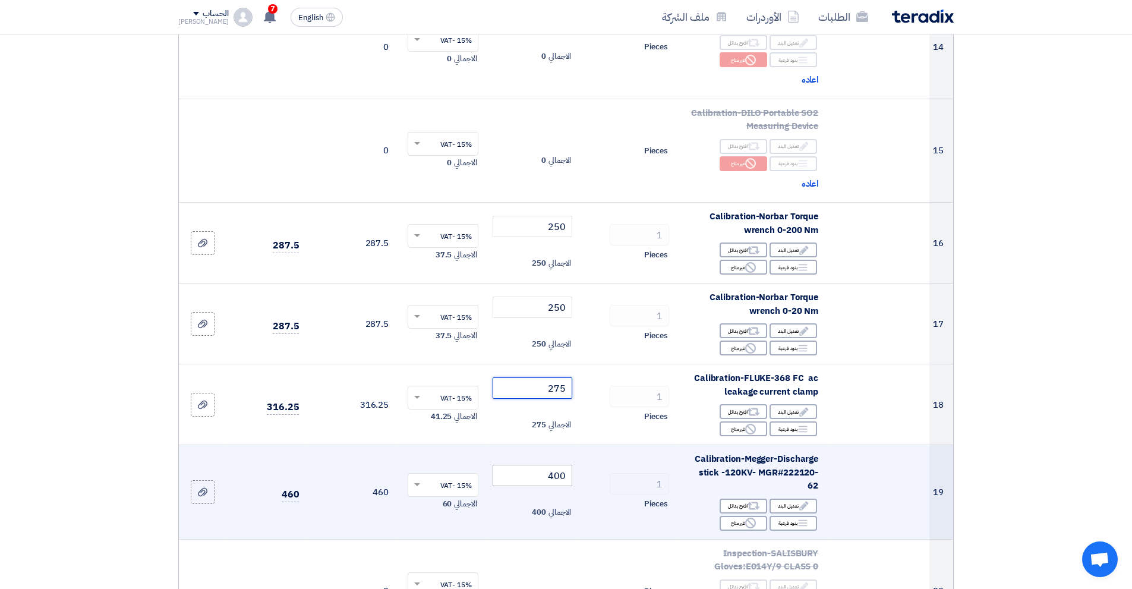
type input "275"
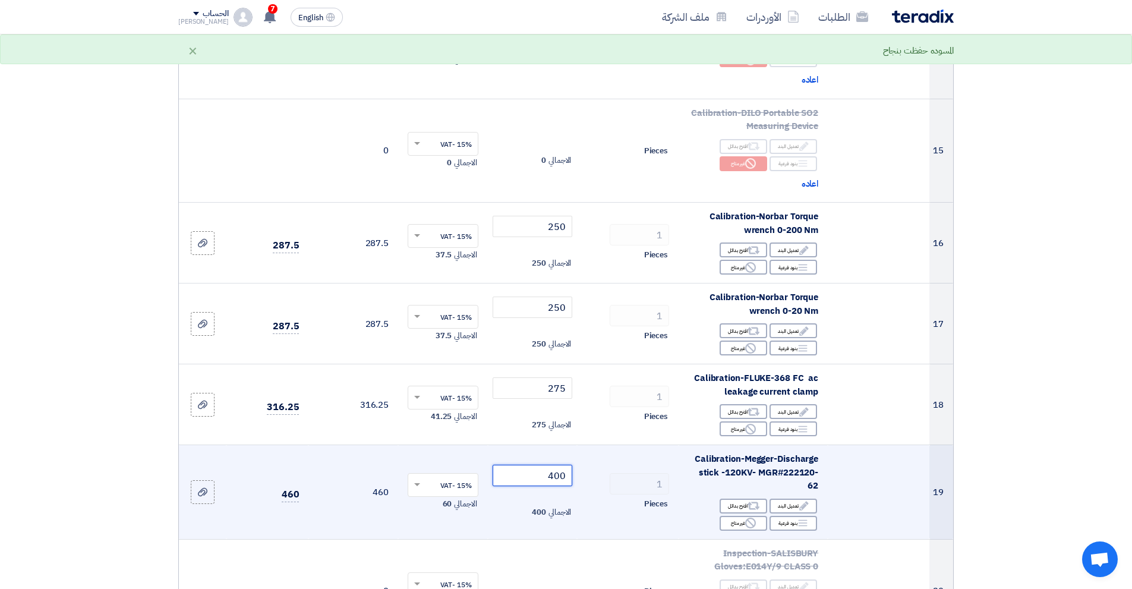
drag, startPoint x: 532, startPoint y: 451, endPoint x: 604, endPoint y: 460, distance: 72.5
click at [598, 461] on tr "19 Calibration-Megger-Discharge stick -120KV- MGR#222120-62 Edit تعديل البند Al…" at bounding box center [566, 492] width 774 height 95
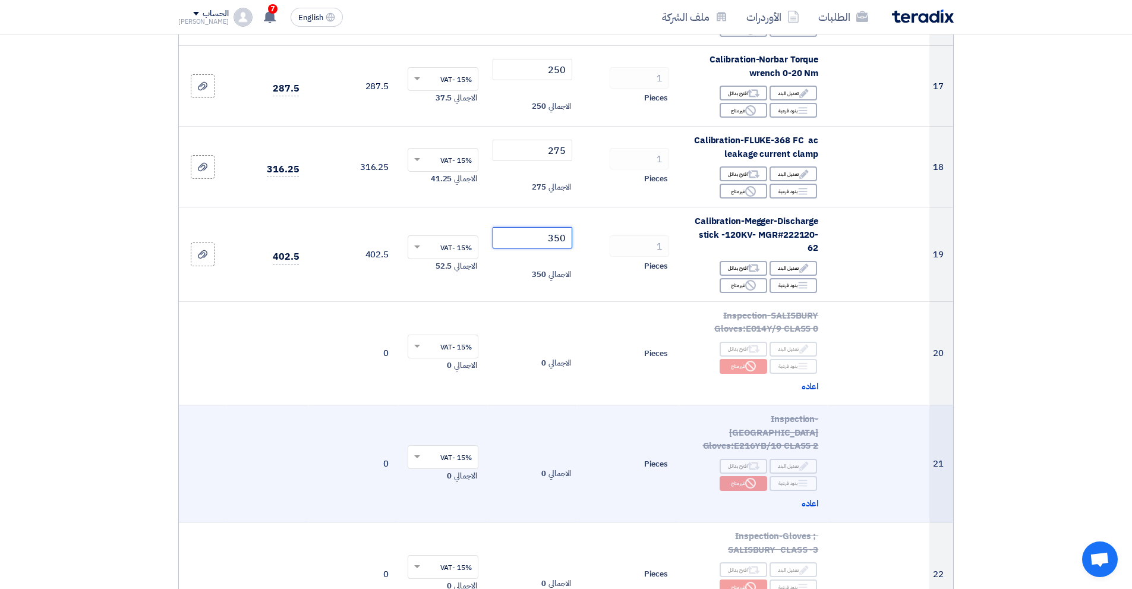
scroll to position [1961, 0]
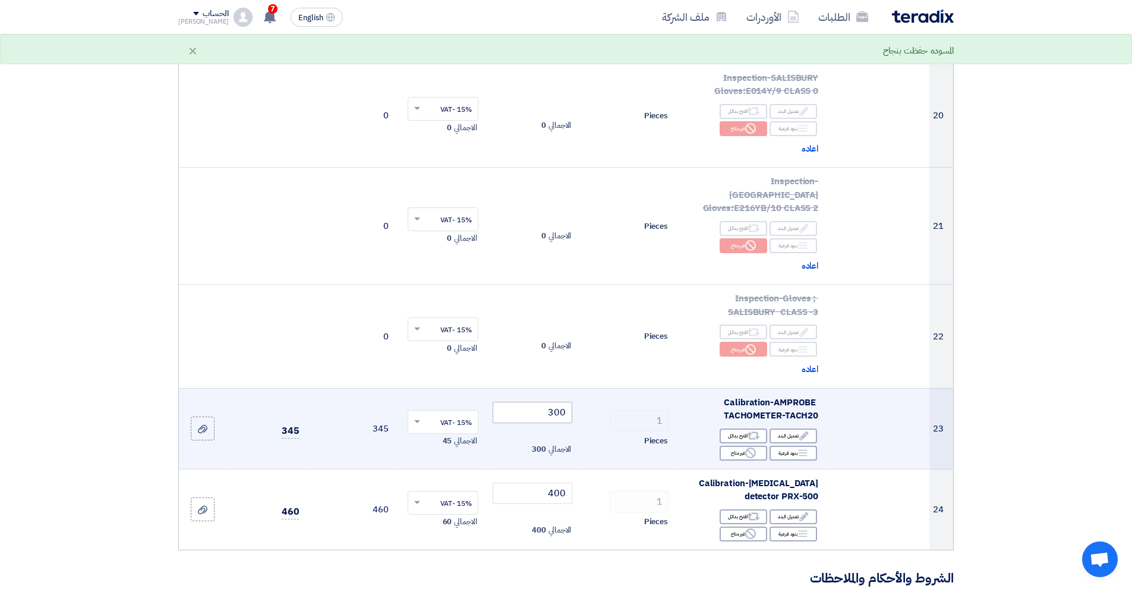
type input "350"
drag, startPoint x: 542, startPoint y: 376, endPoint x: 594, endPoint y: 369, distance: 52.2
click at [594, 388] on tr "23 Calibration-AMPROBE TACHOMETER-TACH20 Edit تعديل البند Alternative اقترح بدا…" at bounding box center [566, 428] width 774 height 81
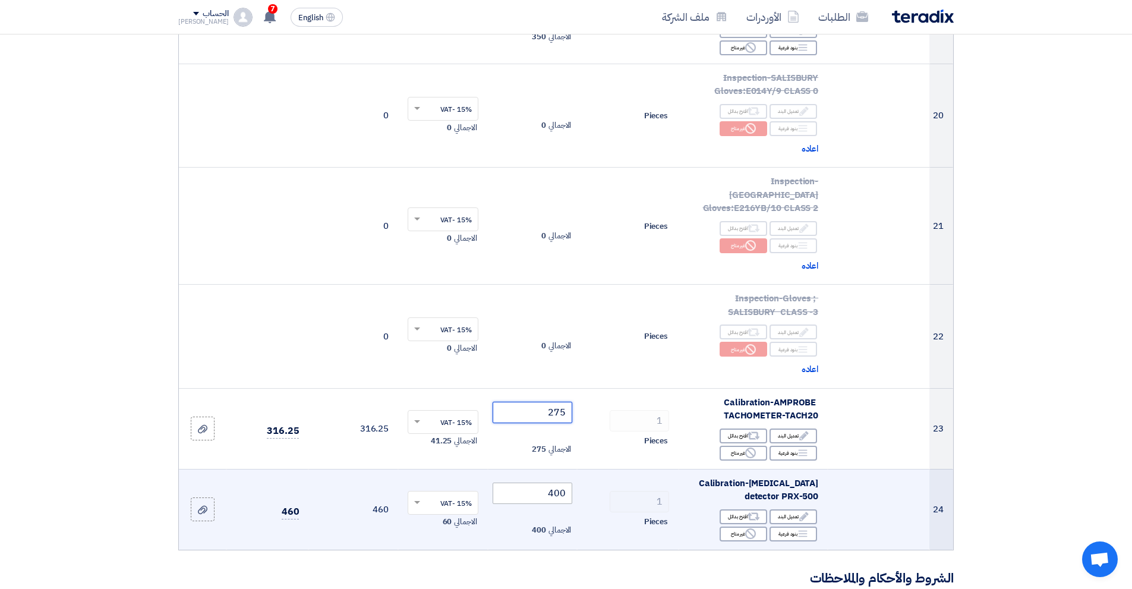
type input "275"
drag, startPoint x: 540, startPoint y: 455, endPoint x: 599, endPoint y: 445, distance: 60.3
click at [597, 469] on tr "24 Calibration-[MEDICAL_DATA] detector PRX-500 Edit تعديل البند Alternative اقت…" at bounding box center [566, 509] width 774 height 81
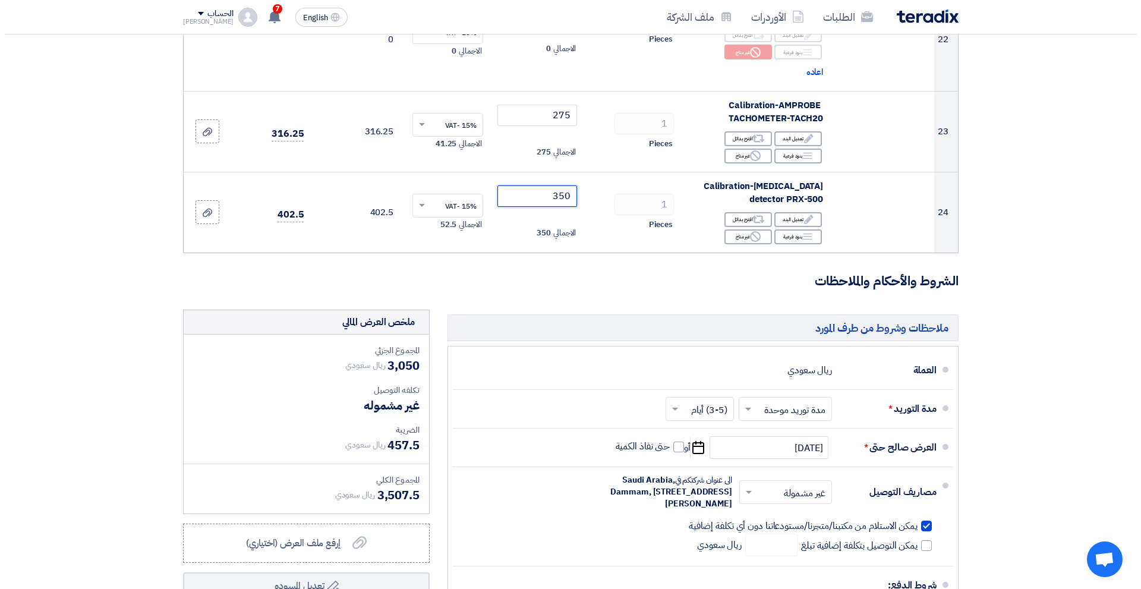
scroll to position [2437, 0]
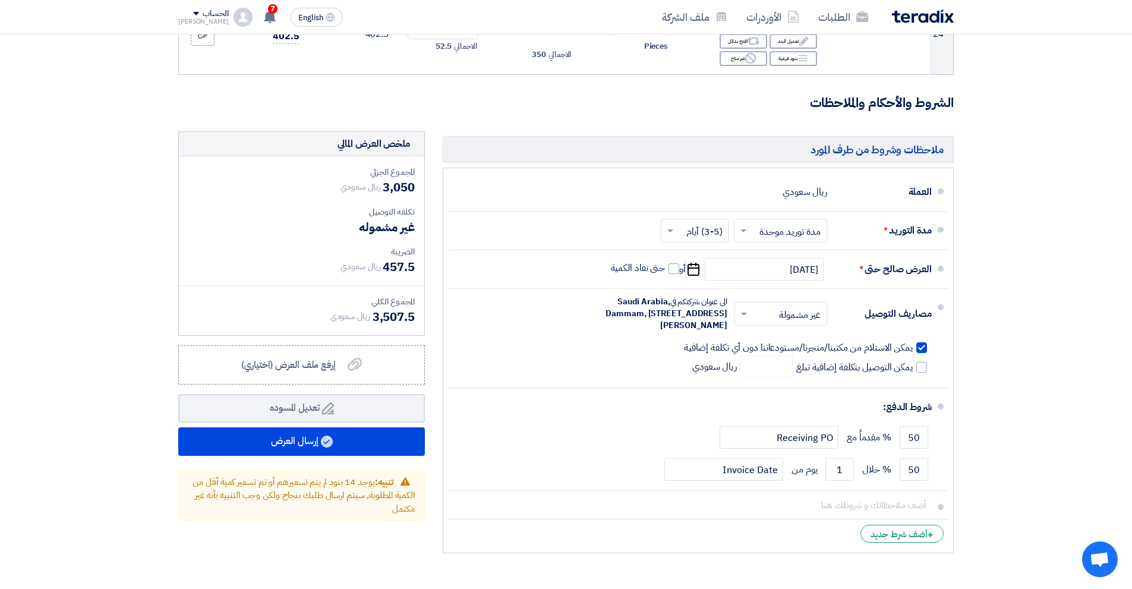
type input "350"
click at [276, 358] on span "إرفع ملف العرض (اختياري)" at bounding box center [288, 365] width 95 height 14
click at [0, 0] on input "إرفع ملف العرض (اختياري) إرفع ملف العرض (اختياري)" at bounding box center [0, 0] width 0 height 0
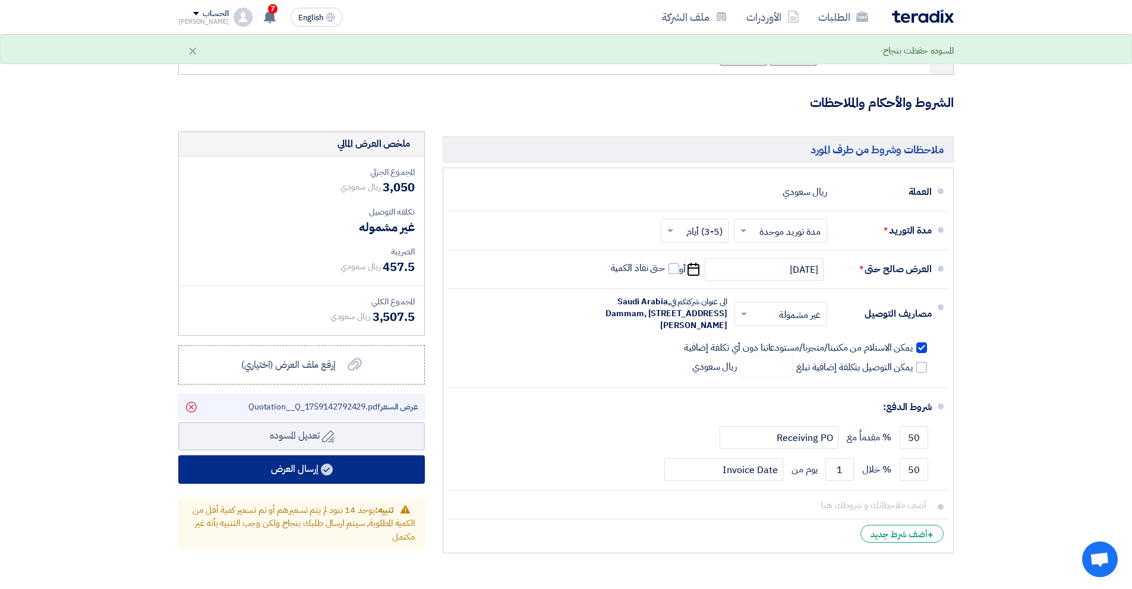
click at [319, 455] on button "إرسال العرض" at bounding box center [301, 469] width 247 height 29
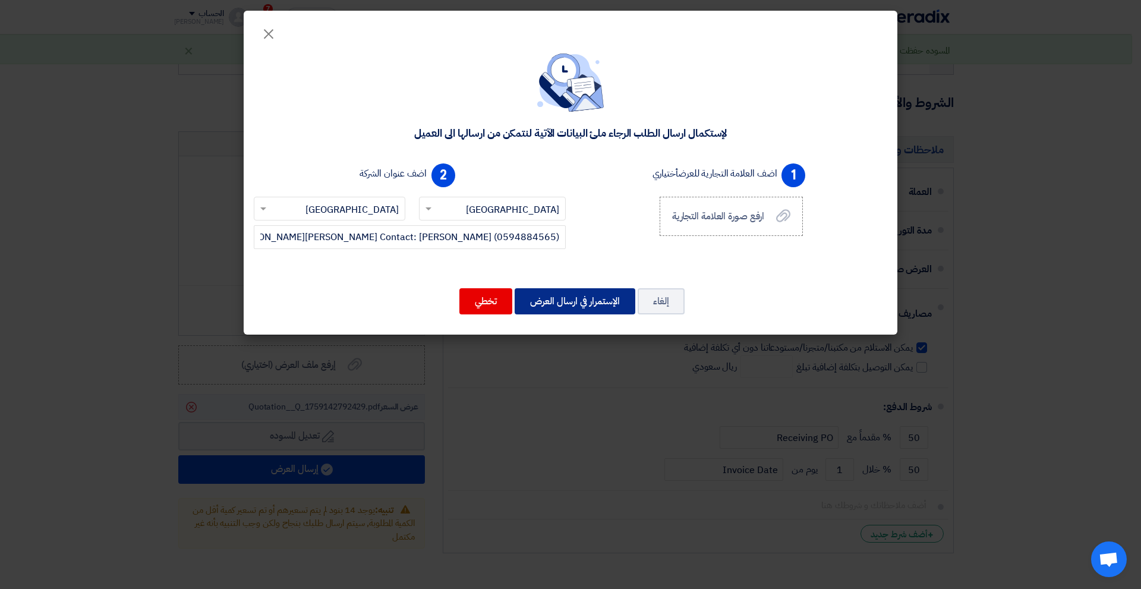
click at [590, 309] on button "الإستمرار في ارسال العرض" at bounding box center [575, 301] width 121 height 26
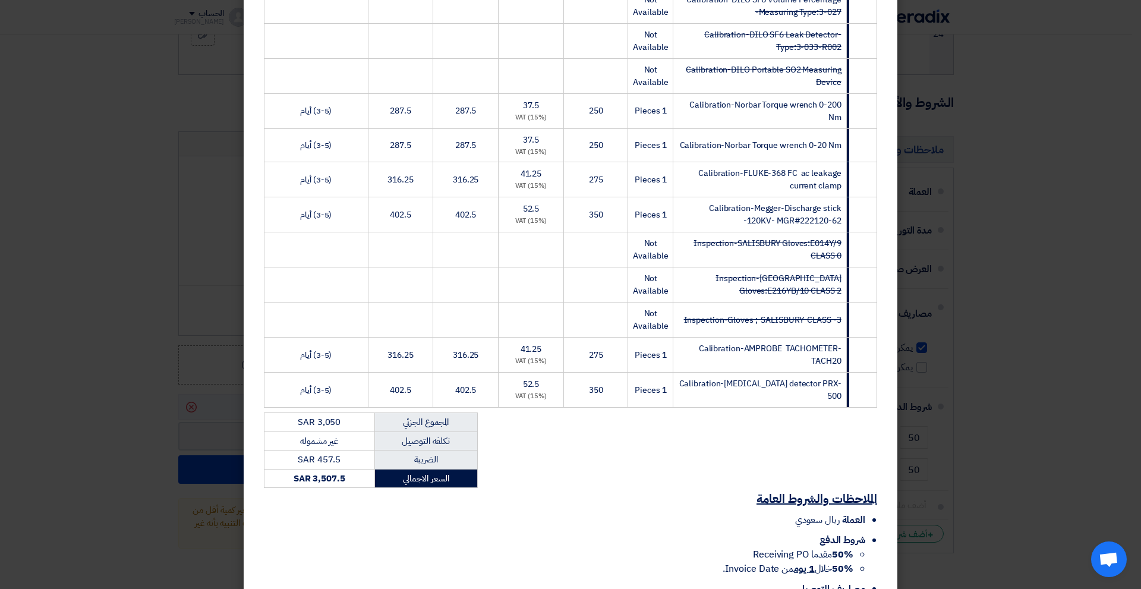
scroll to position [794, 0]
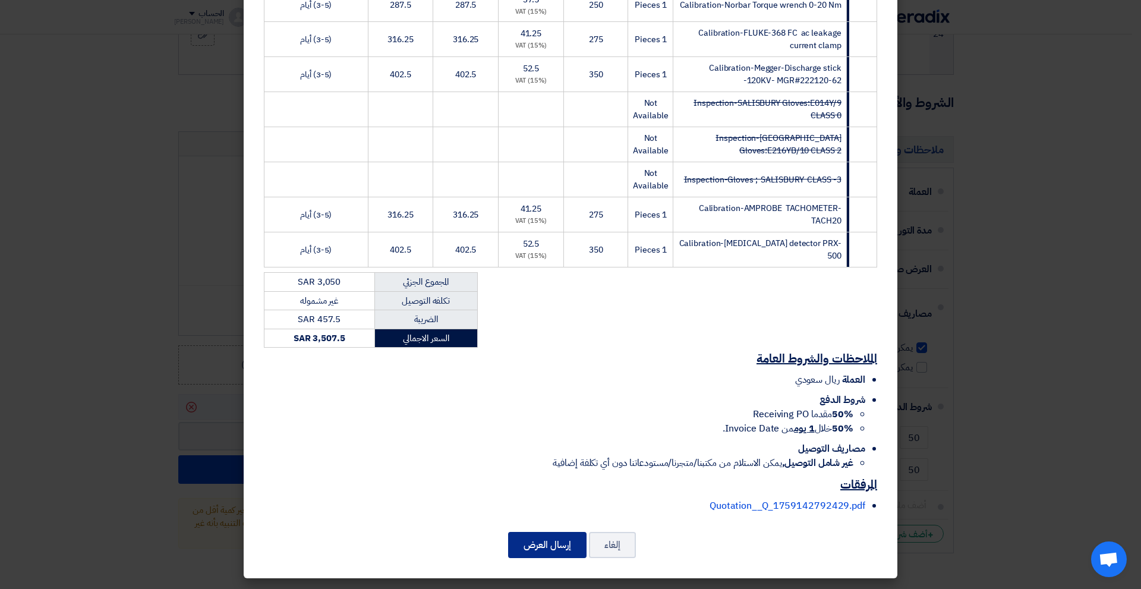
click at [562, 546] on button "إرسال العرض" at bounding box center [547, 545] width 78 height 26
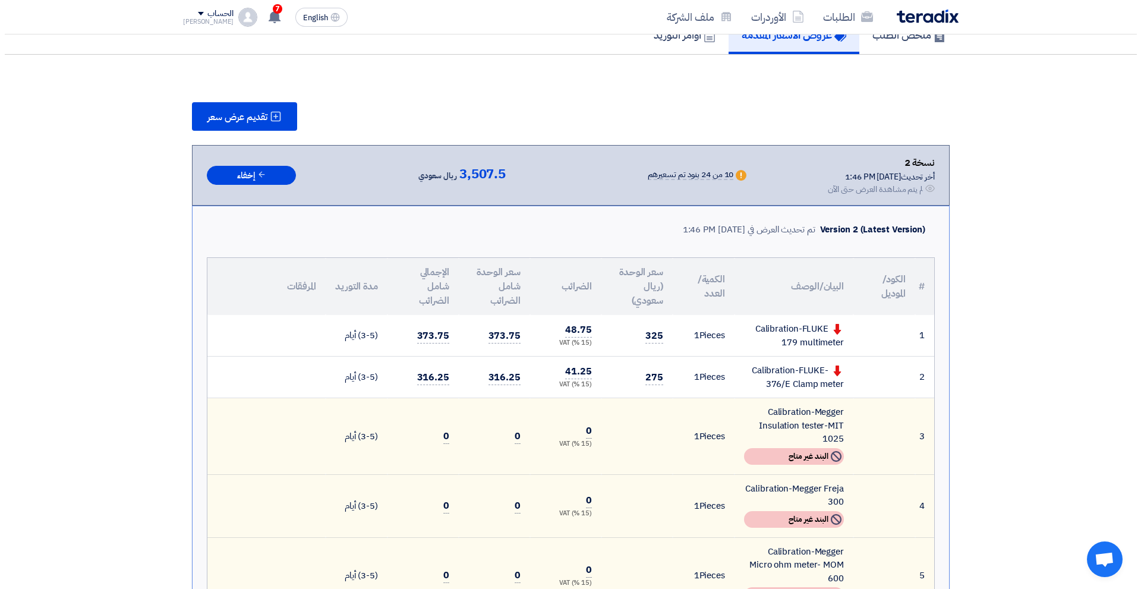
scroll to position [59, 0]
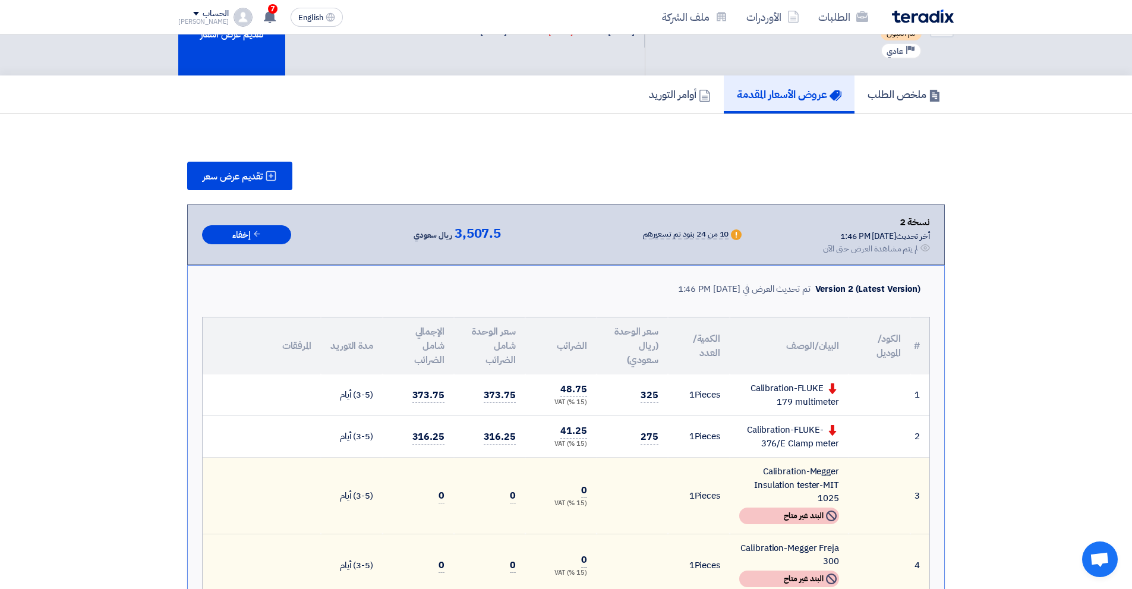
click at [251, 181] on span "تقديم عرض سعر" at bounding box center [233, 177] width 60 height 10
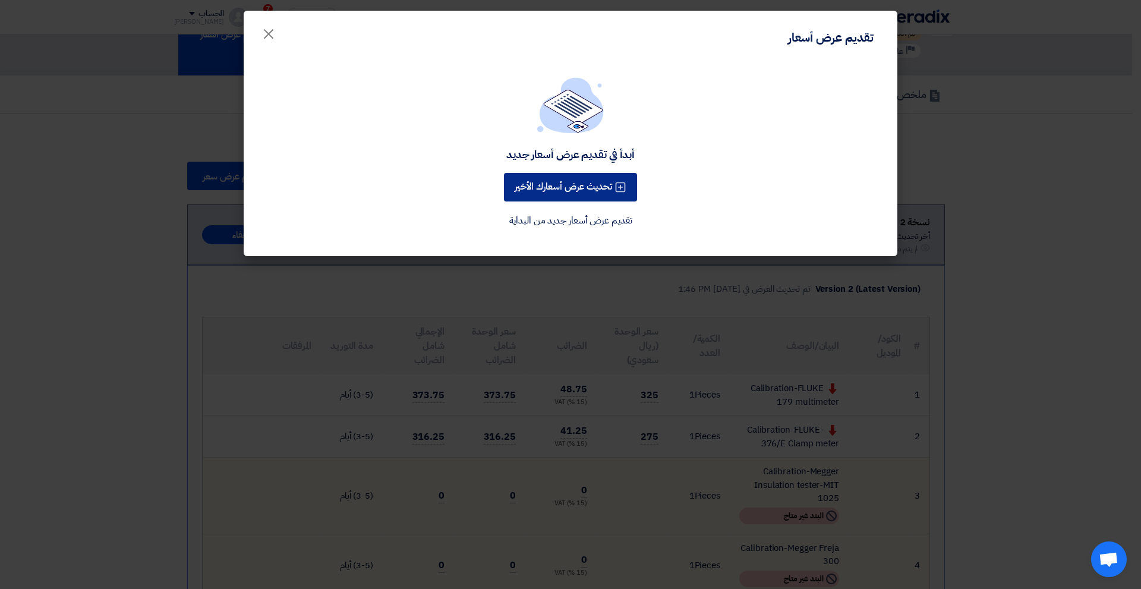
click at [572, 189] on button "تحديث عرض أسعارك الأخير" at bounding box center [570, 187] width 133 height 29
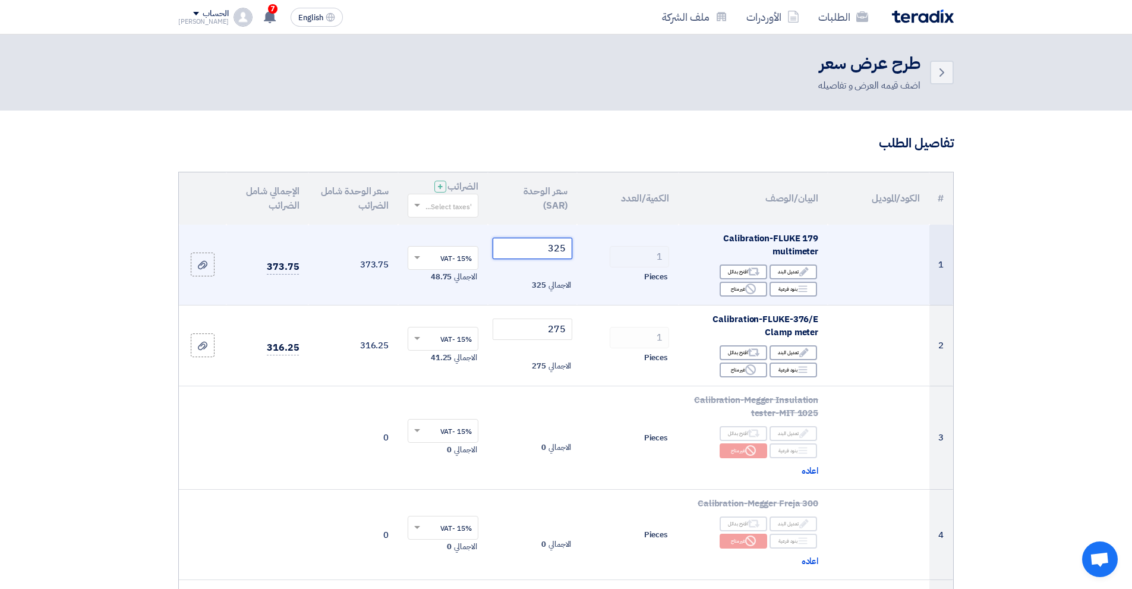
drag, startPoint x: 543, startPoint y: 246, endPoint x: 589, endPoint y: 244, distance: 45.8
click at [585, 244] on tr "1 Calibration-FLUKE 179 multimeter Edit تعديل البند Alternative اقترح بدائل Bre…" at bounding box center [566, 265] width 774 height 81
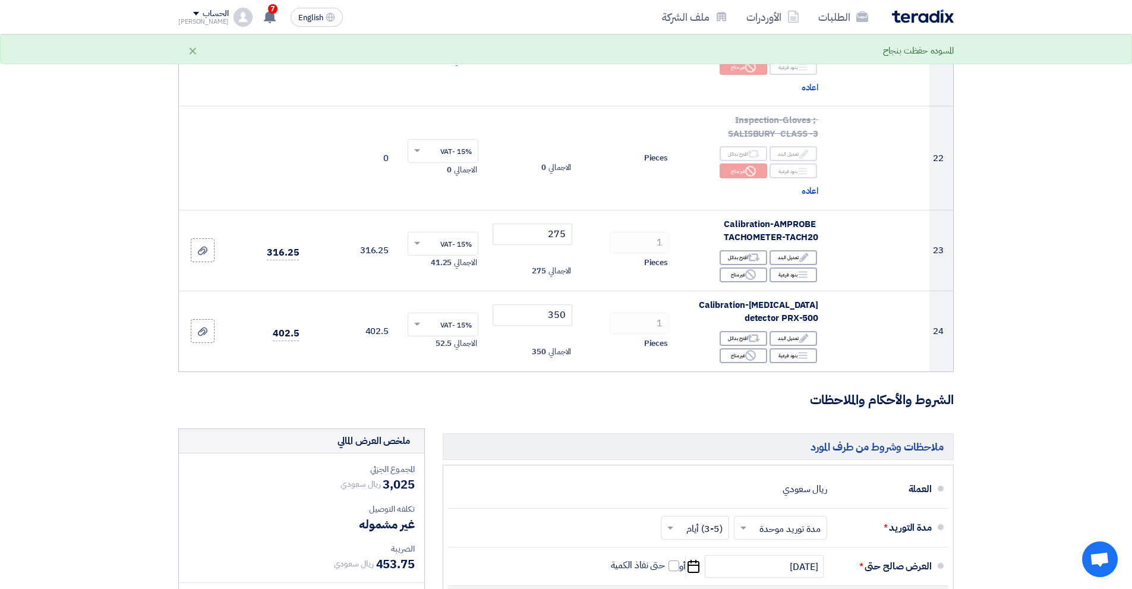
scroll to position [2437, 0]
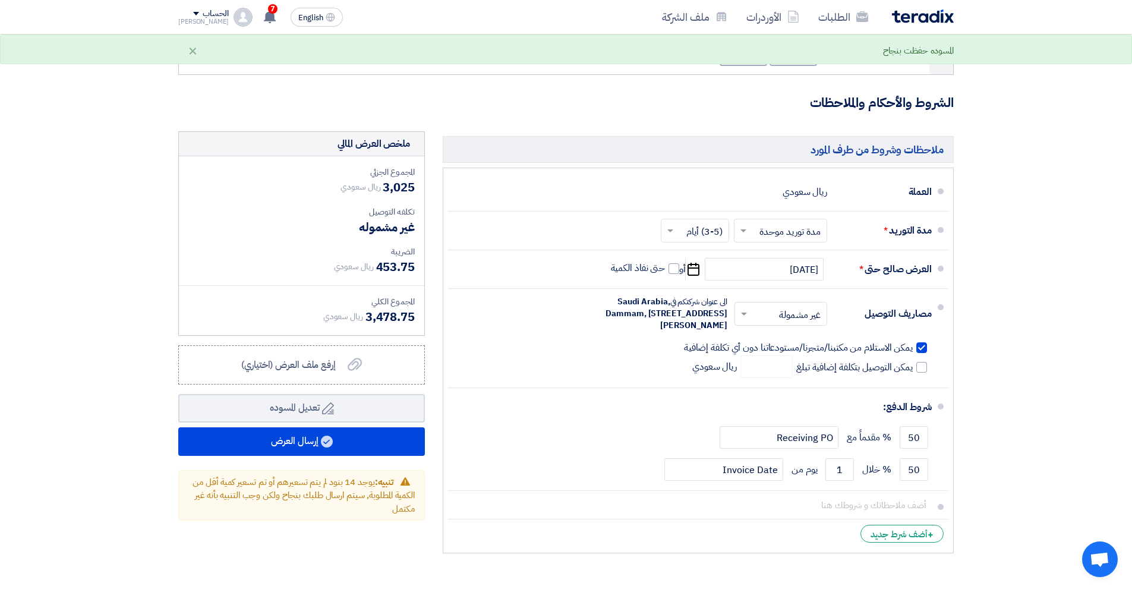
type input "300"
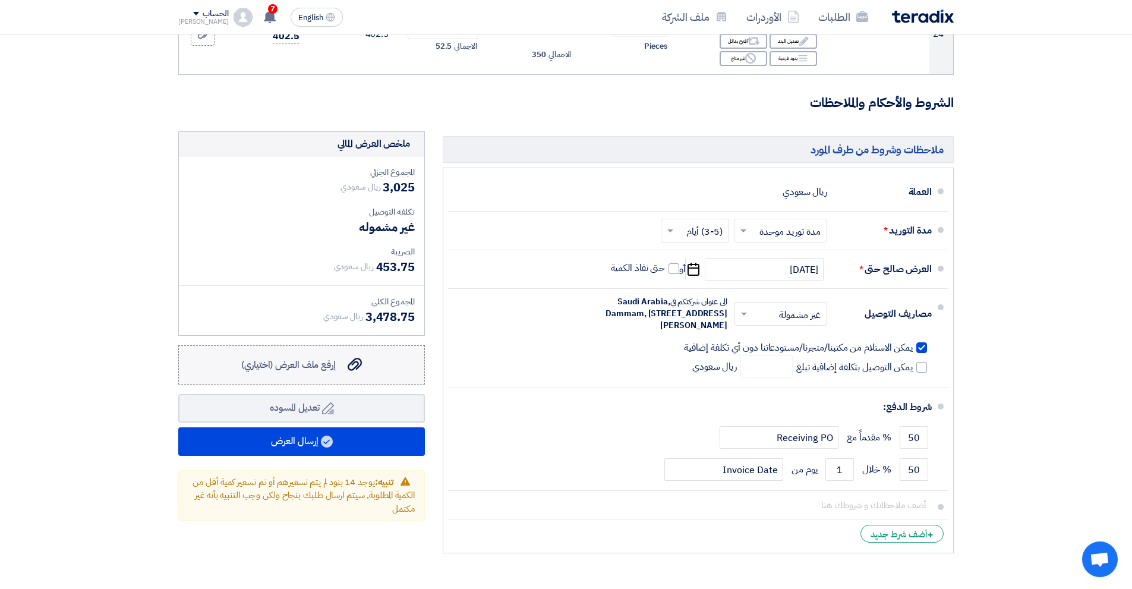
click at [352, 358] on use at bounding box center [355, 364] width 14 height 13
click at [0, 0] on input "إرفع ملف العرض (اختياري) إرفع ملف العرض (اختياري)" at bounding box center [0, 0] width 0 height 0
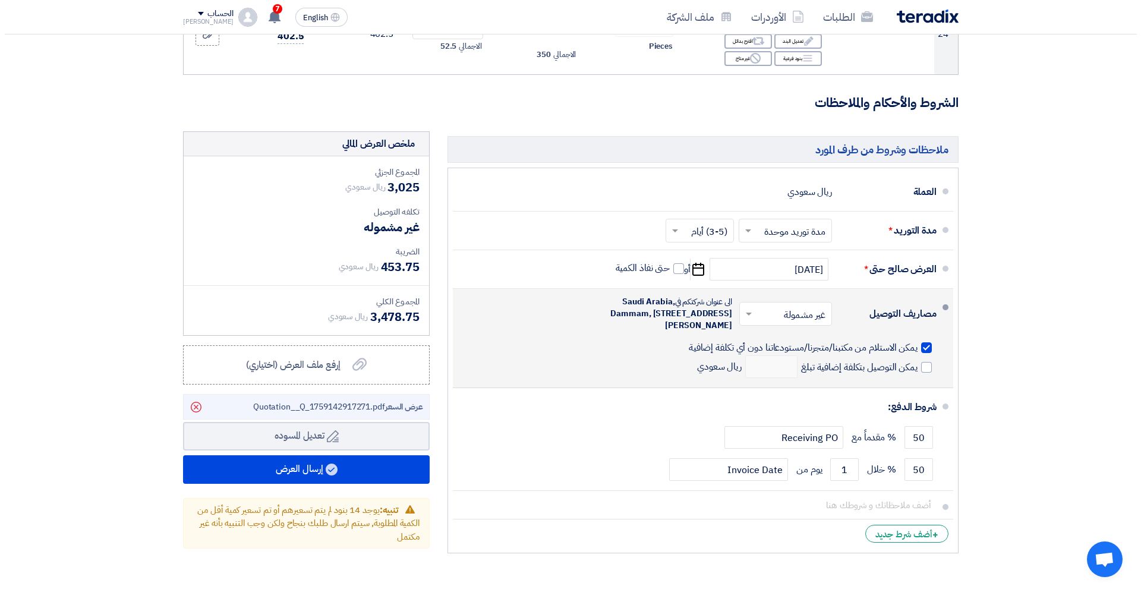
scroll to position [2615, 0]
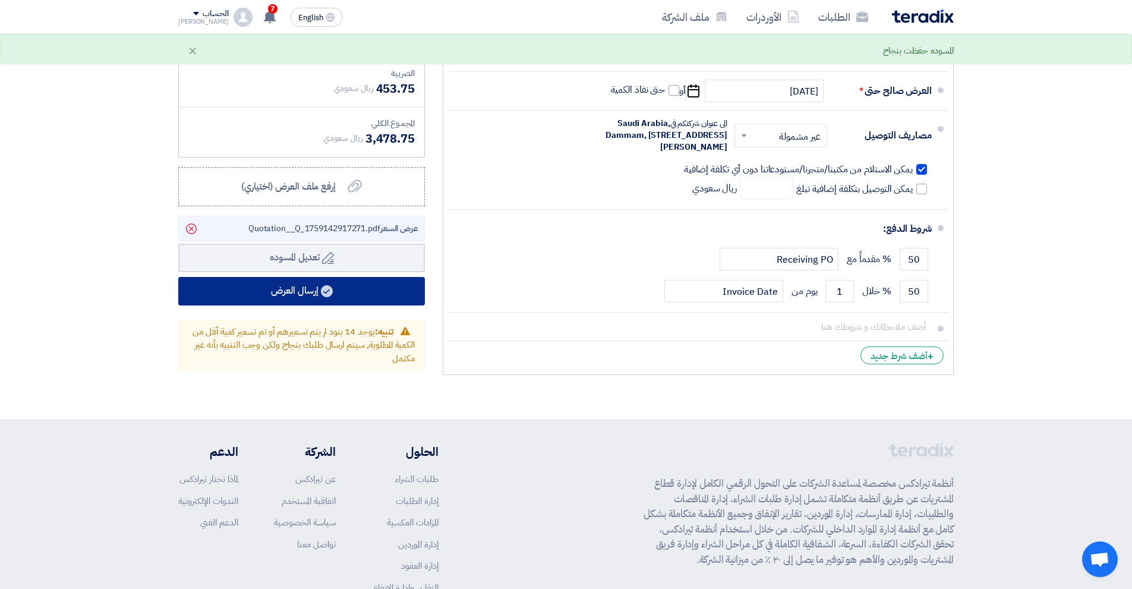
click at [364, 277] on button "إرسال العرض" at bounding box center [301, 291] width 247 height 29
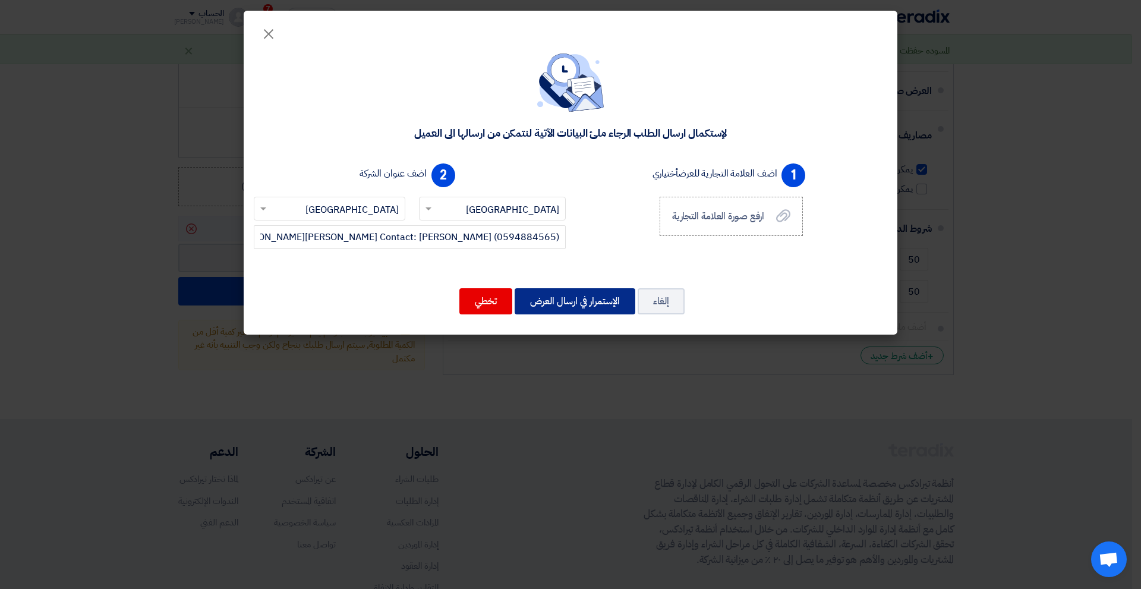
click at [574, 307] on button "الإستمرار في ارسال العرض" at bounding box center [575, 301] width 121 height 26
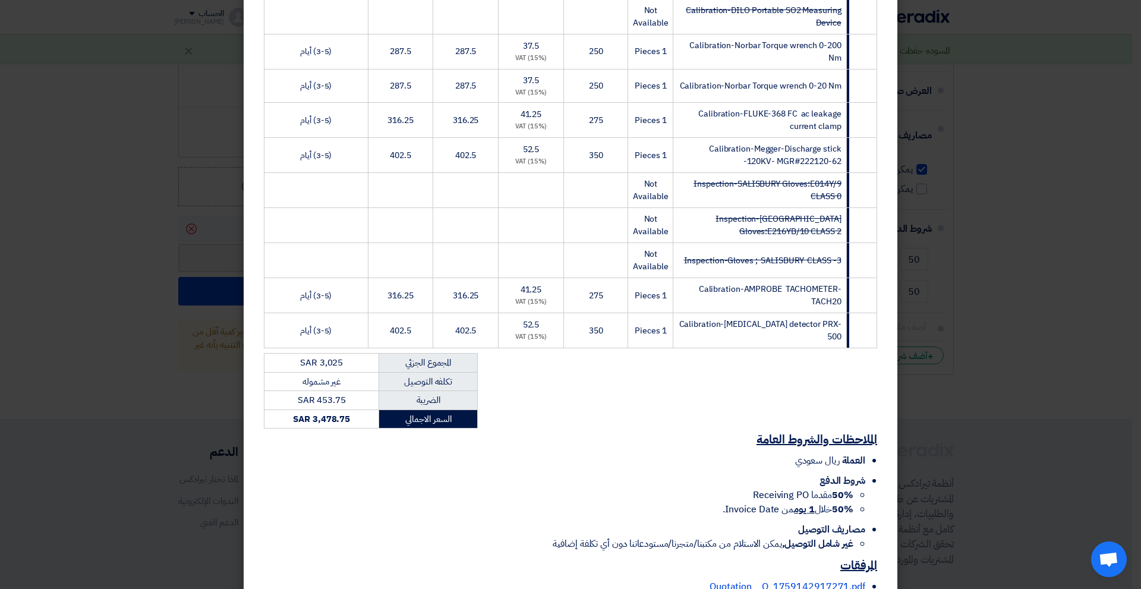
scroll to position [794, 0]
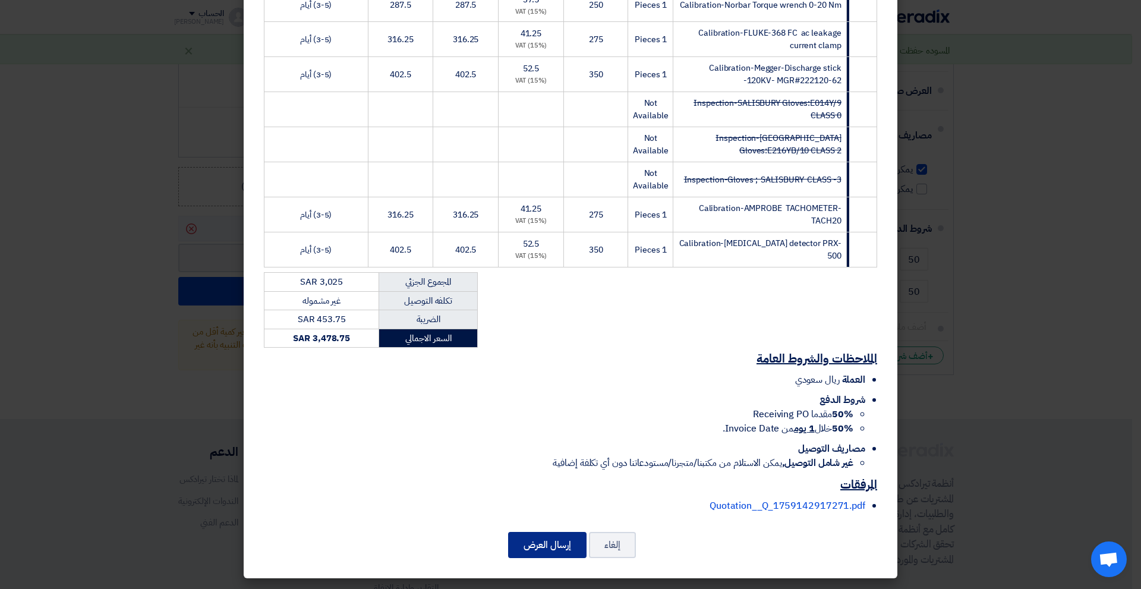
click at [572, 540] on button "إرسال العرض" at bounding box center [547, 545] width 78 height 26
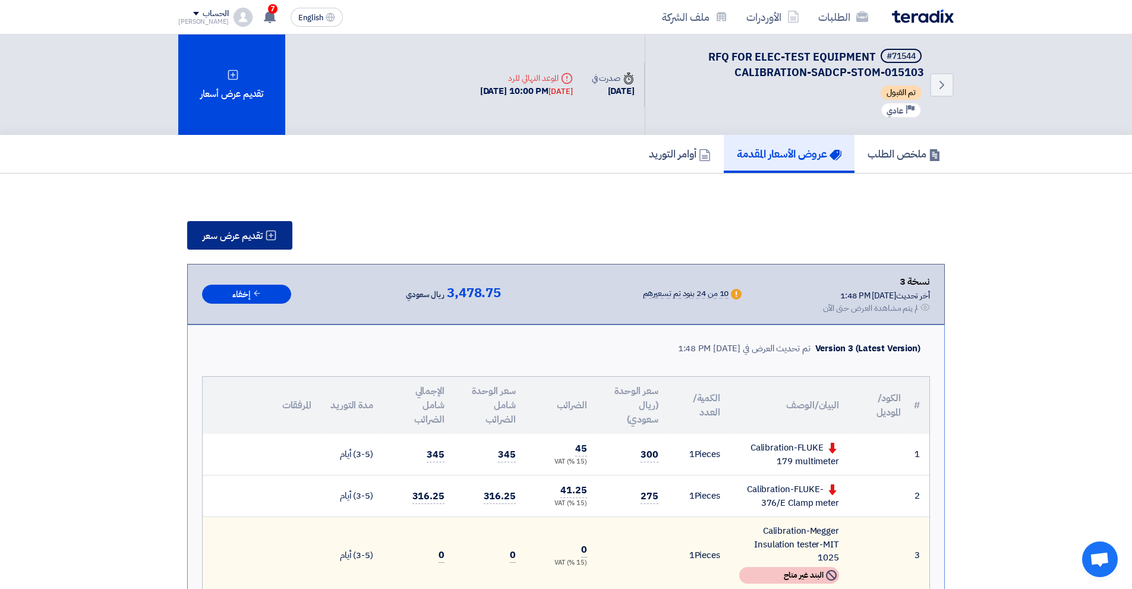
click at [228, 225] on button "تقديم عرض سعر" at bounding box center [239, 235] width 105 height 29
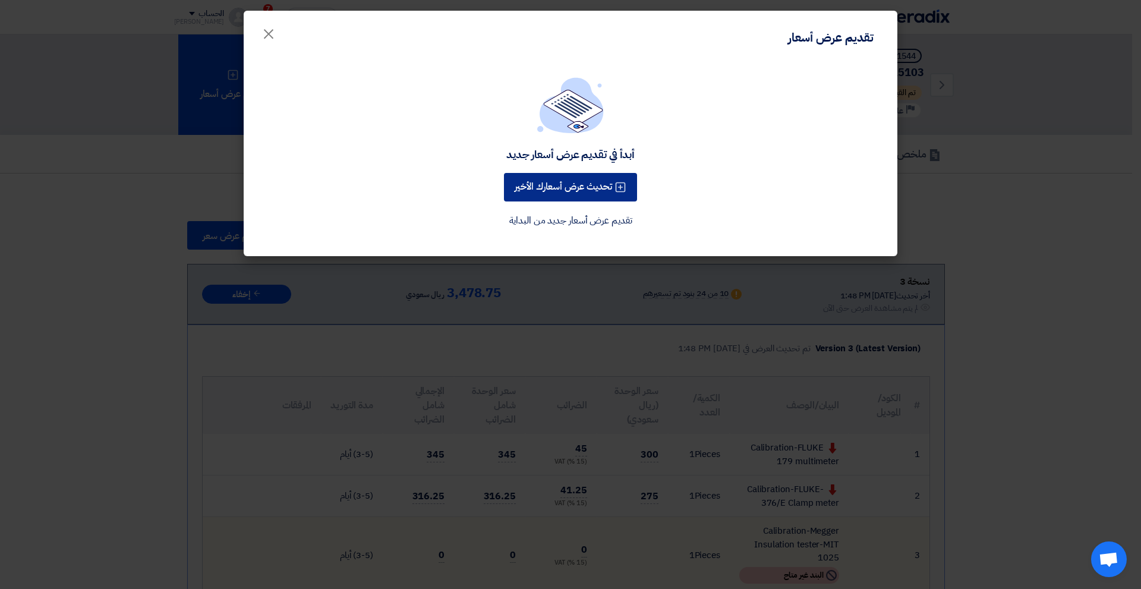
click at [553, 197] on button "تحديث عرض أسعارك الأخير" at bounding box center [570, 187] width 133 height 29
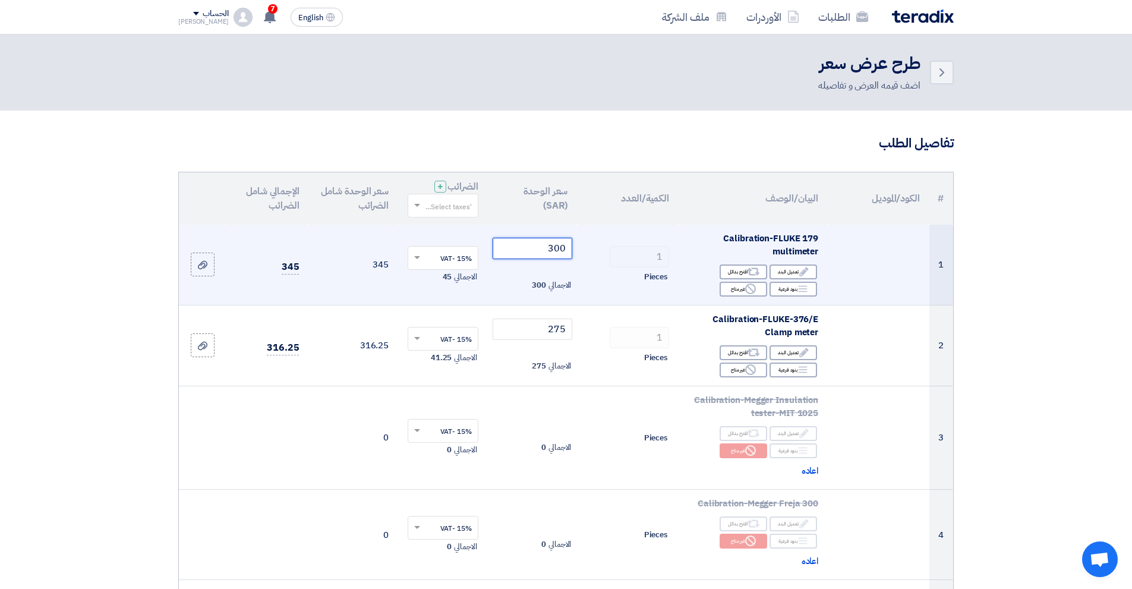
drag, startPoint x: 534, startPoint y: 251, endPoint x: 603, endPoint y: 251, distance: 68.9
click at [603, 251] on tr "1 Calibration-FLUKE 179 multimeter Edit تعديل البند Alternative اقترح بدائل Bre…" at bounding box center [566, 265] width 774 height 81
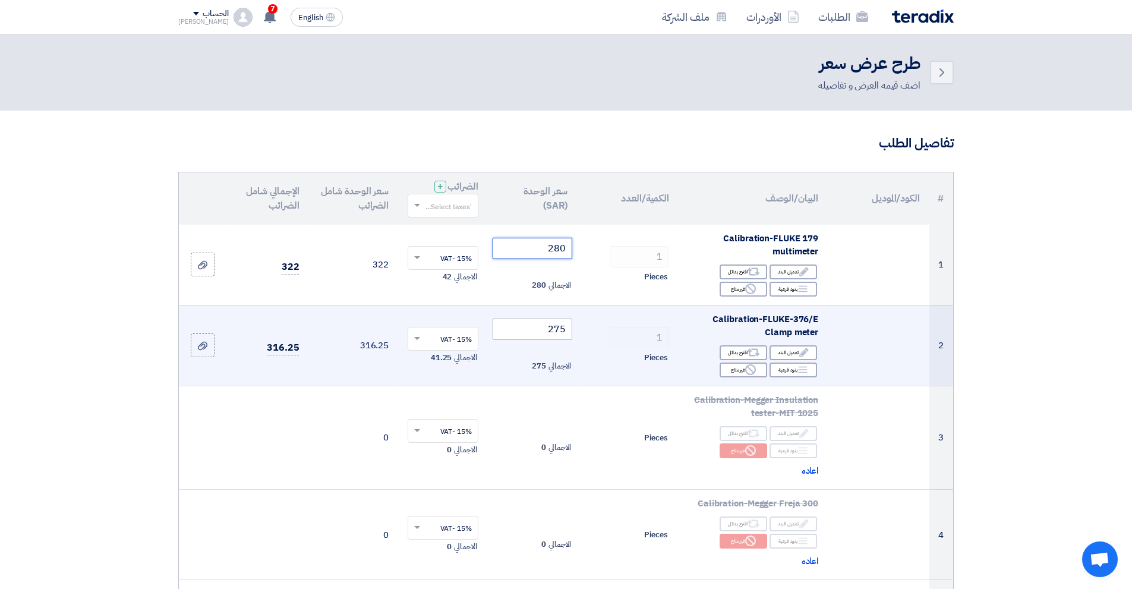
type input "280"
drag, startPoint x: 545, startPoint y: 330, endPoint x: 604, endPoint y: 323, distance: 59.2
click at [604, 323] on tr "2 Calibration-FLUKE-376/E Clamp meter Edit تعديل البند Alternative اقترح بدائل …" at bounding box center [566, 345] width 774 height 81
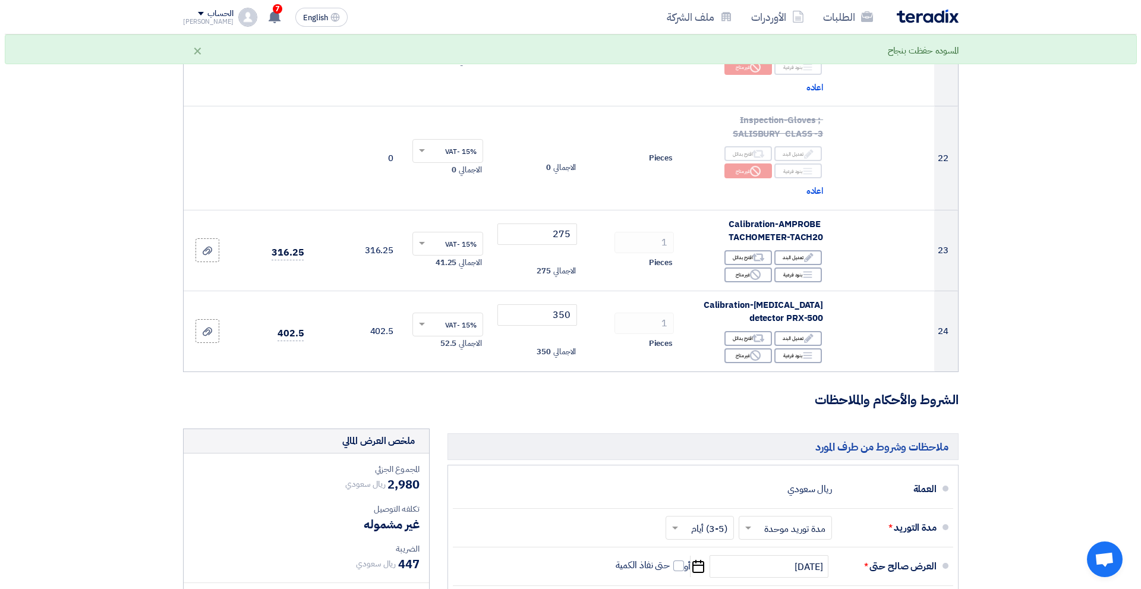
scroll to position [2437, 0]
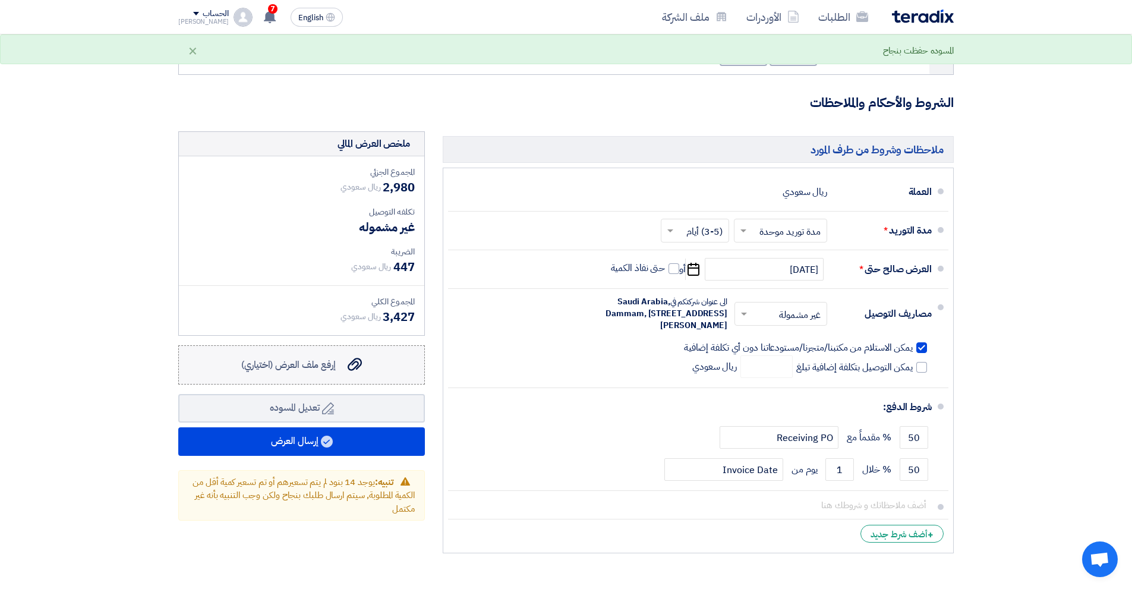
type input "250"
click at [323, 358] on span "إرفع ملف العرض (اختياري)" at bounding box center [288, 365] width 95 height 14
click at [0, 0] on input "إرفع ملف العرض (اختياري) إرفع ملف العرض (اختياري)" at bounding box center [0, 0] width 0 height 0
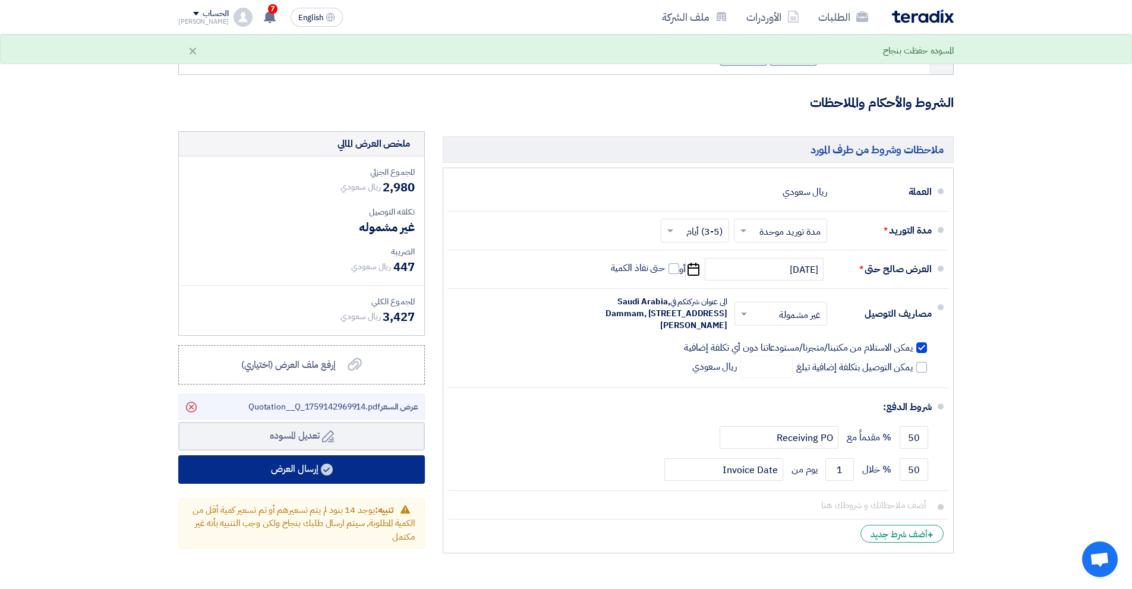
click at [345, 455] on button "إرسال العرض" at bounding box center [301, 469] width 247 height 29
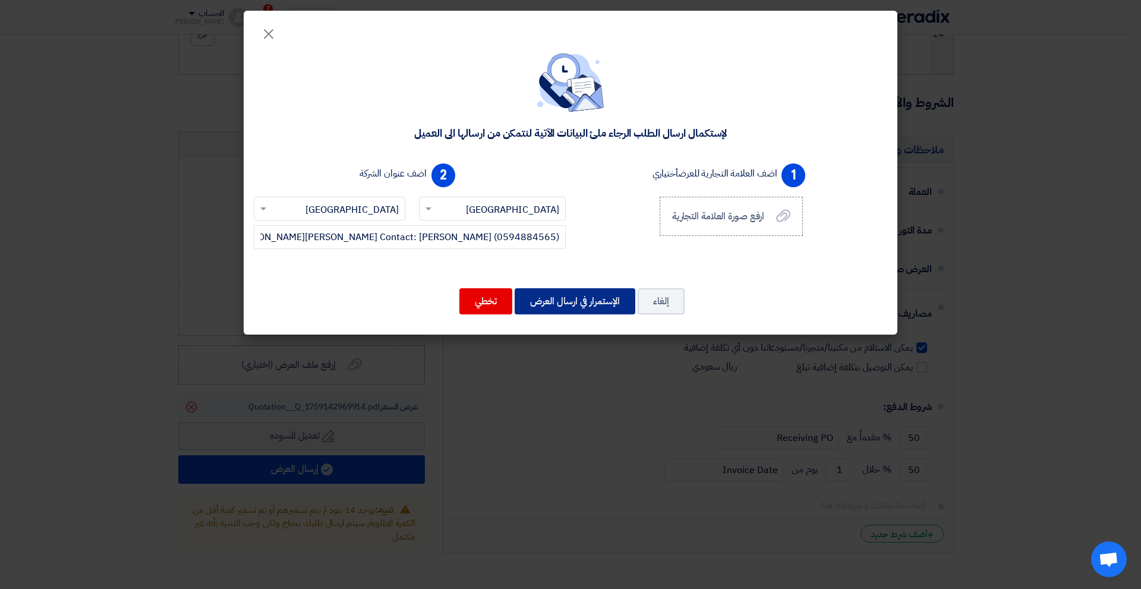
click at [563, 305] on button "الإستمرار في ارسال العرض" at bounding box center [575, 301] width 121 height 26
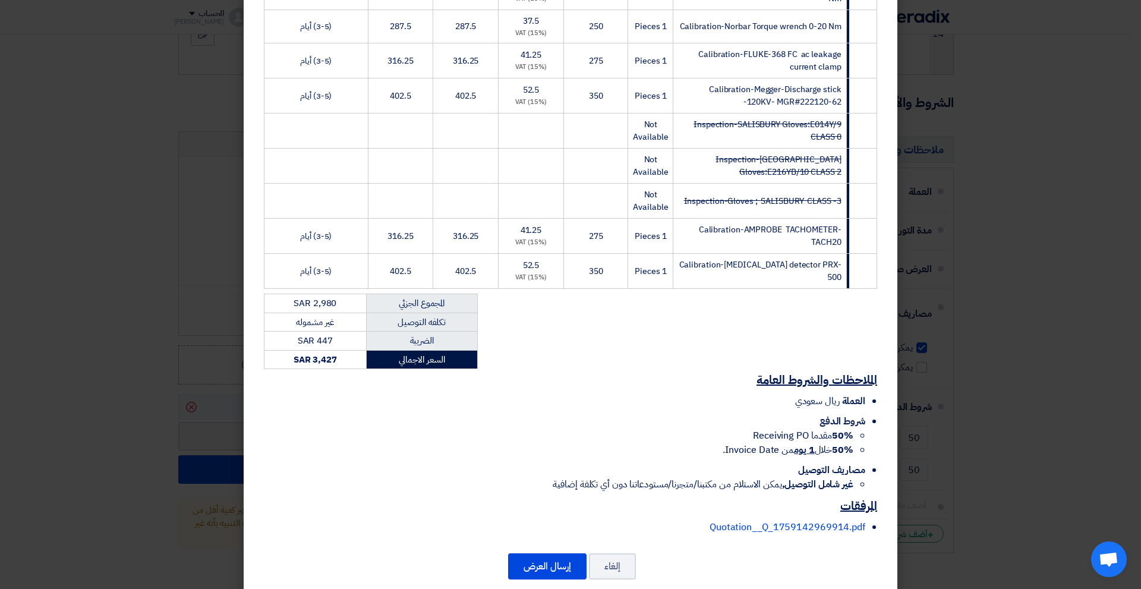
scroll to position [794, 0]
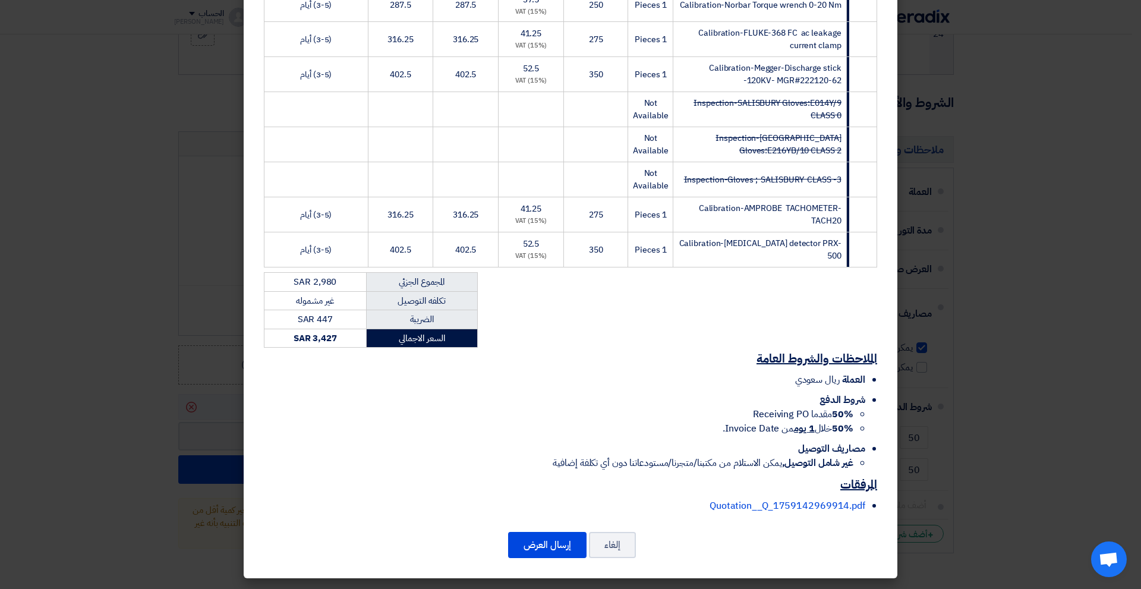
click at [550, 531] on div "إلغاء إرسال العرض" at bounding box center [570, 545] width 625 height 29
click at [553, 537] on button "إرسال العرض" at bounding box center [547, 545] width 78 height 26
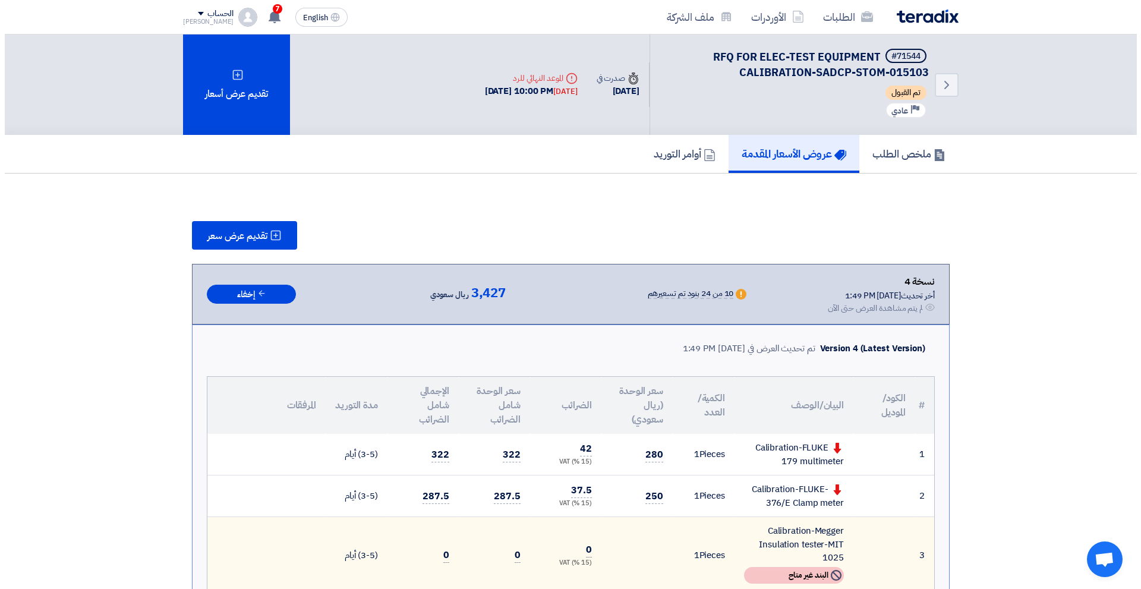
scroll to position [119, 0]
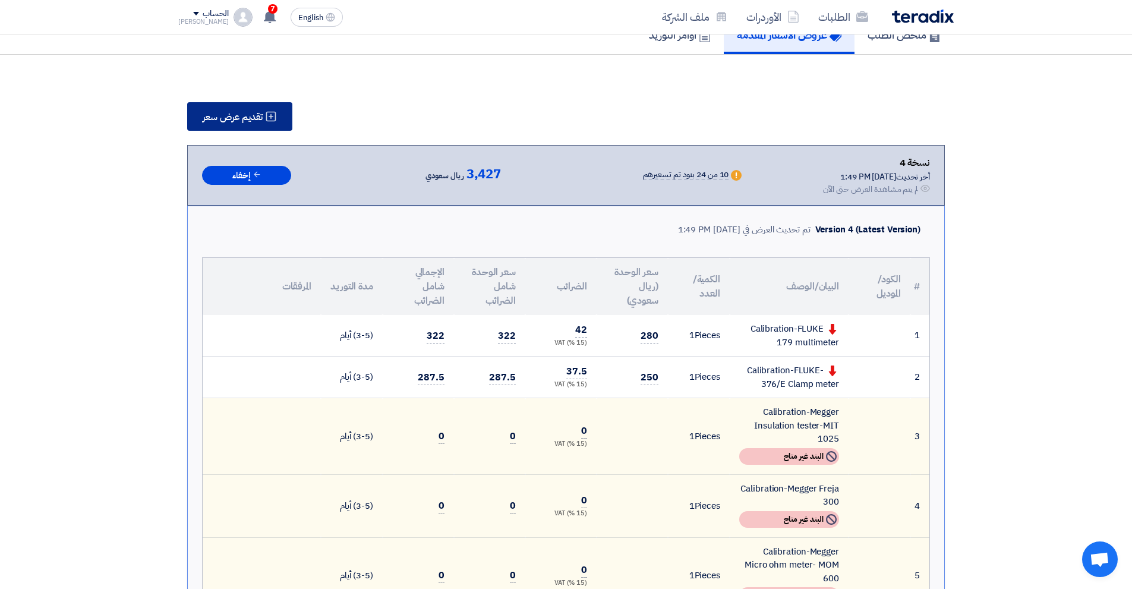
click at [248, 116] on span "تقديم عرض سعر" at bounding box center [233, 117] width 60 height 10
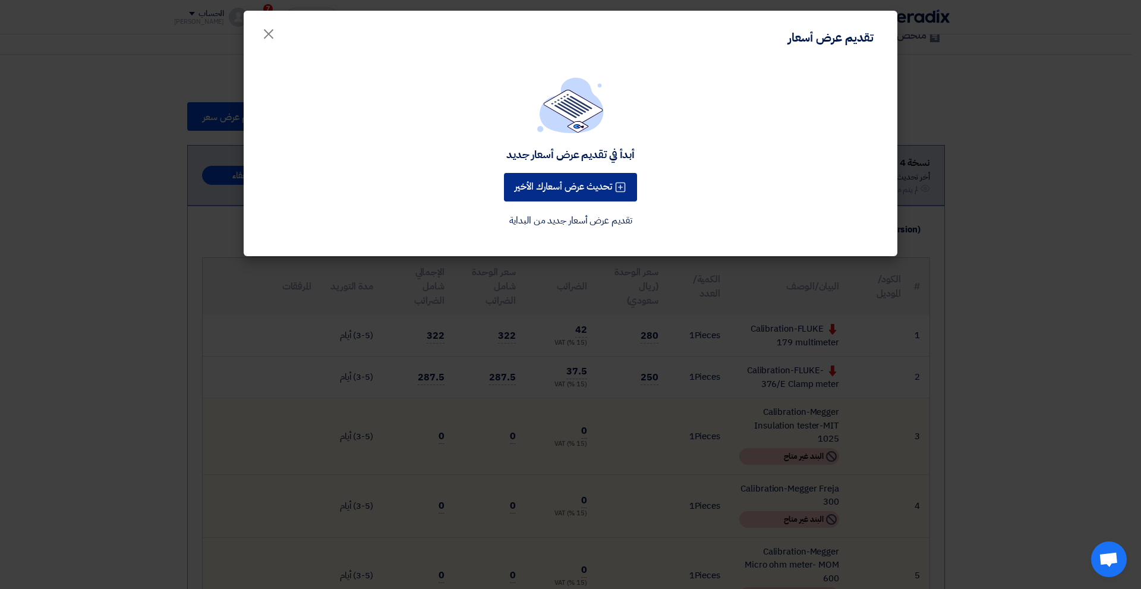
click at [522, 177] on button "تحديث عرض أسعارك الأخير" at bounding box center [570, 187] width 133 height 29
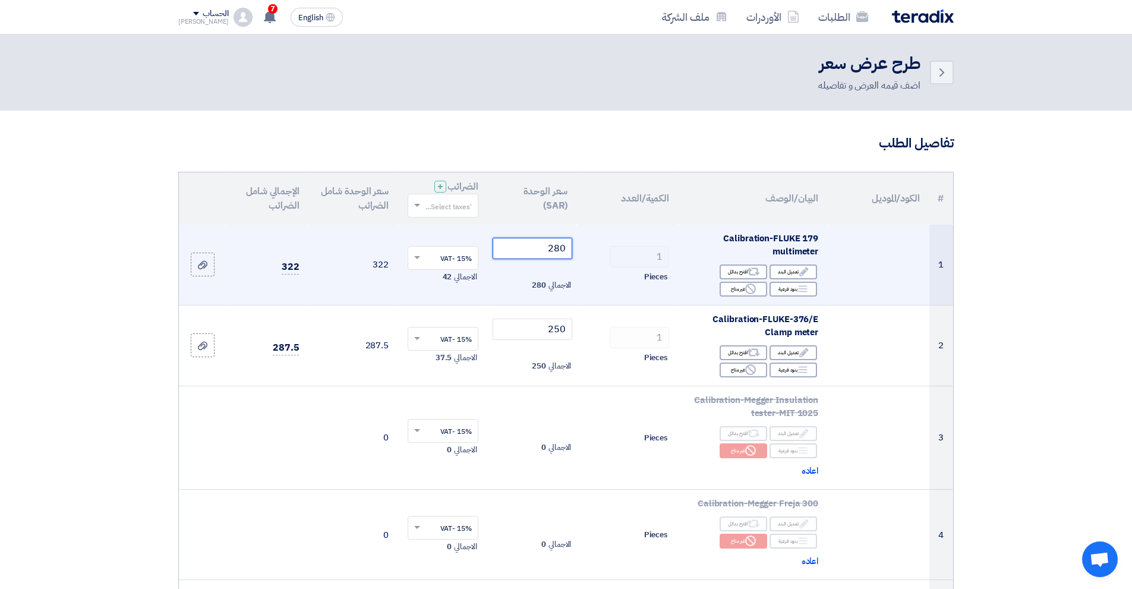
drag, startPoint x: 543, startPoint y: 238, endPoint x: 615, endPoint y: 256, distance: 74.0
click at [604, 251] on tr "1 Calibration-FLUKE 179 multimeter Edit تعديل البند Alternative اقترح بدائل Bre…" at bounding box center [566, 265] width 774 height 81
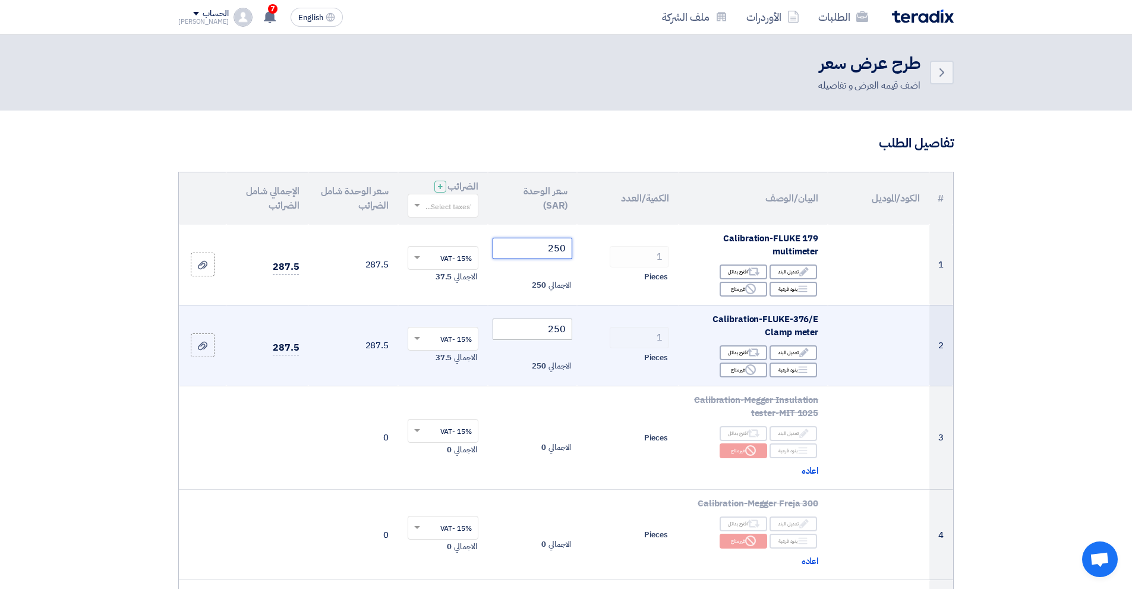
type input "250"
drag, startPoint x: 530, startPoint y: 326, endPoint x: 664, endPoint y: 319, distance: 133.9
click at [660, 323] on tr "2 Calibration-FLUKE-376/E Clamp meter Edit تعديل البند Alternative اقترح بدائل …" at bounding box center [566, 345] width 774 height 81
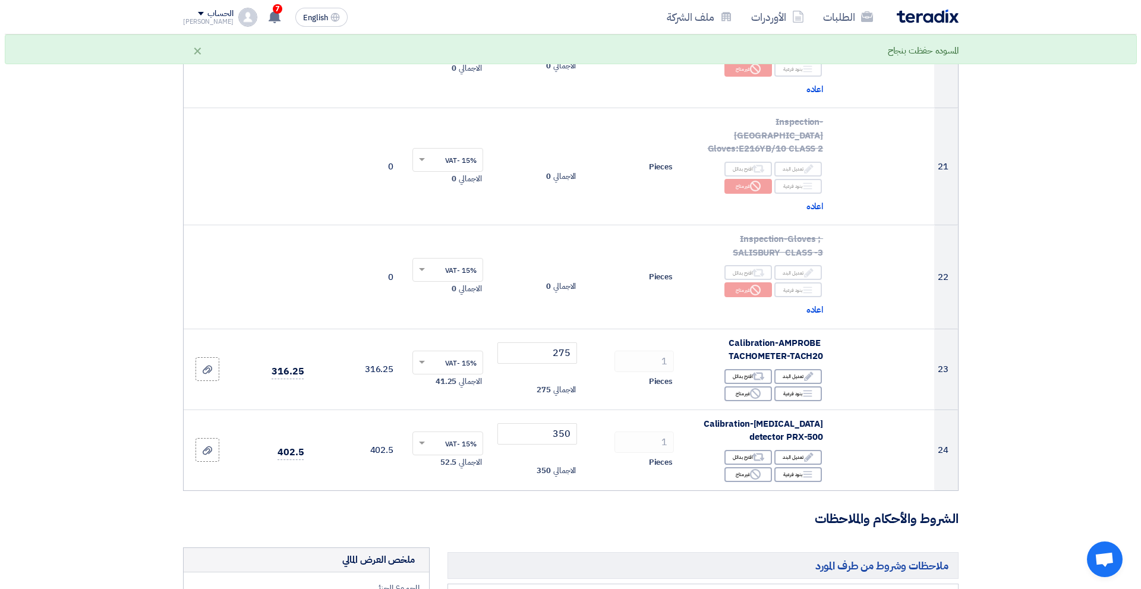
scroll to position [2378, 0]
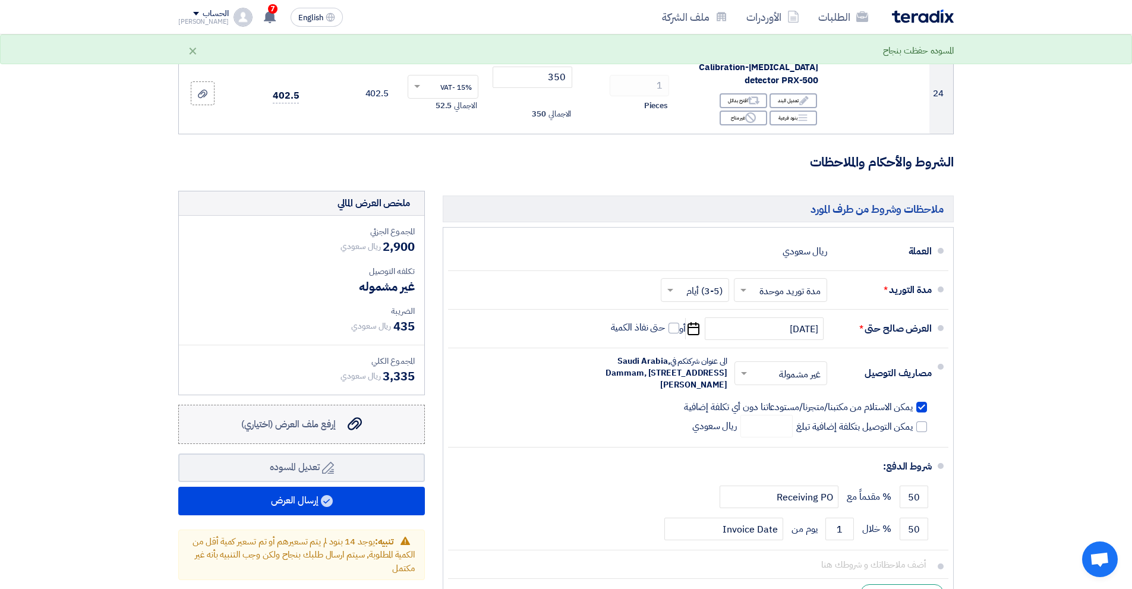
type input "200"
click at [380, 405] on label "إرفع ملف العرض (اختياري) إرفع ملف العرض (اختياري)" at bounding box center [301, 424] width 247 height 39
click at [0, 0] on input "إرفع ملف العرض (اختياري) إرفع ملف العرض (اختياري)" at bounding box center [0, 0] width 0 height 0
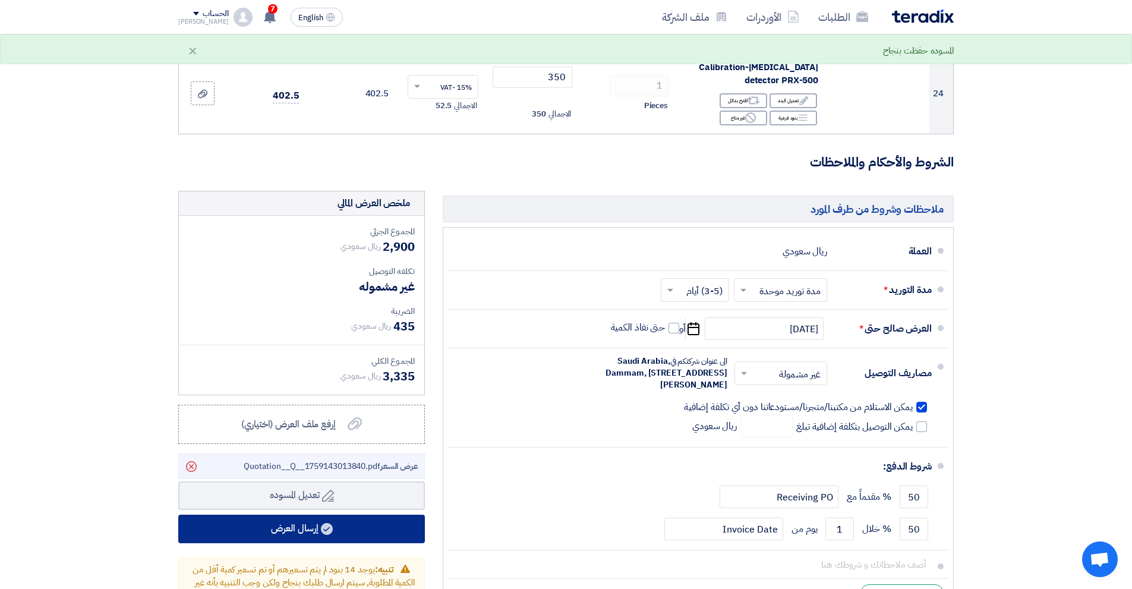
click at [331, 523] on use at bounding box center [327, 529] width 12 height 12
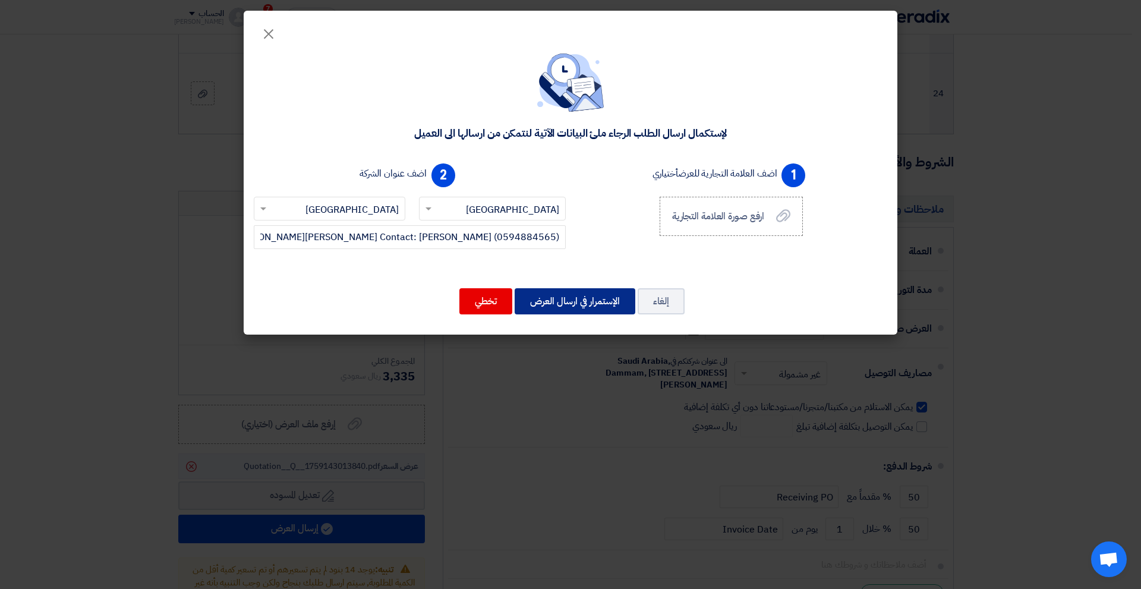
click at [566, 302] on button "الإستمرار في ارسال العرض" at bounding box center [575, 301] width 121 height 26
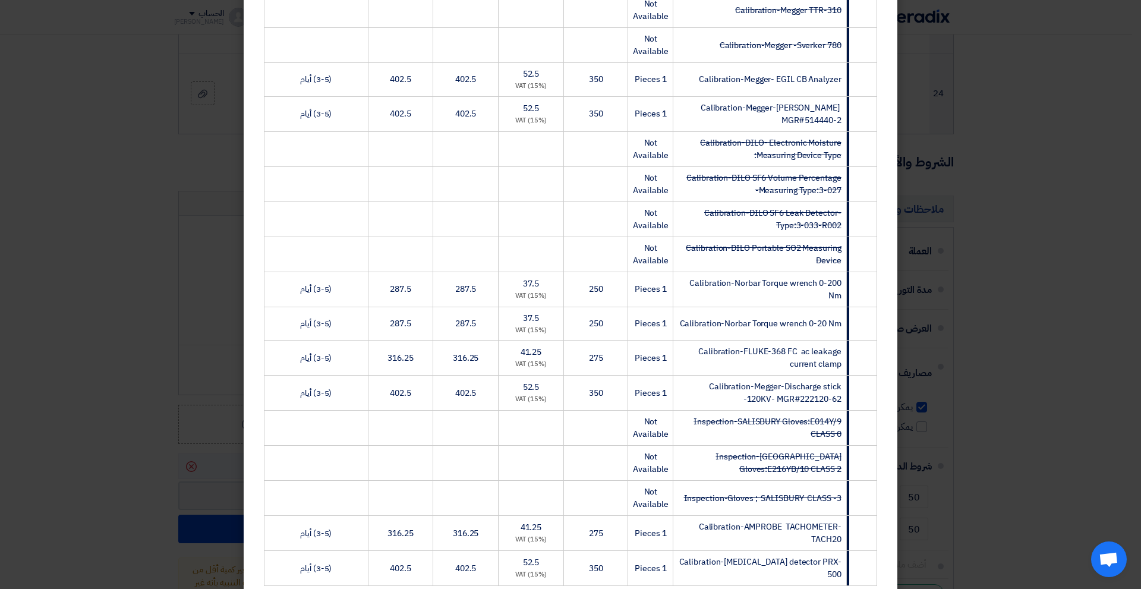
scroll to position [794, 0]
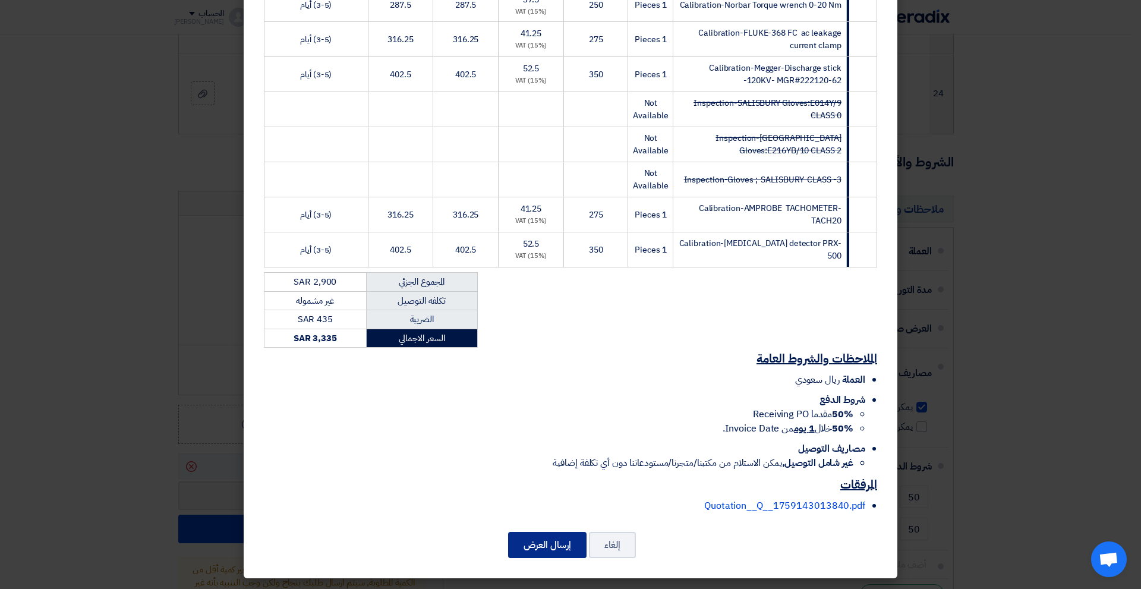
click at [528, 553] on button "إرسال العرض" at bounding box center [547, 545] width 78 height 26
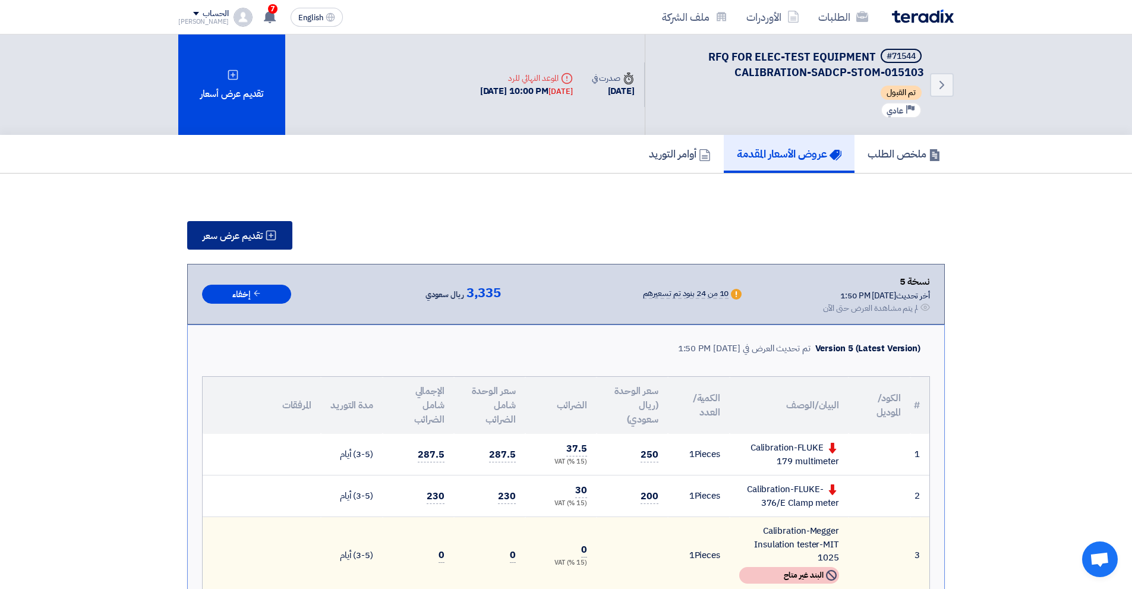
click at [251, 241] on span "تقديم عرض سعر" at bounding box center [233, 236] width 60 height 10
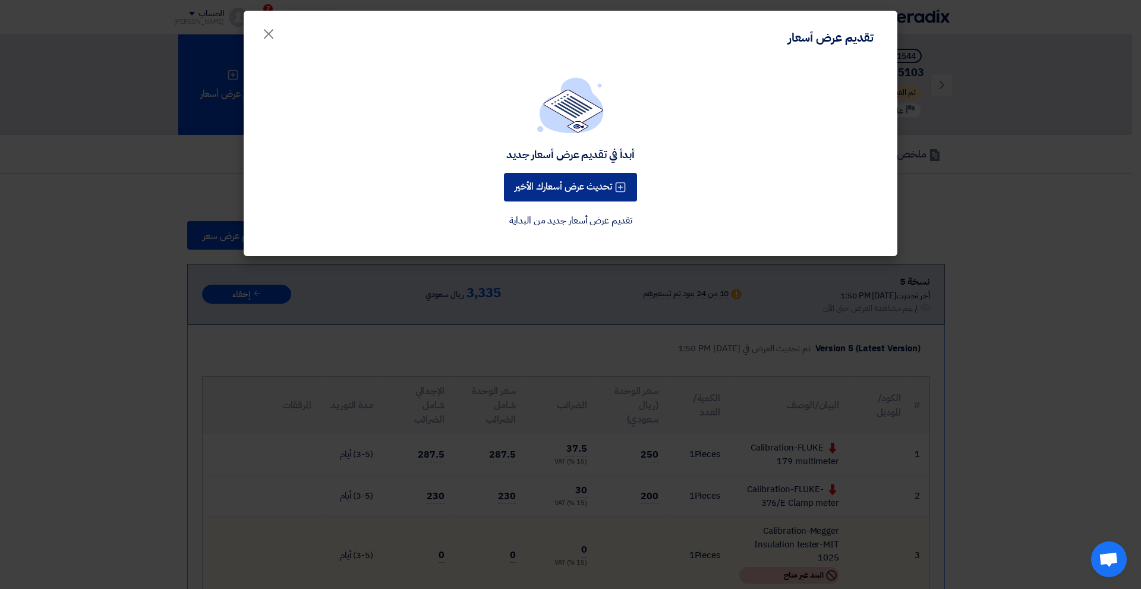
click at [550, 184] on button "تحديث عرض أسعارك الأخير" at bounding box center [570, 187] width 133 height 29
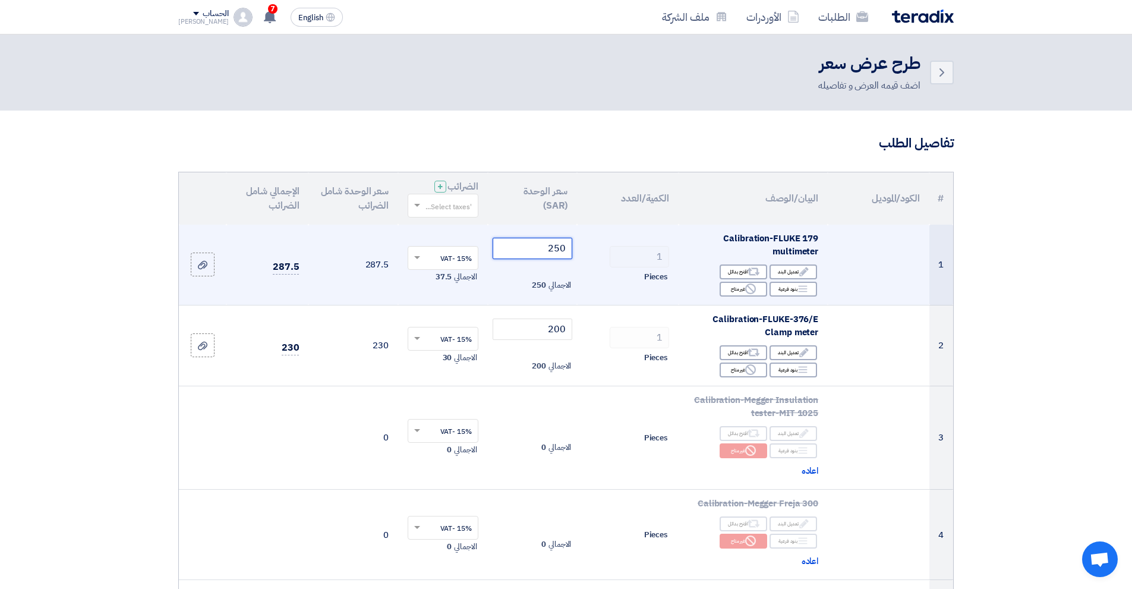
drag, startPoint x: 535, startPoint y: 248, endPoint x: 604, endPoint y: 248, distance: 68.9
click at [604, 248] on tr "1 Calibration-FLUKE 179 multimeter Edit تعديل البند Alternative اقترح بدائل Bre…" at bounding box center [566, 265] width 774 height 81
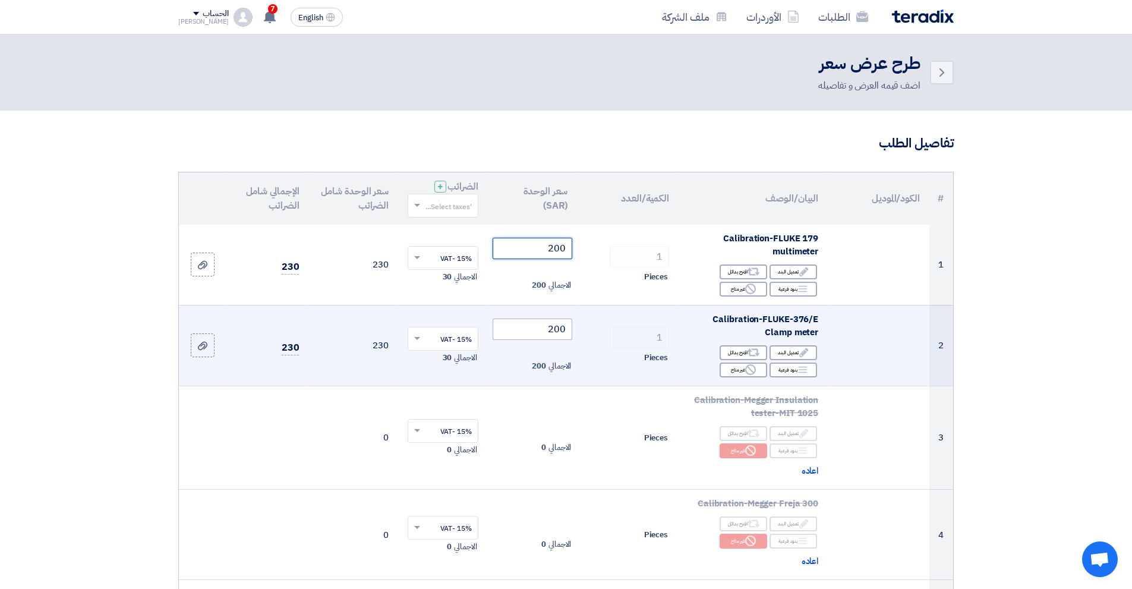
type input "200"
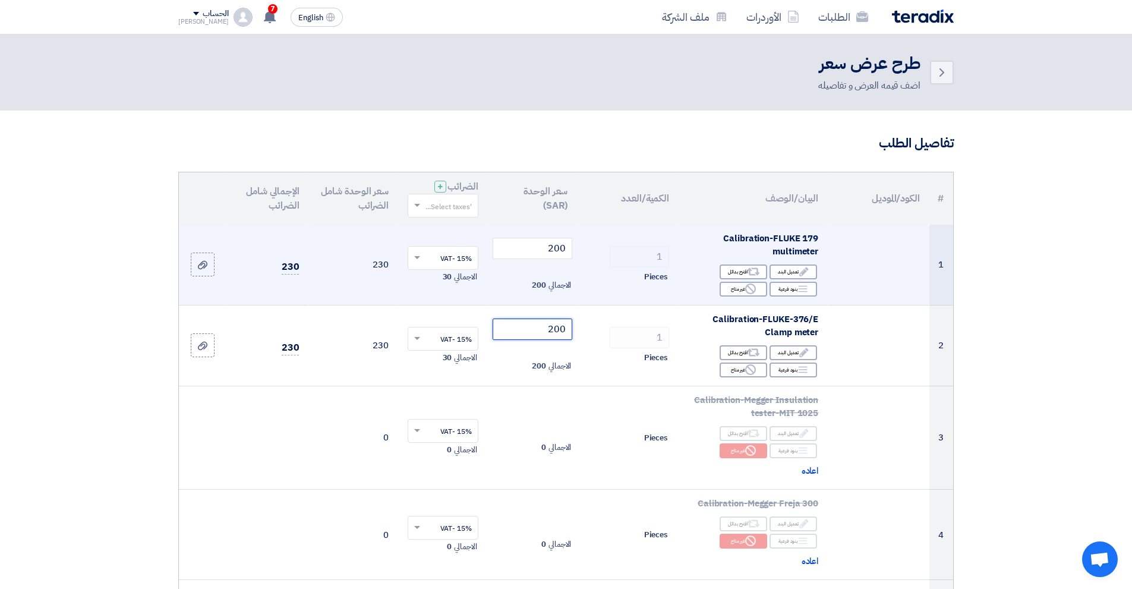
drag, startPoint x: 541, startPoint y: 332, endPoint x: 634, endPoint y: 303, distance: 96.6
click at [641, 322] on tr "2 Calibration-FLUKE-376/E Clamp meter Edit تعديل البند Alternative اقترح بدائل …" at bounding box center [566, 345] width 774 height 81
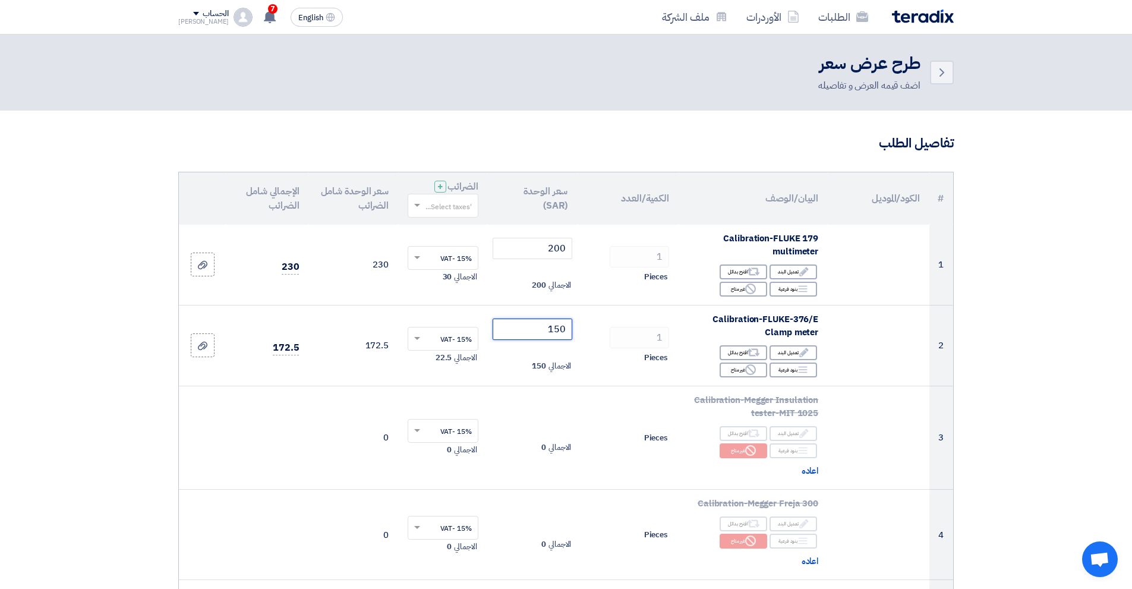
type input "150"
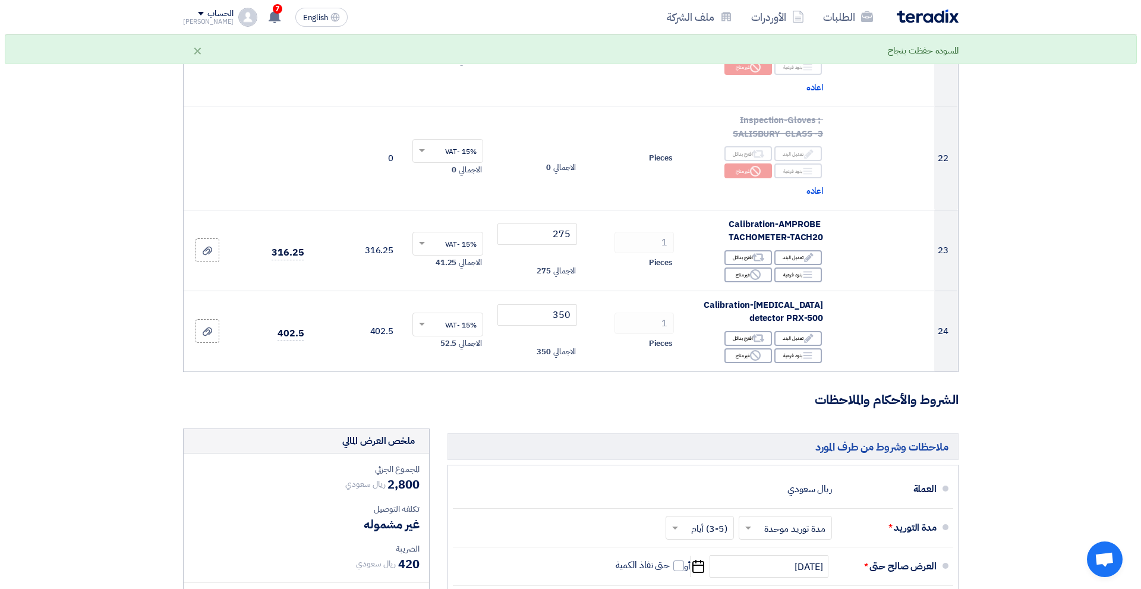
scroll to position [2378, 0]
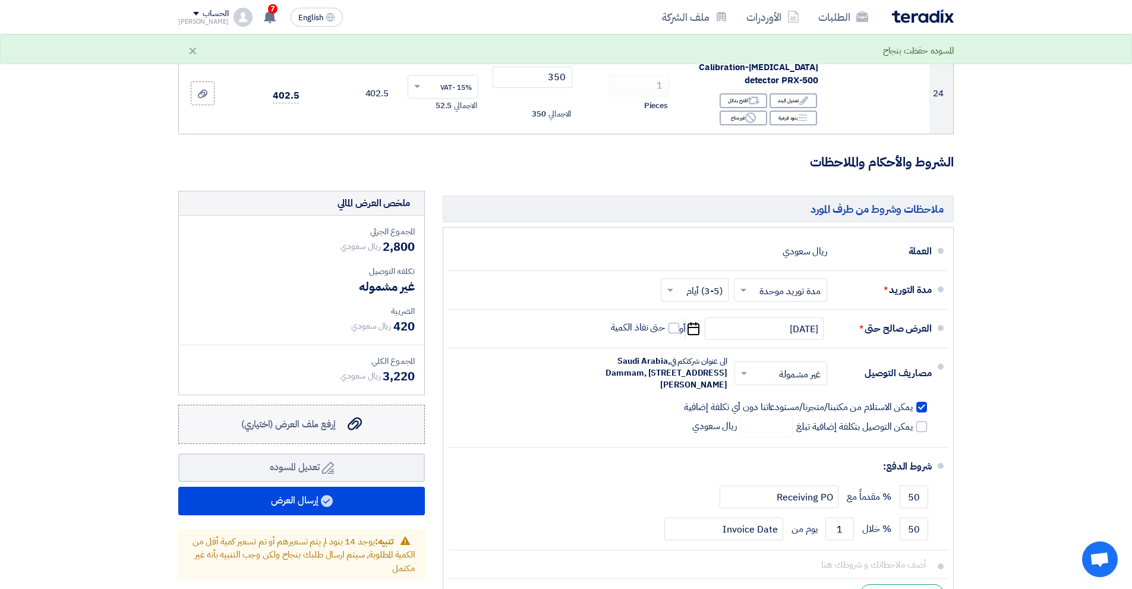
click at [347, 405] on label "إرفع ملف العرض (اختياري) إرفع ملف العرض (اختياري)" at bounding box center [301, 424] width 247 height 39
click at [0, 0] on input "إرفع ملف العرض (اختياري) إرفع ملف العرض (اختياري)" at bounding box center [0, 0] width 0 height 0
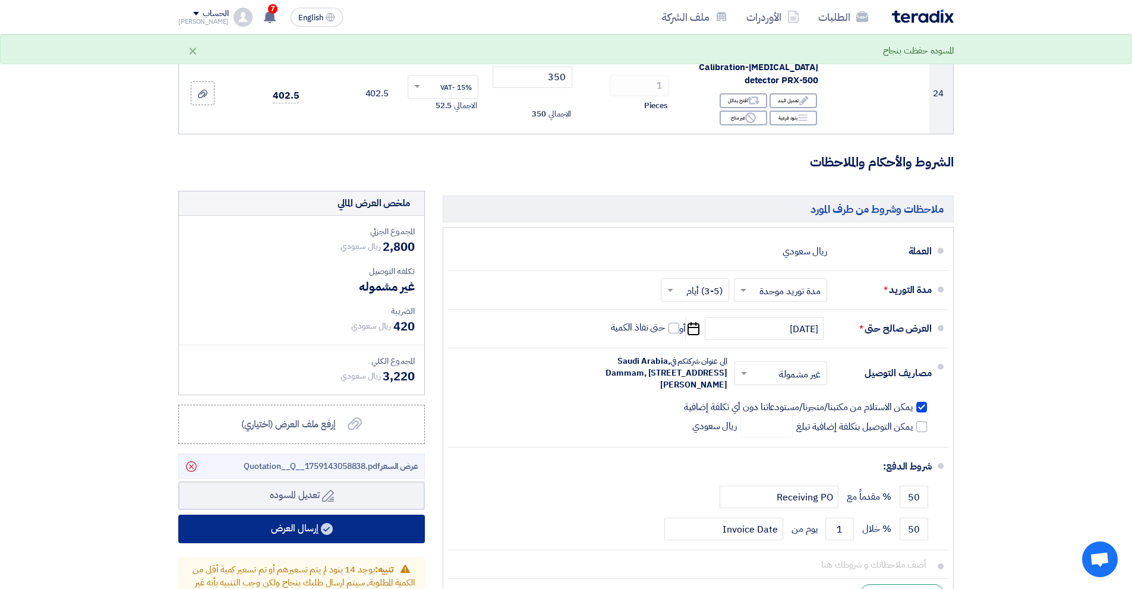
click at [341, 515] on button "إرسال العرض" at bounding box center [301, 529] width 247 height 29
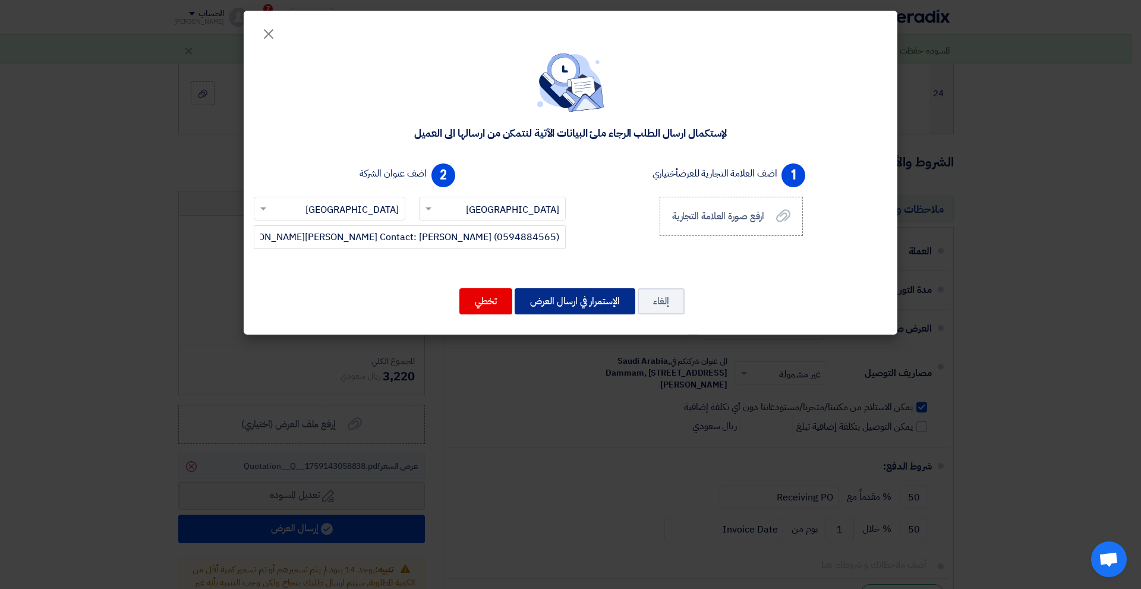
click at [593, 304] on button "الإستمرار في ارسال العرض" at bounding box center [575, 301] width 121 height 26
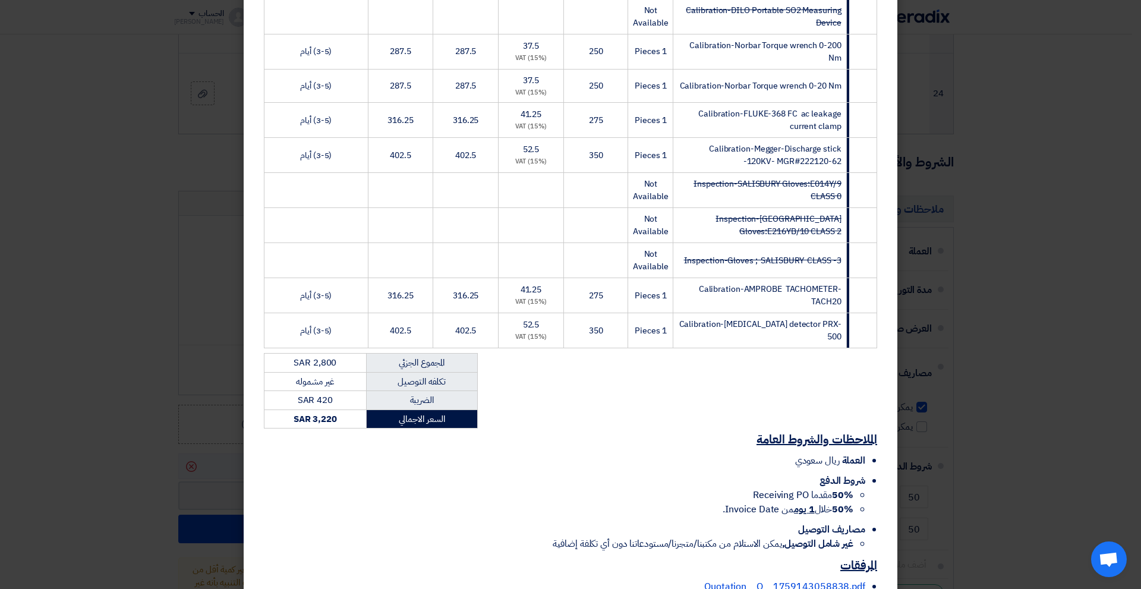
scroll to position [794, 0]
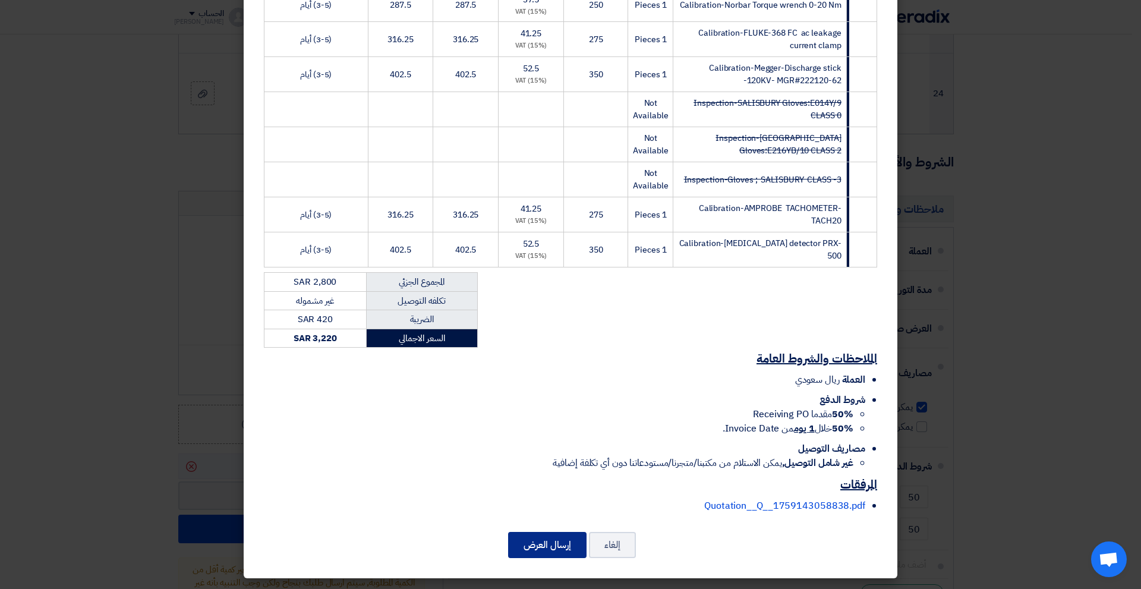
click at [568, 545] on button "إرسال العرض" at bounding box center [547, 545] width 78 height 26
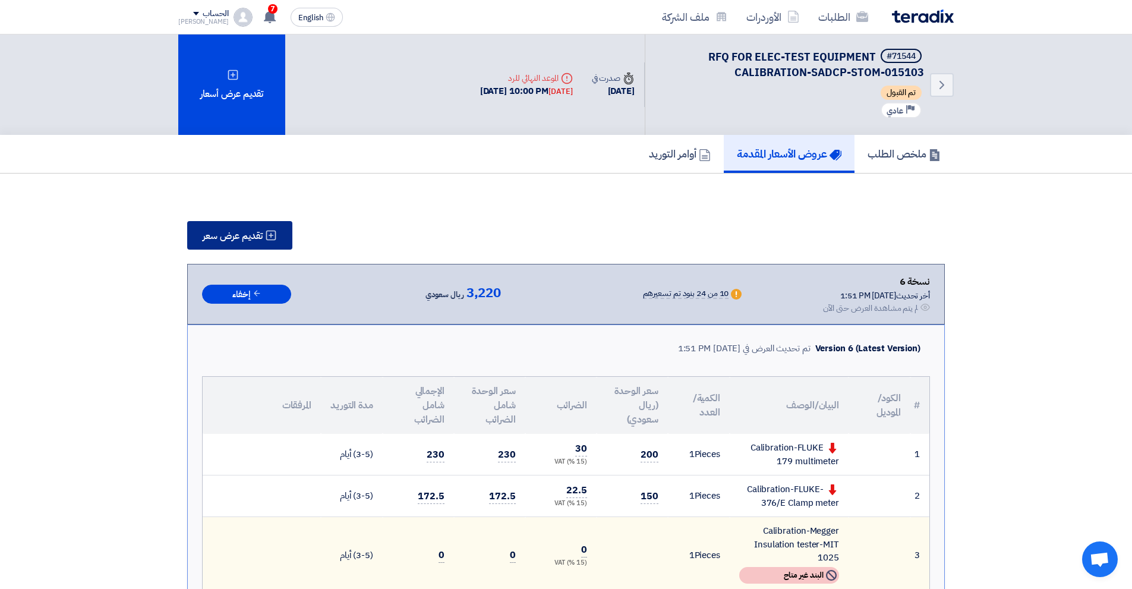
click at [257, 243] on button "تقديم عرض سعر" at bounding box center [239, 235] width 105 height 29
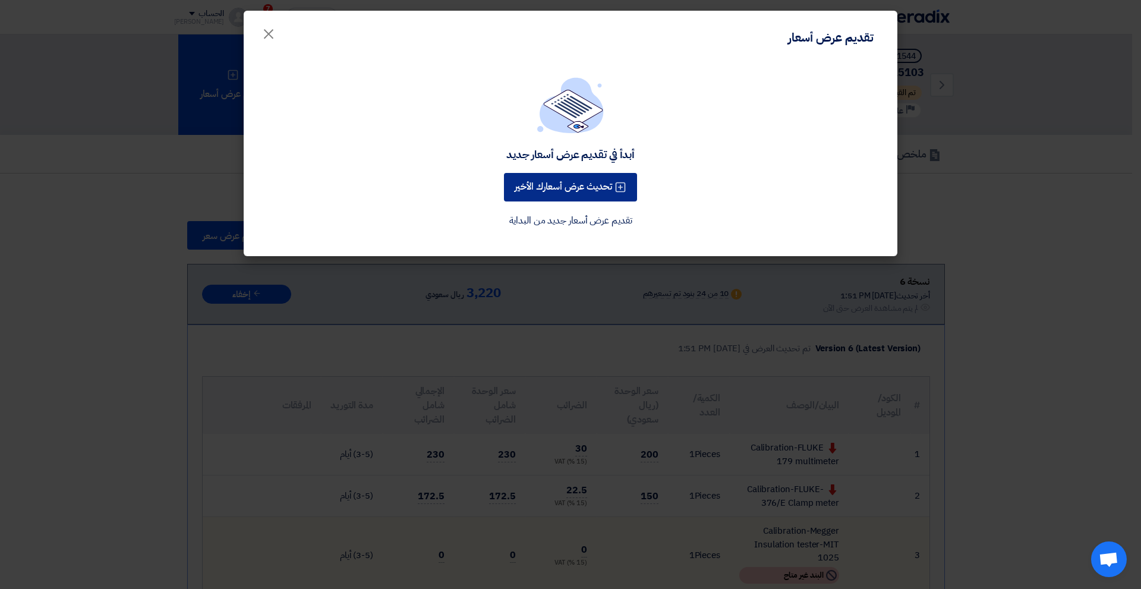
click at [581, 191] on button "تحديث عرض أسعارك الأخير" at bounding box center [570, 187] width 133 height 29
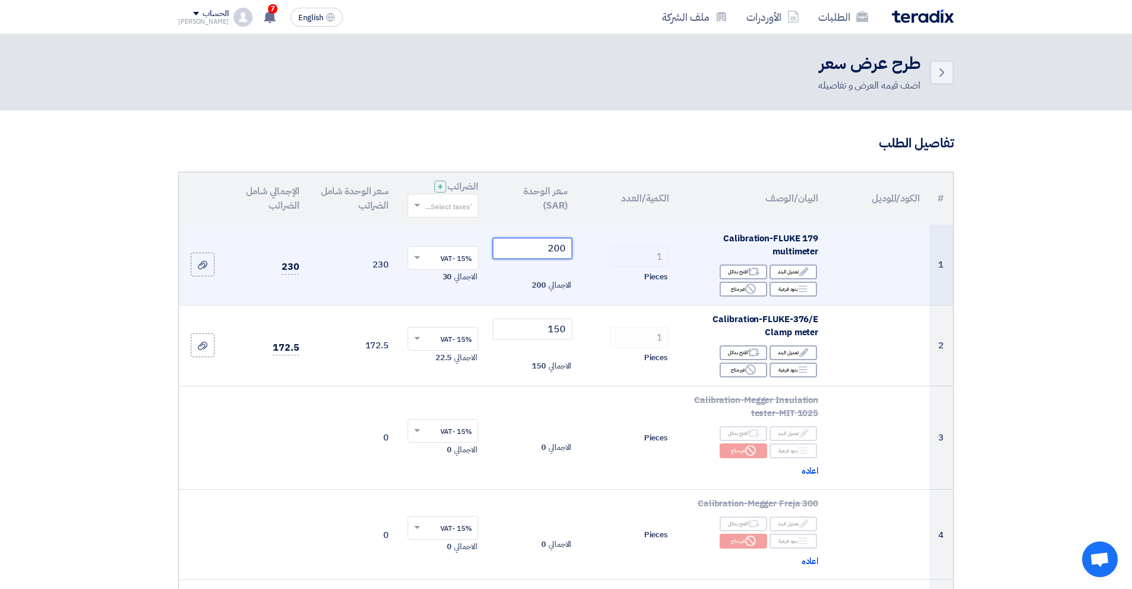
drag, startPoint x: 538, startPoint y: 246, endPoint x: 565, endPoint y: 244, distance: 27.4
click at [565, 244] on input "200" at bounding box center [533, 248] width 80 height 21
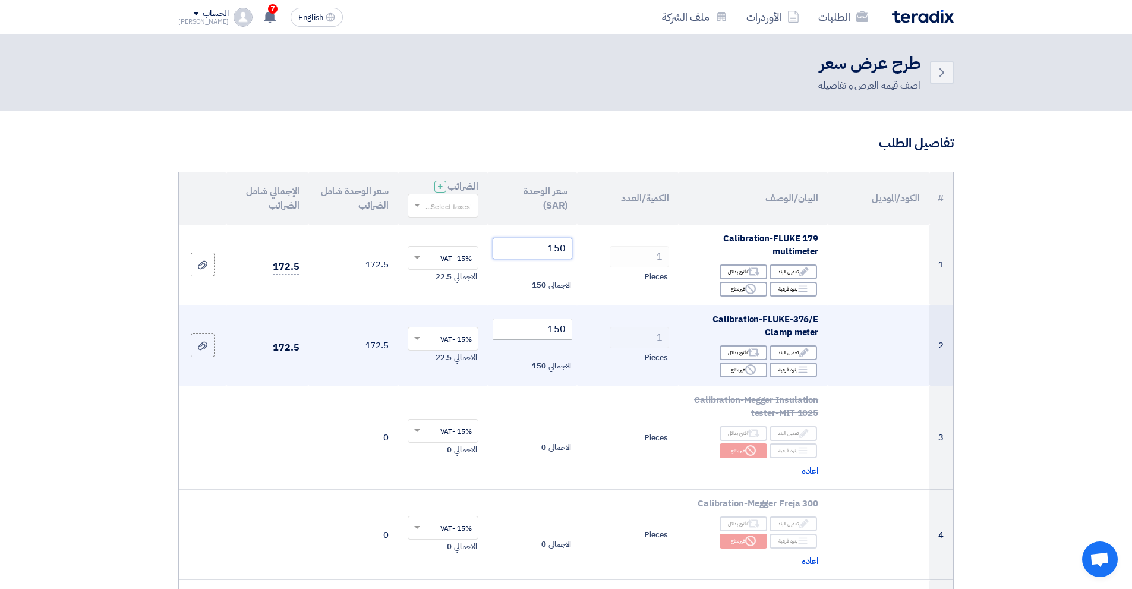
type input "150"
drag, startPoint x: 539, startPoint y: 330, endPoint x: 576, endPoint y: 328, distance: 37.6
click at [576, 328] on td "150 الاجمالي 150" at bounding box center [533, 345] width 90 height 81
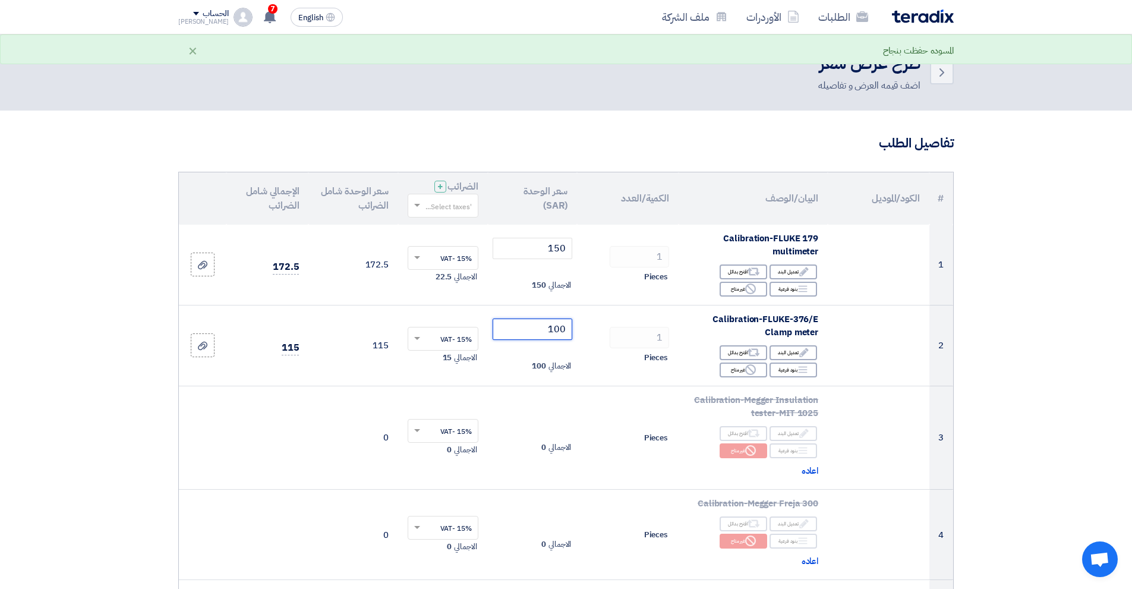
type input "100"
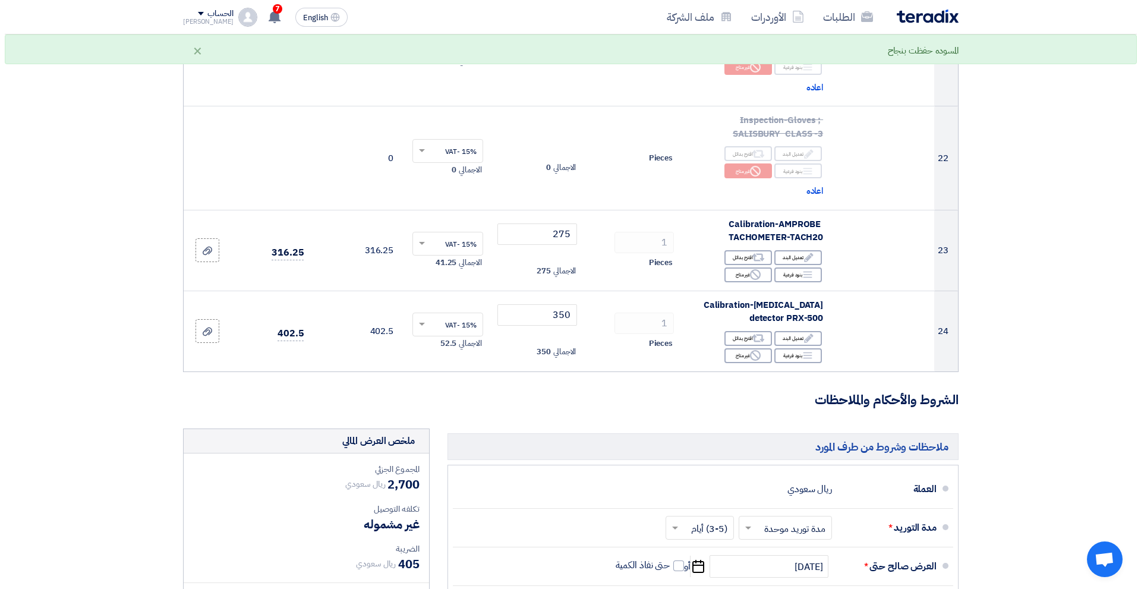
scroll to position [2437, 0]
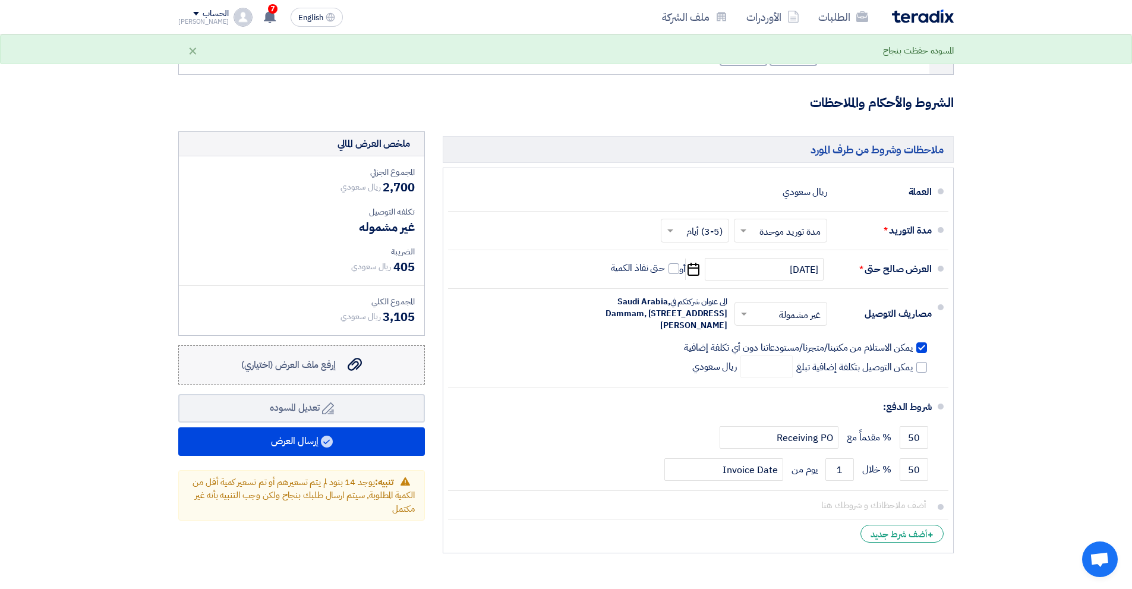
click at [309, 358] on span "إرفع ملف العرض (اختياري)" at bounding box center [288, 365] width 95 height 14
click at [0, 0] on input "إرفع ملف العرض (اختياري) إرفع ملف العرض (اختياري)" at bounding box center [0, 0] width 0 height 0
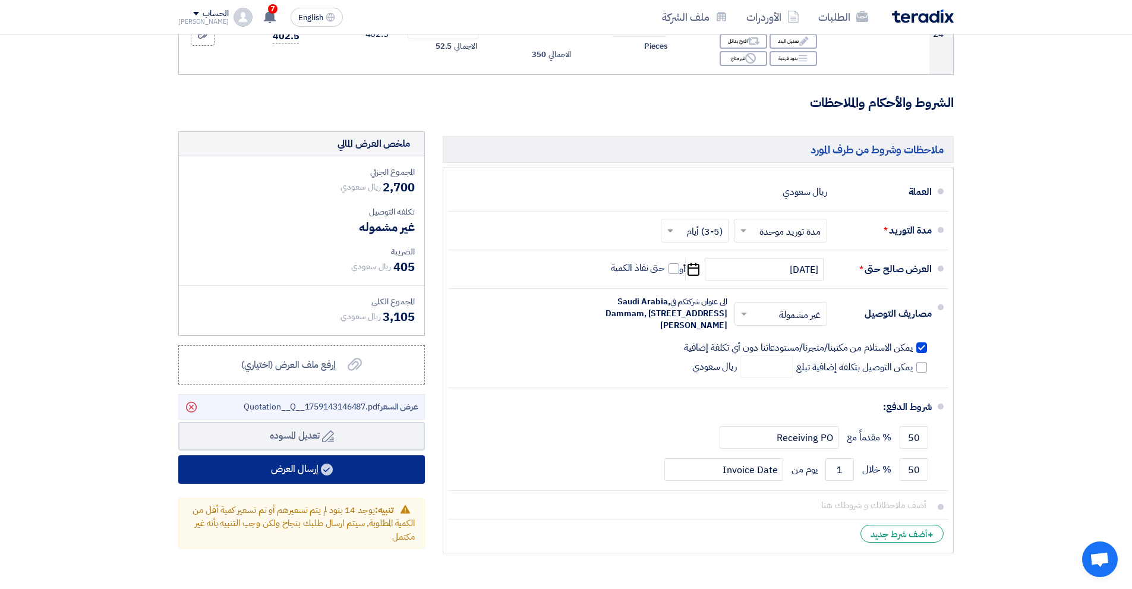
click at [372, 455] on button "إرسال العرض" at bounding box center [301, 469] width 247 height 29
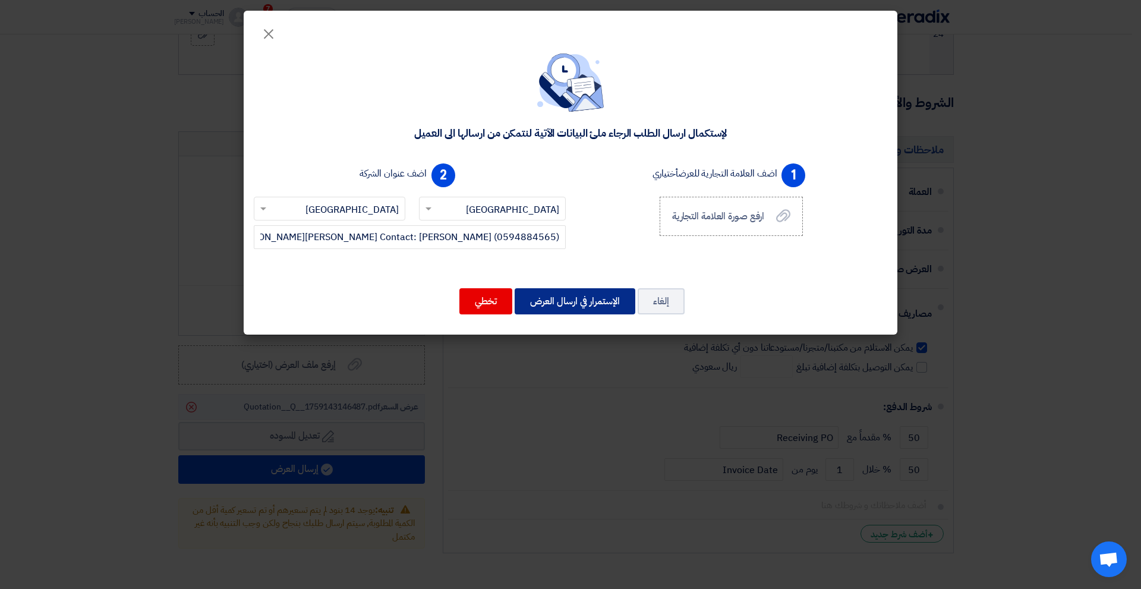
click at [566, 293] on button "الإستمرار في ارسال العرض" at bounding box center [575, 301] width 121 height 26
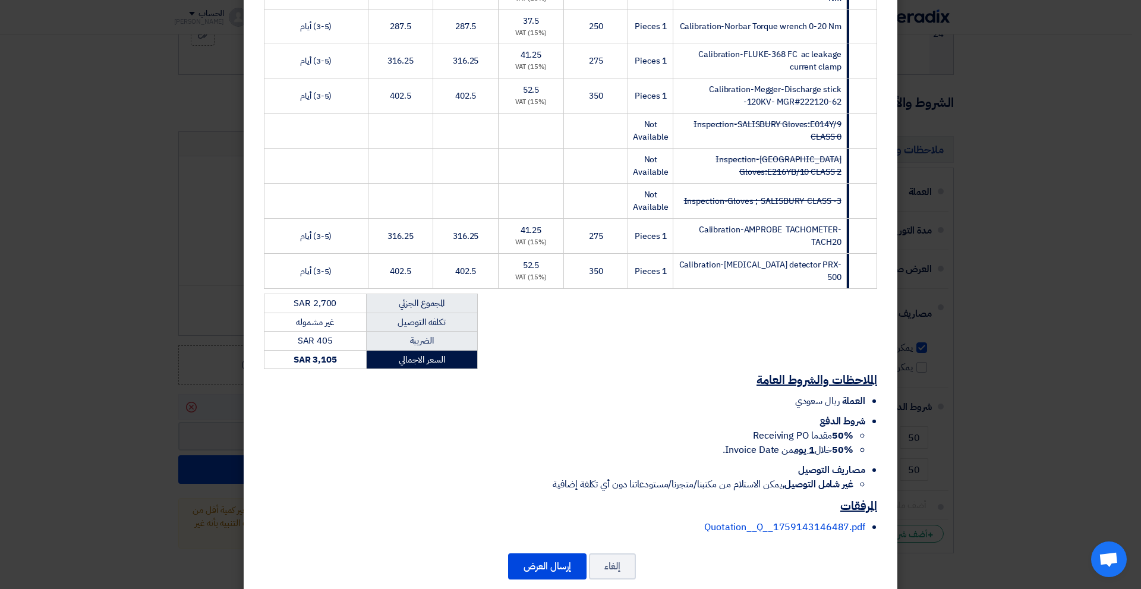
scroll to position [794, 0]
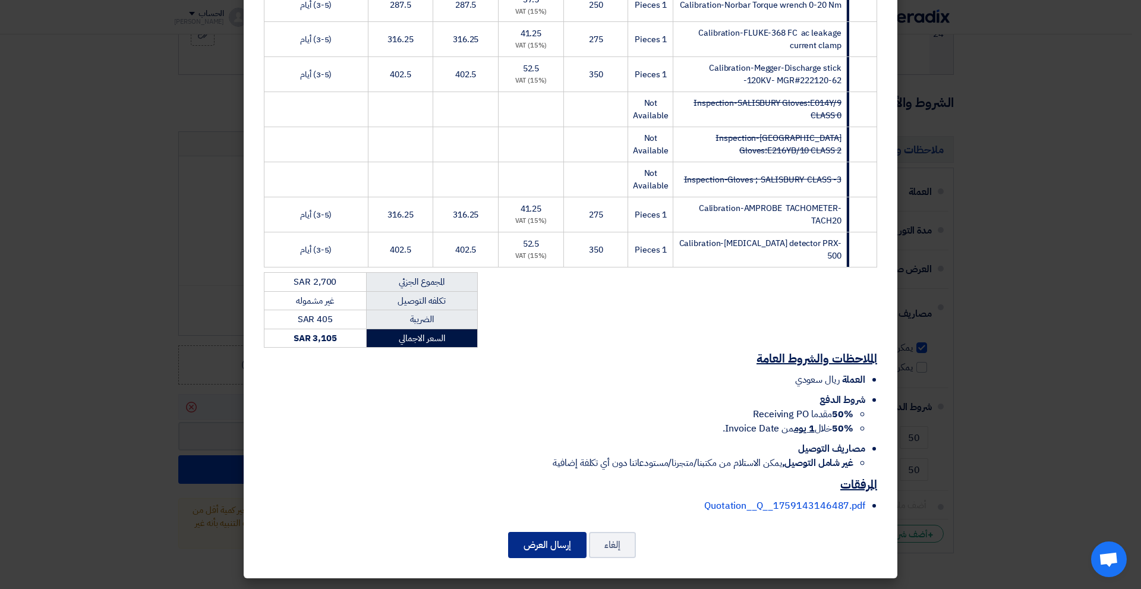
click at [566, 541] on button "إرسال العرض" at bounding box center [547, 545] width 78 height 26
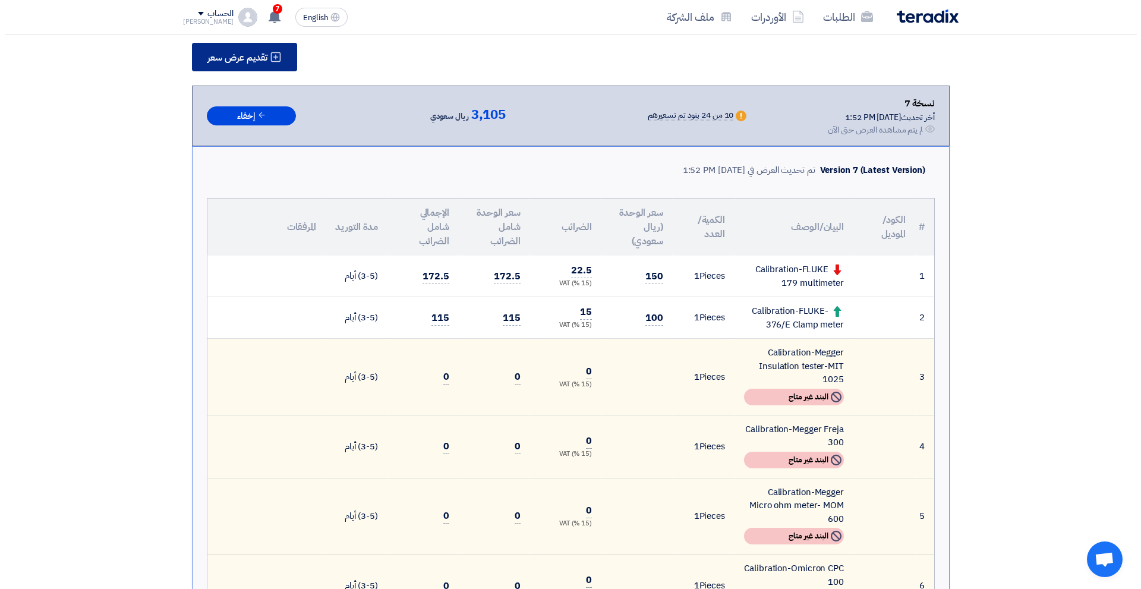
scroll to position [119, 0]
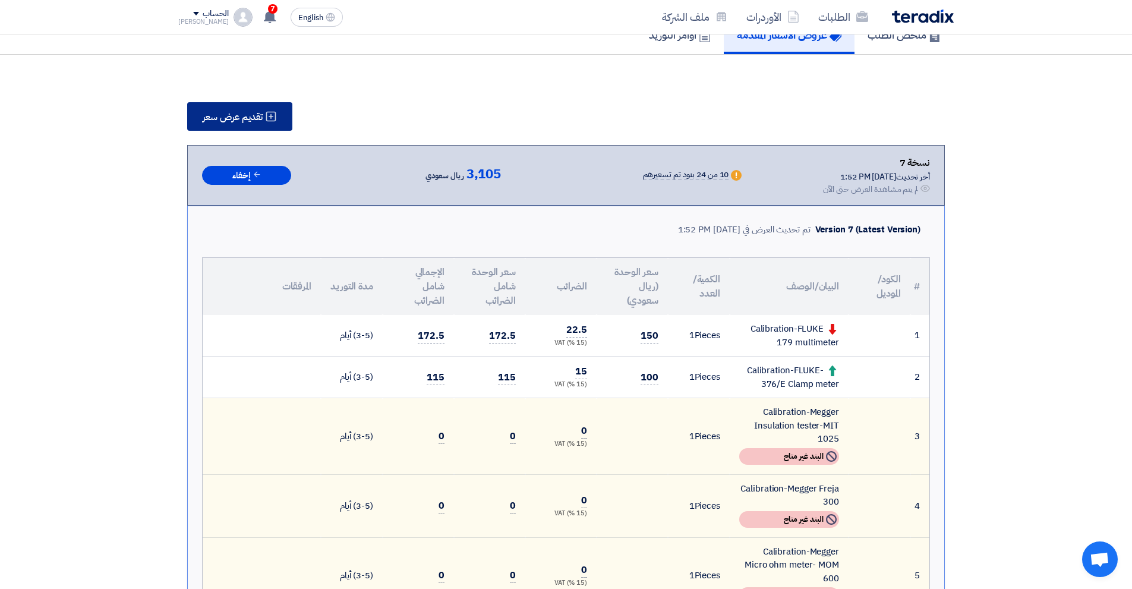
click at [251, 108] on button "تقديم عرض سعر" at bounding box center [239, 116] width 105 height 29
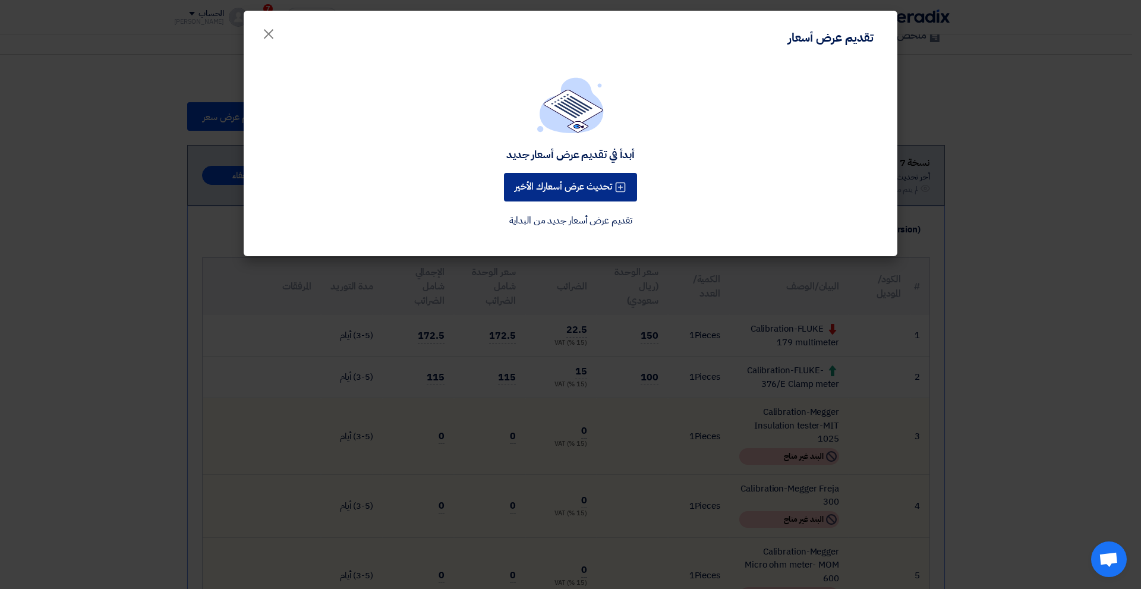
click at [543, 188] on button "تحديث عرض أسعارك الأخير" at bounding box center [570, 187] width 133 height 29
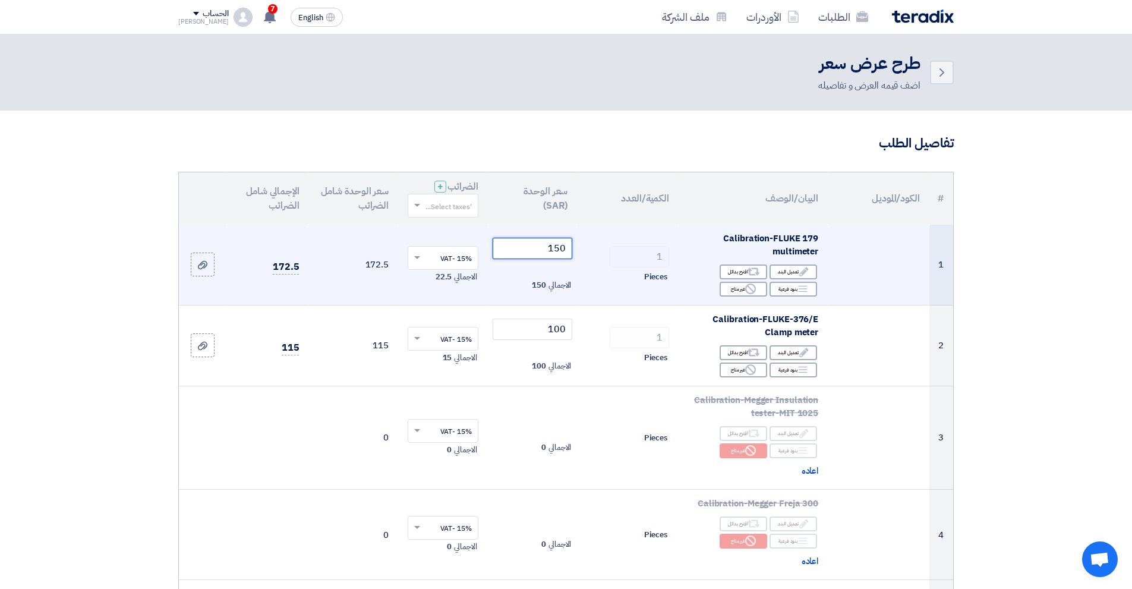
click at [611, 246] on tr "1 Calibration-FLUKE 179 multimeter Edit تعديل البند Alternative اقترح بدائل Bre…" at bounding box center [566, 265] width 774 height 81
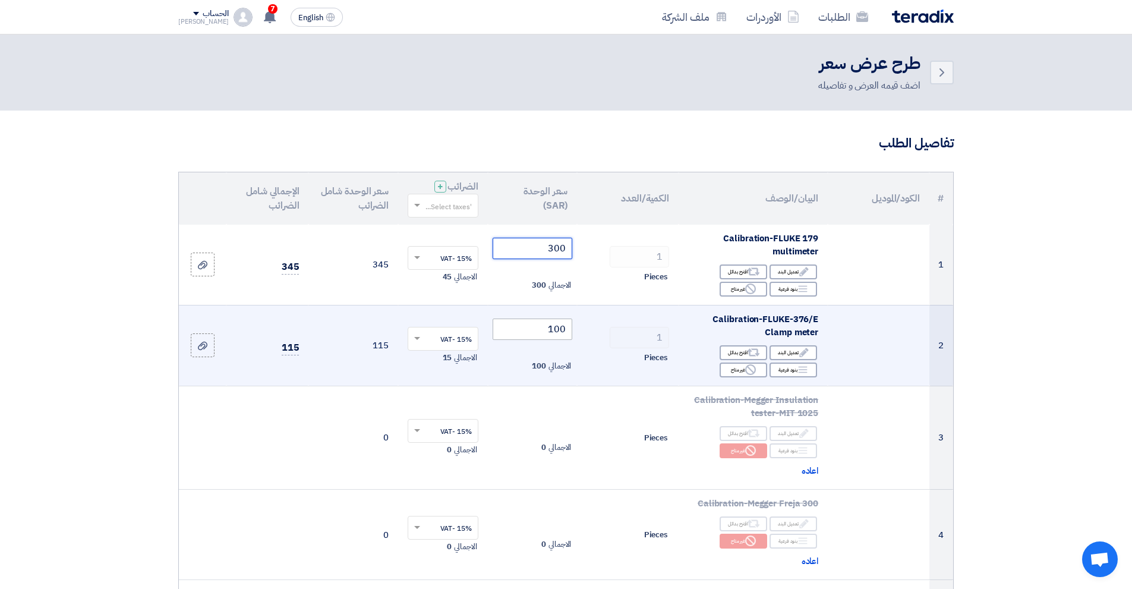
type input "300"
drag, startPoint x: 533, startPoint y: 333, endPoint x: 565, endPoint y: 328, distance: 32.5
click at [565, 328] on input "100" at bounding box center [533, 329] width 80 height 21
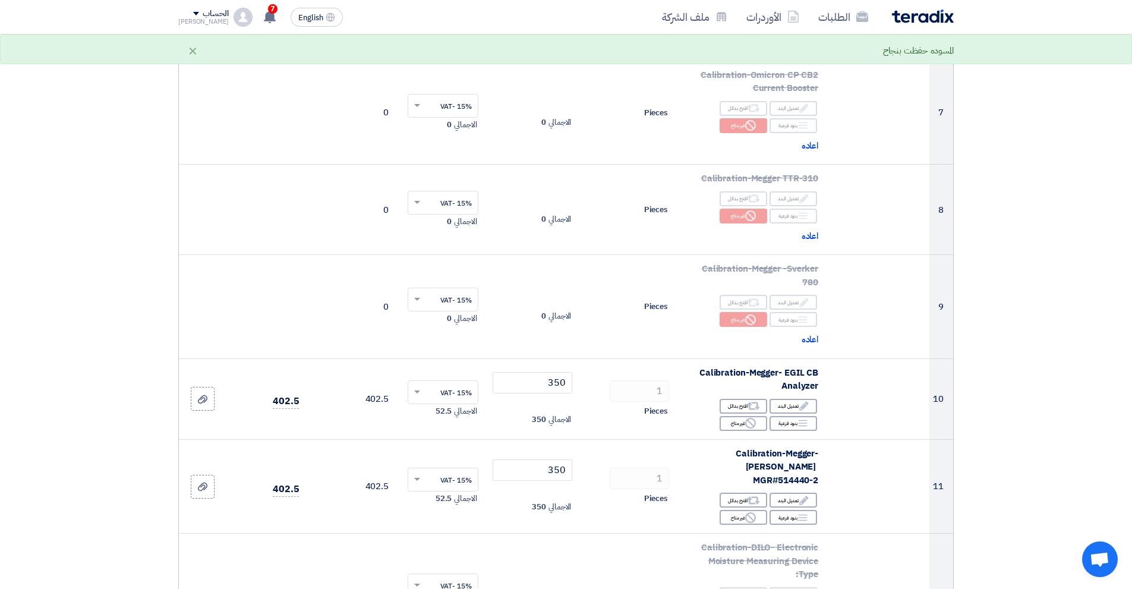
scroll to position [773, 0]
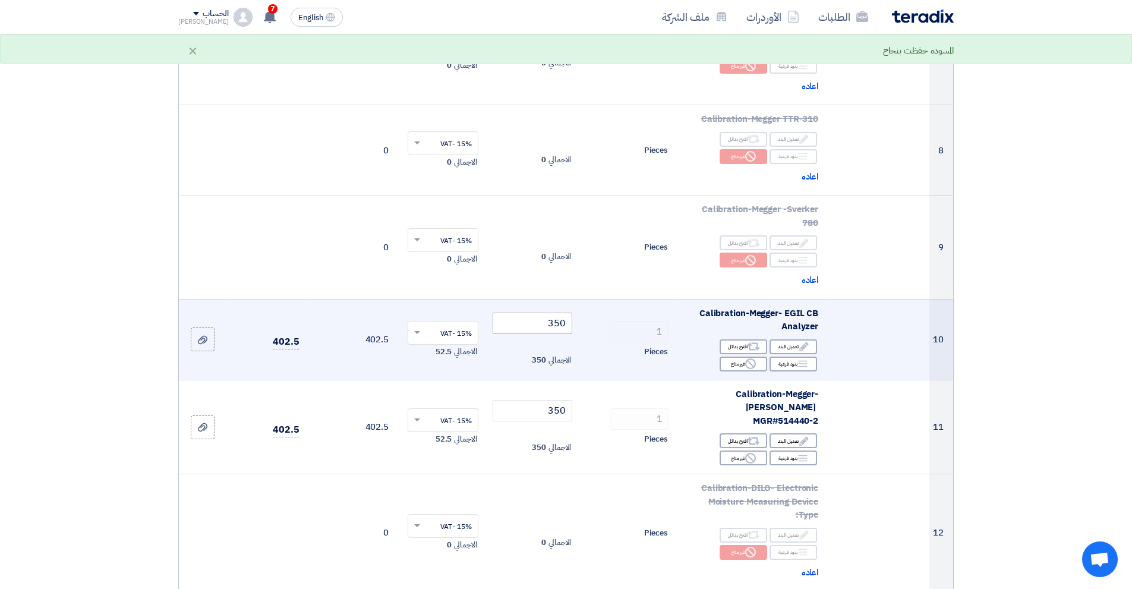
type input "250"
drag, startPoint x: 537, startPoint y: 321, endPoint x: 599, endPoint y: 332, distance: 62.8
click at [599, 332] on tr "10 Calibration-Megger- EGIL CB Analyzer Edit تعديل البند Alternative اقترح بدائ…" at bounding box center [566, 339] width 774 height 81
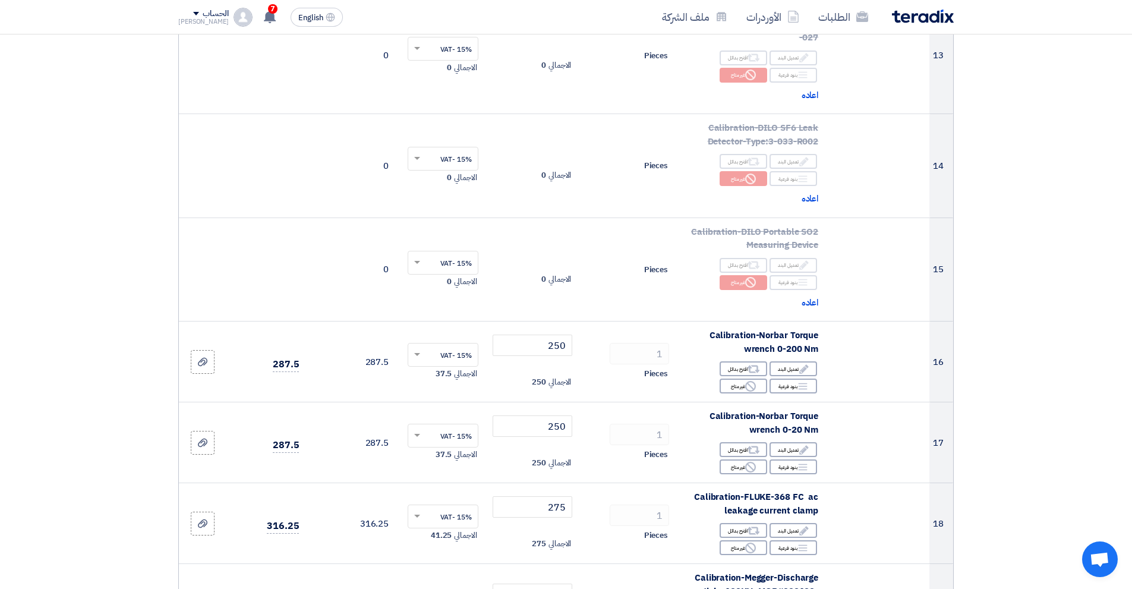
scroll to position [1427, 0]
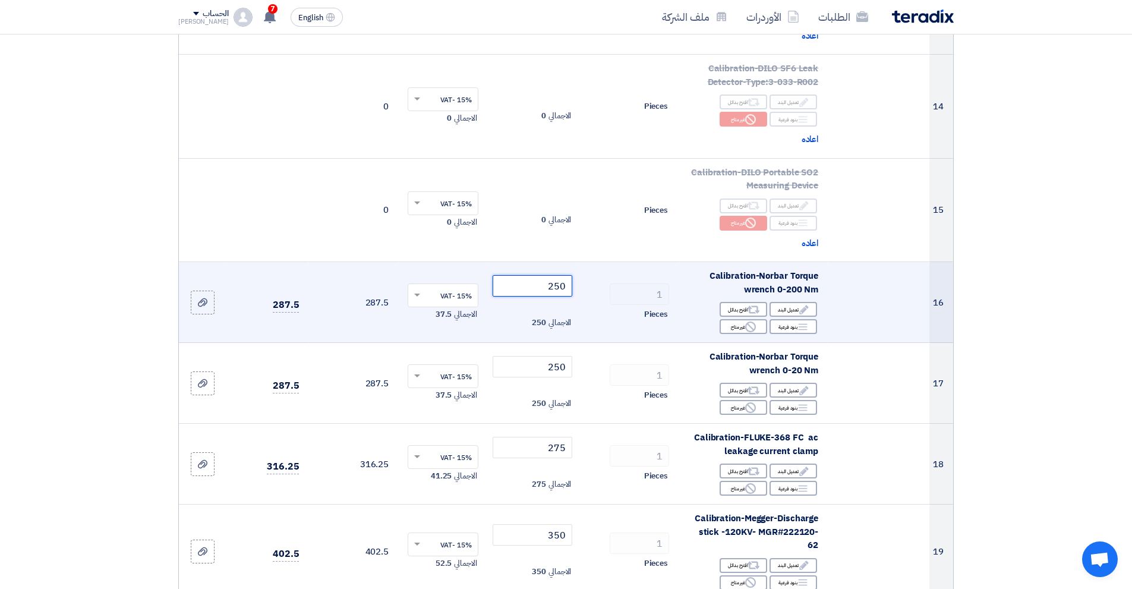
drag, startPoint x: 532, startPoint y: 275, endPoint x: 590, endPoint y: 269, distance: 58.6
click at [590, 269] on tr "16 Calibration-Norbar Torque wrench 0-200 Nm Edit تعديل البند Alternative اقترح…" at bounding box center [566, 302] width 774 height 81
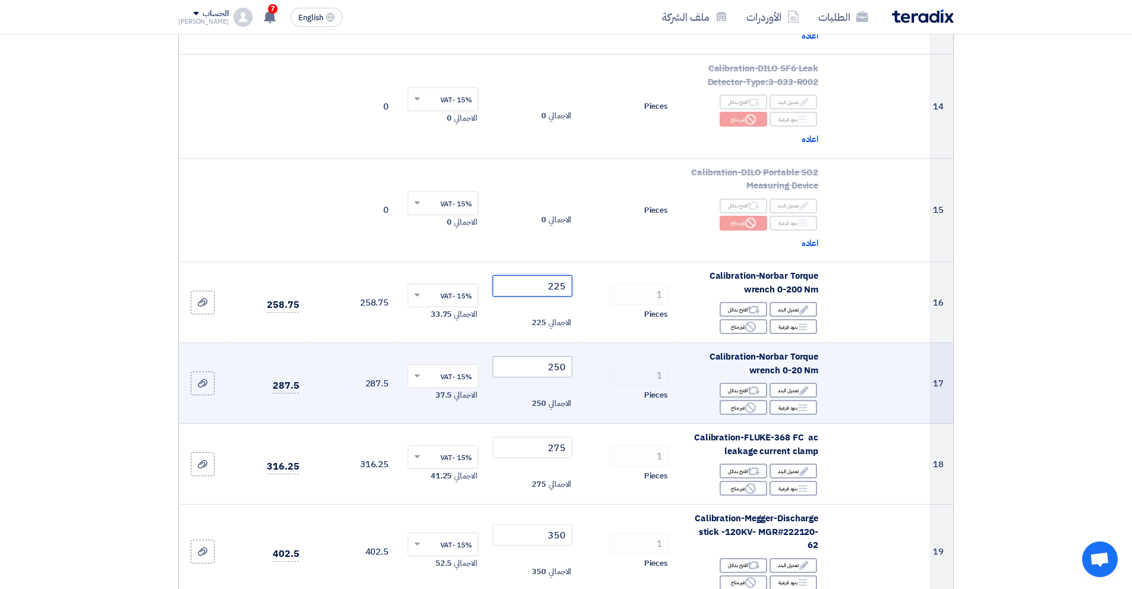
type input "225"
drag, startPoint x: 537, startPoint y: 358, endPoint x: 644, endPoint y: 338, distance: 109.0
click at [624, 343] on tr "17 Calibration-Norbar Torque wrench 0-20 Nm Edit تعديل البند Alternative اقترح …" at bounding box center [566, 383] width 774 height 81
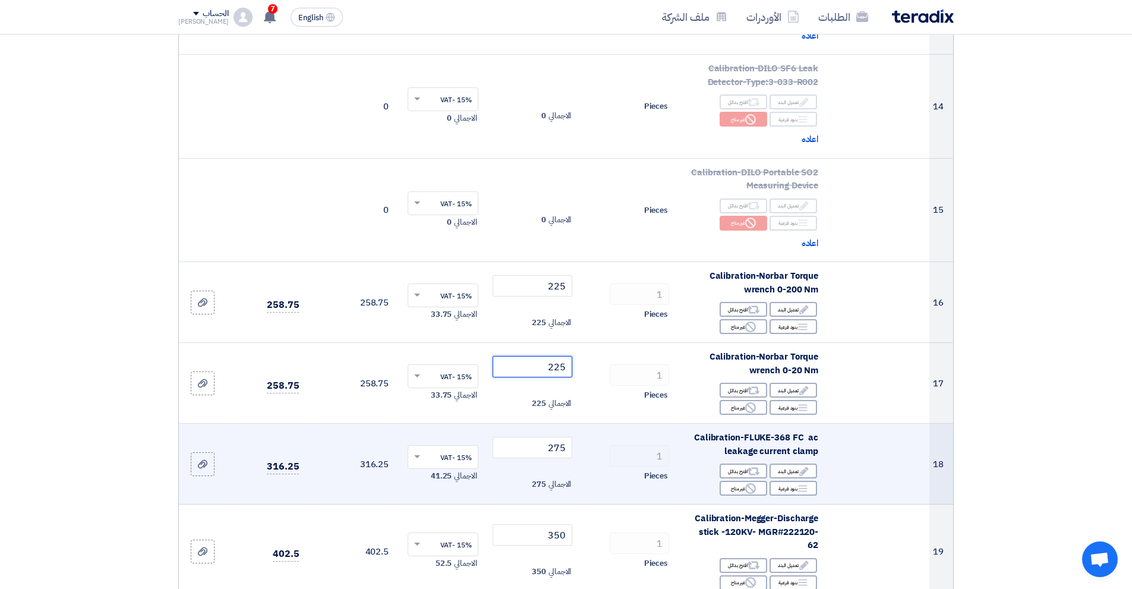
scroll to position [1545, 0]
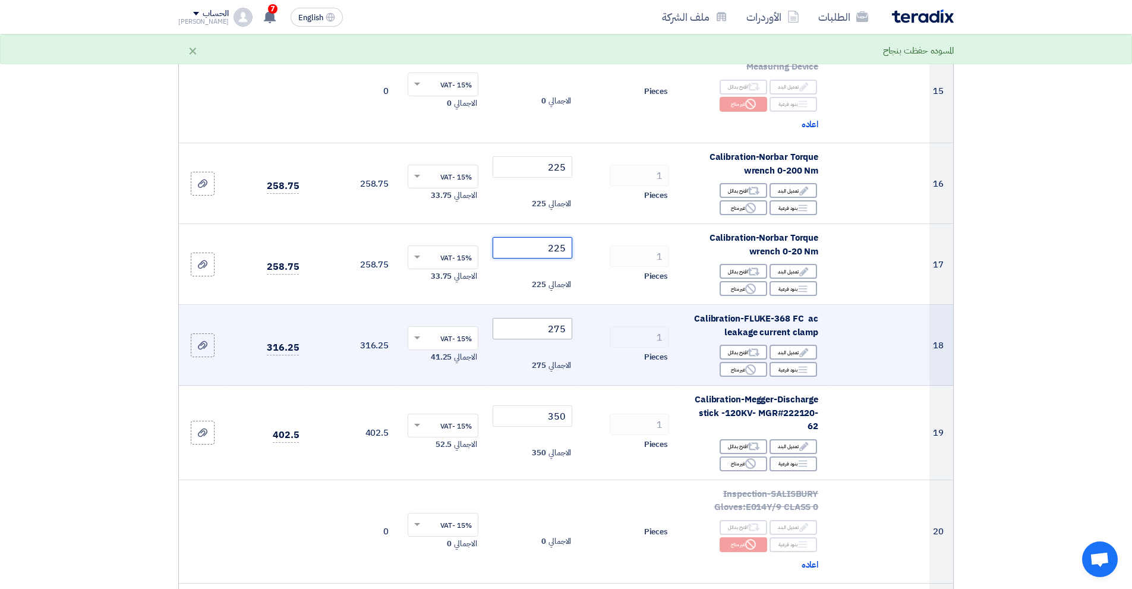
type input "225"
drag, startPoint x: 538, startPoint y: 314, endPoint x: 578, endPoint y: 319, distance: 40.7
click at [578, 319] on tr "18 Calibration-FLUKE-368 FC ac leakage current clamp Edit تعديل البند Alternati…" at bounding box center [566, 345] width 774 height 81
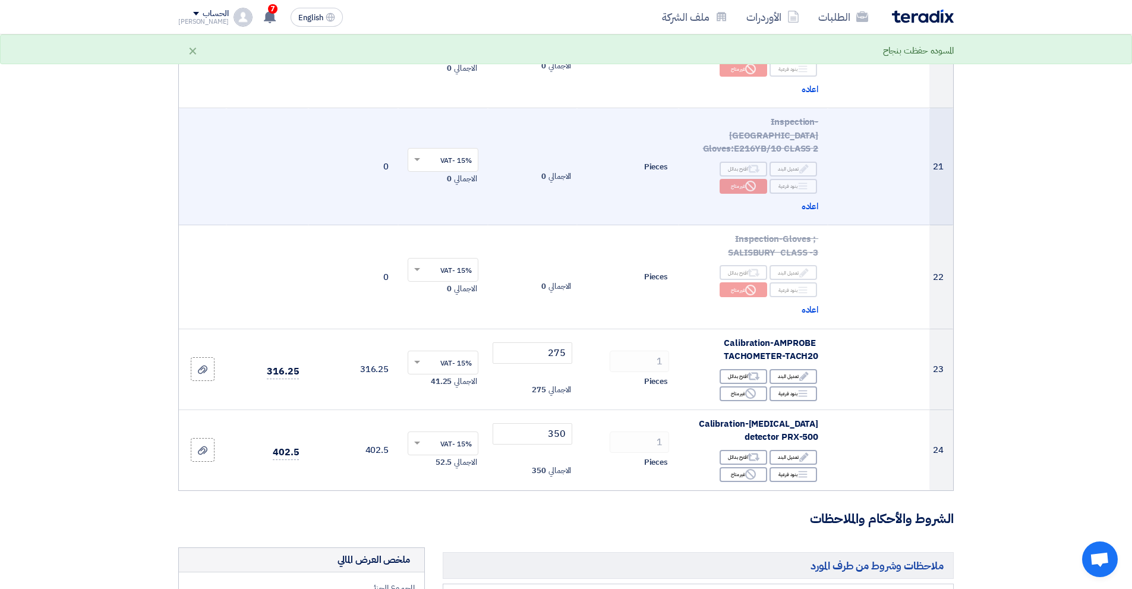
scroll to position [2080, 0]
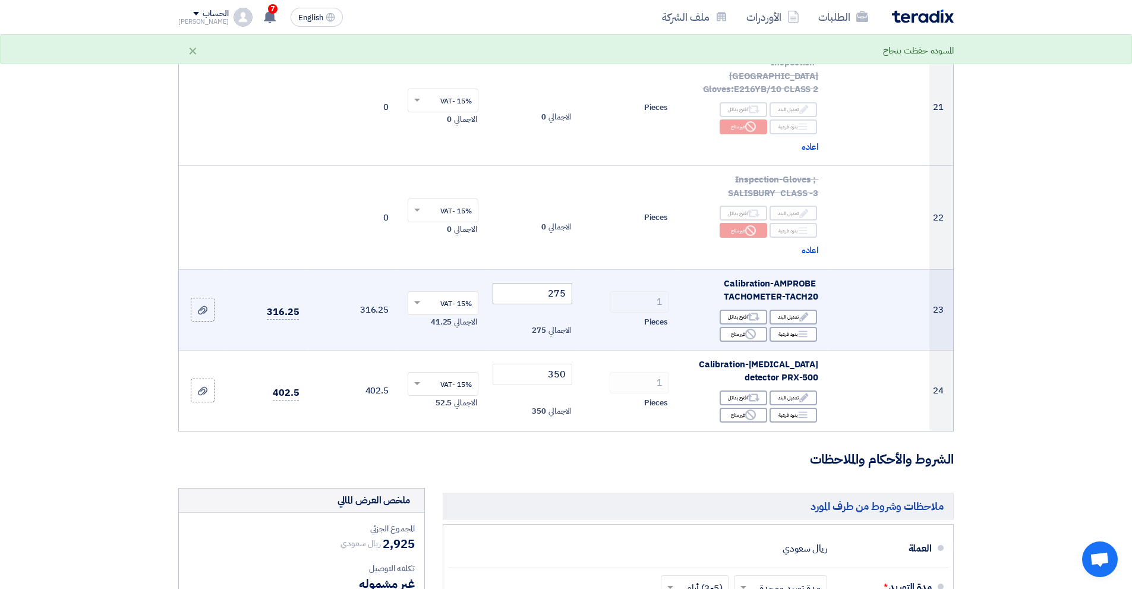
type input "250"
drag, startPoint x: 543, startPoint y: 250, endPoint x: 665, endPoint y: 247, distance: 121.3
click at [663, 269] on tr "23 Calibration-AMPROBE TACHOMETER-TACH20 Edit تعديل البند Alternative اقترح بدا…" at bounding box center [566, 309] width 774 height 81
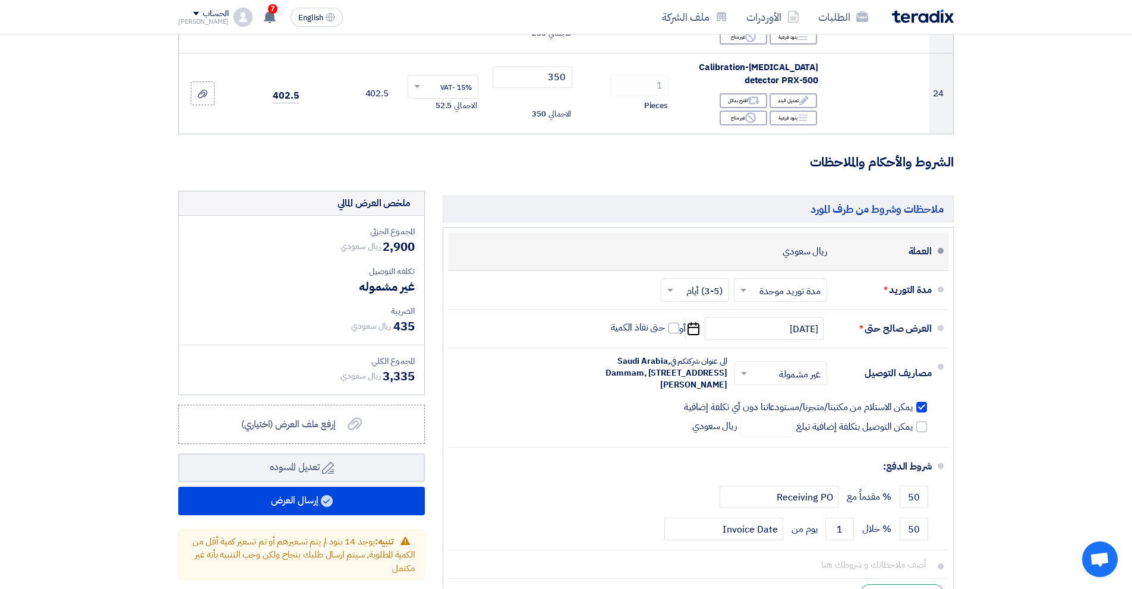
scroll to position [2318, 0]
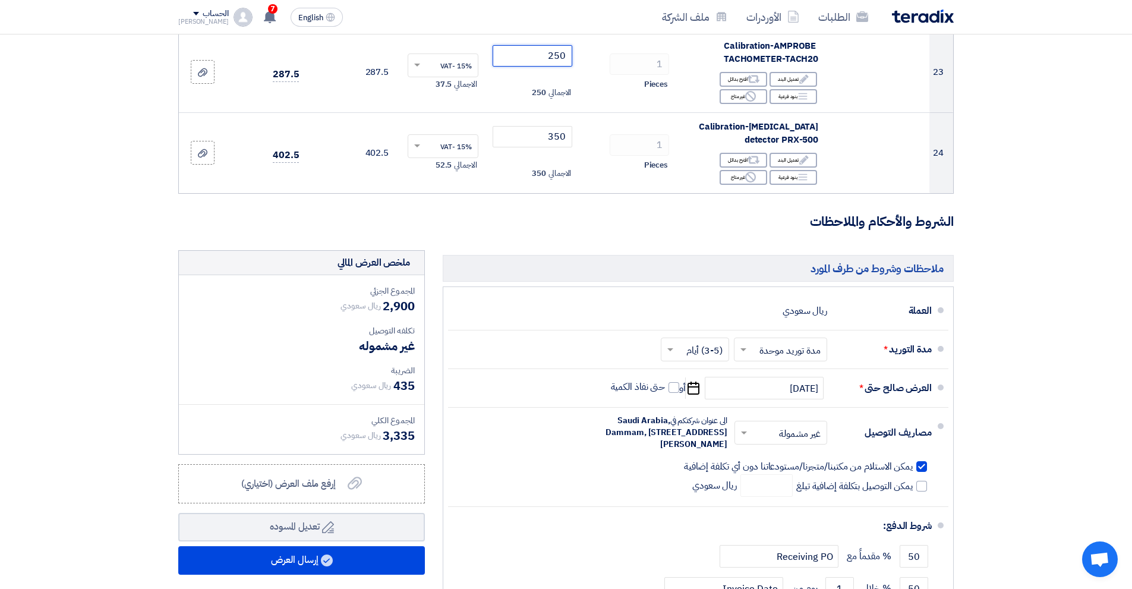
type input "250"
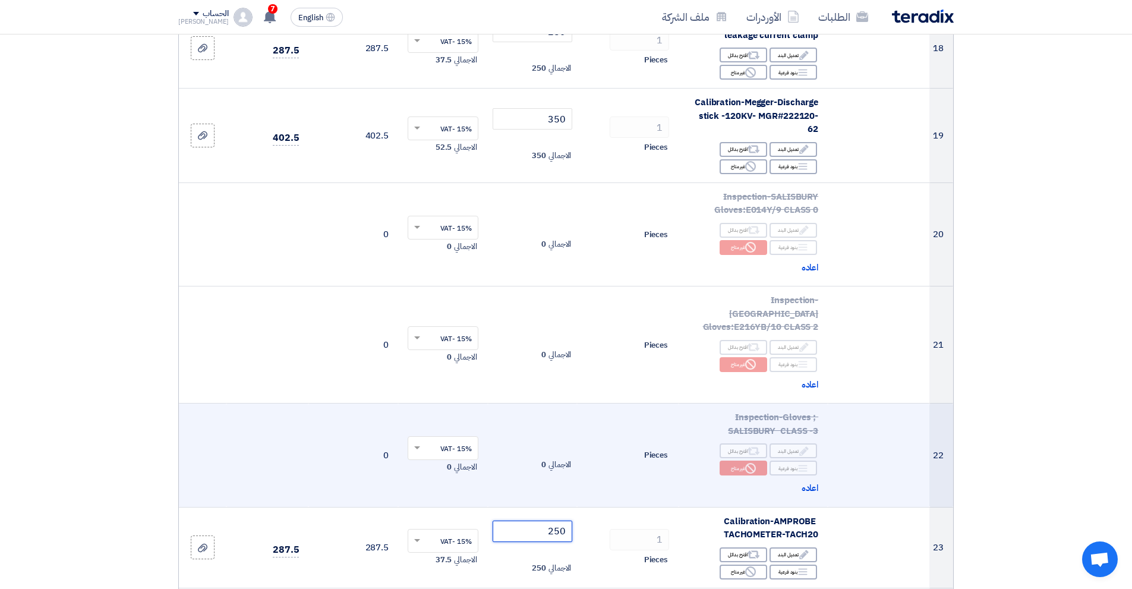
scroll to position [1664, 0]
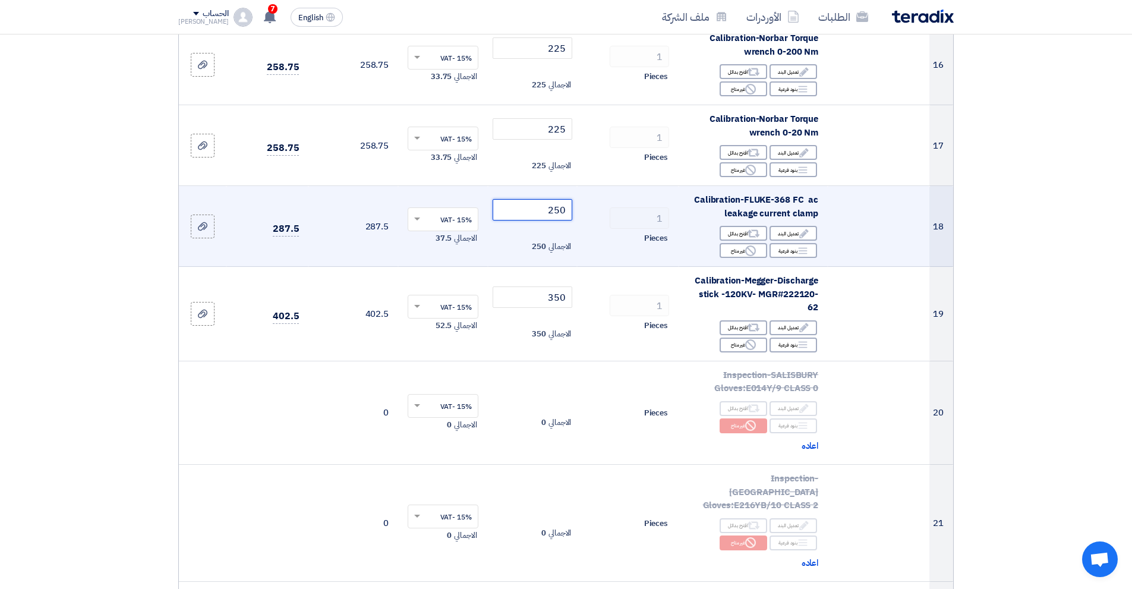
drag, startPoint x: 545, startPoint y: 194, endPoint x: 585, endPoint y: 190, distance: 40.0
click at [585, 190] on tr "18 Calibration-FLUKE-368 FC ac leakage current clamp Edit تعديل البند Alternati…" at bounding box center [566, 226] width 774 height 81
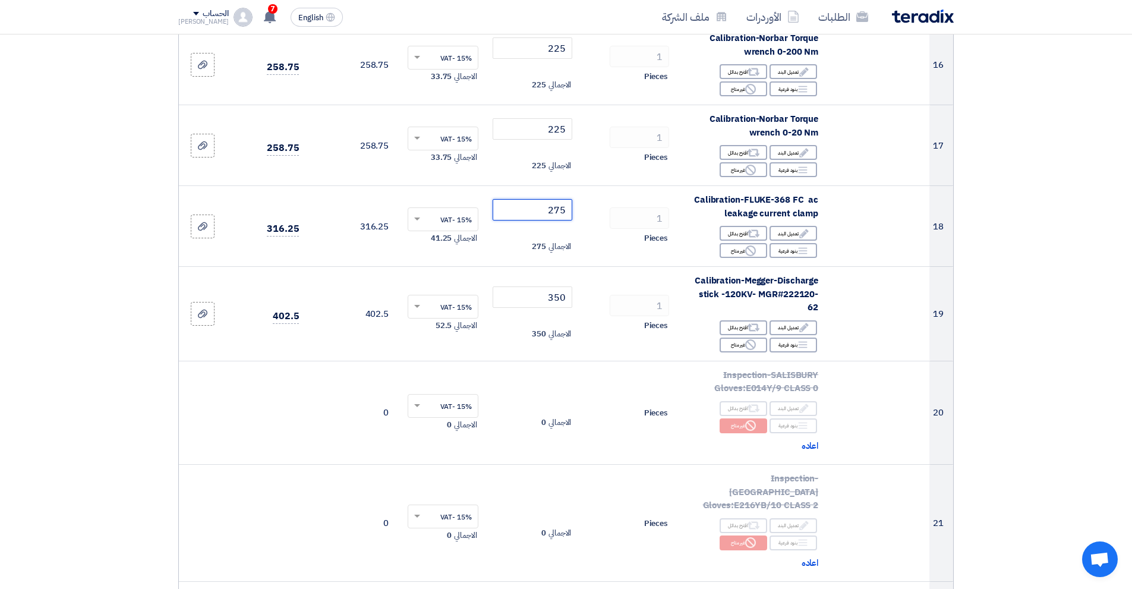
type input "275"
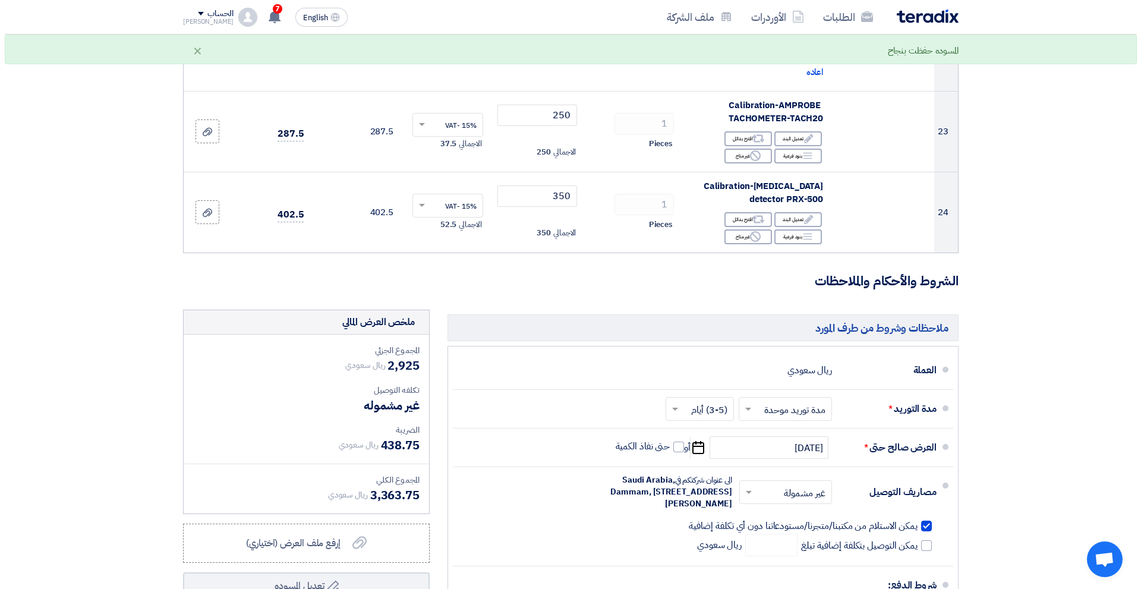
scroll to position [2378, 0]
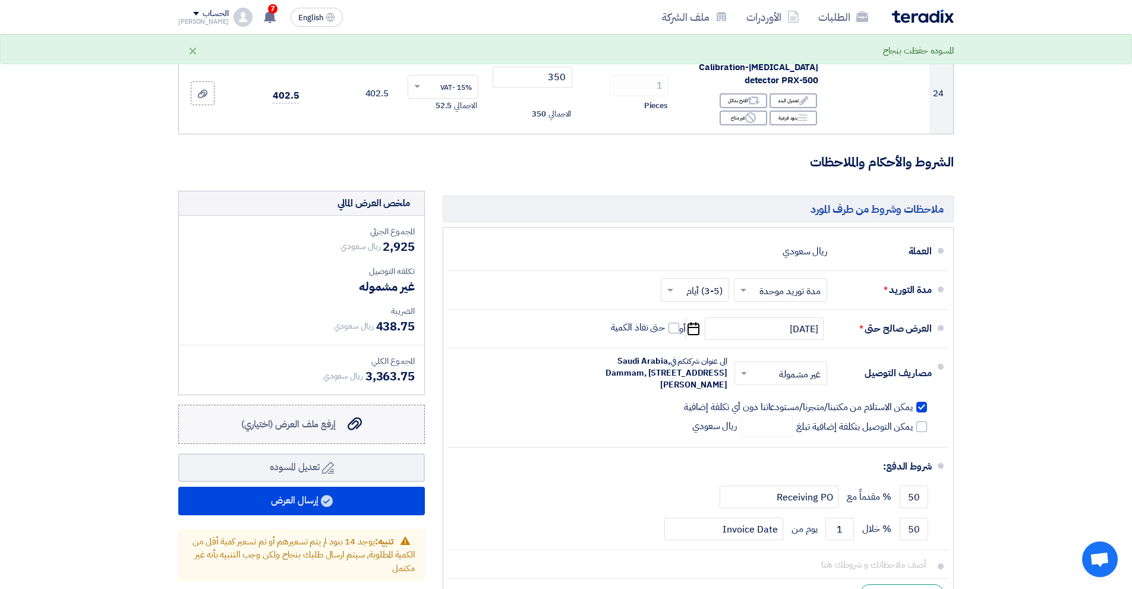
click at [336, 417] on div "إرفع ملف العرض (اختياري) إرفع ملف العرض (اختياري)" at bounding box center [301, 424] width 121 height 14
click at [0, 0] on input "إرفع ملف العرض (اختياري) إرفع ملف العرض (اختياري)" at bounding box center [0, 0] width 0 height 0
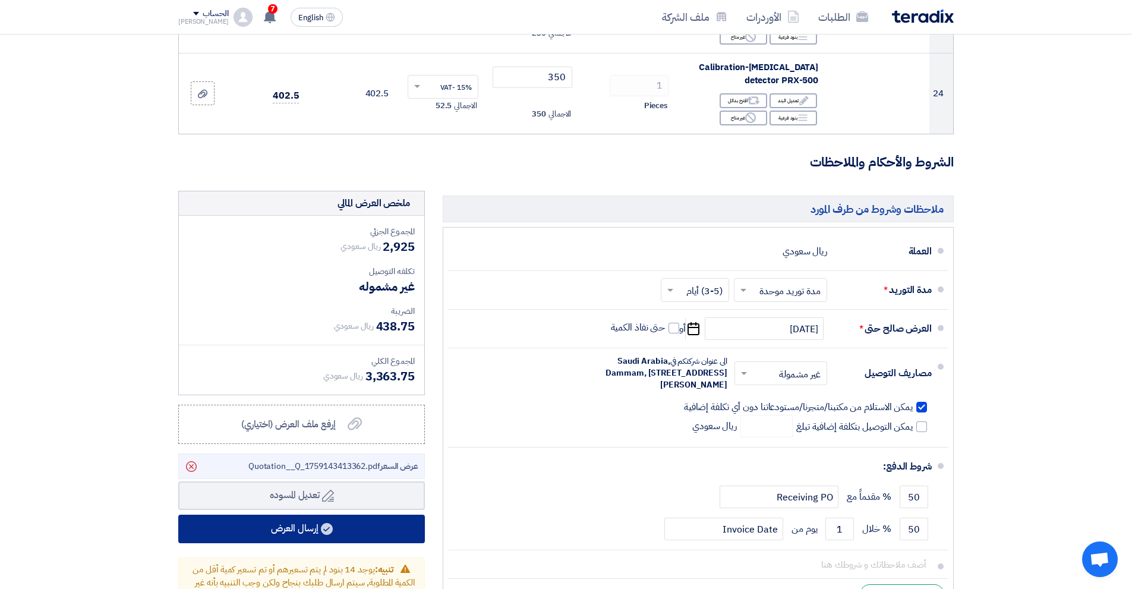
click at [302, 515] on button "إرسال العرض" at bounding box center [301, 529] width 247 height 29
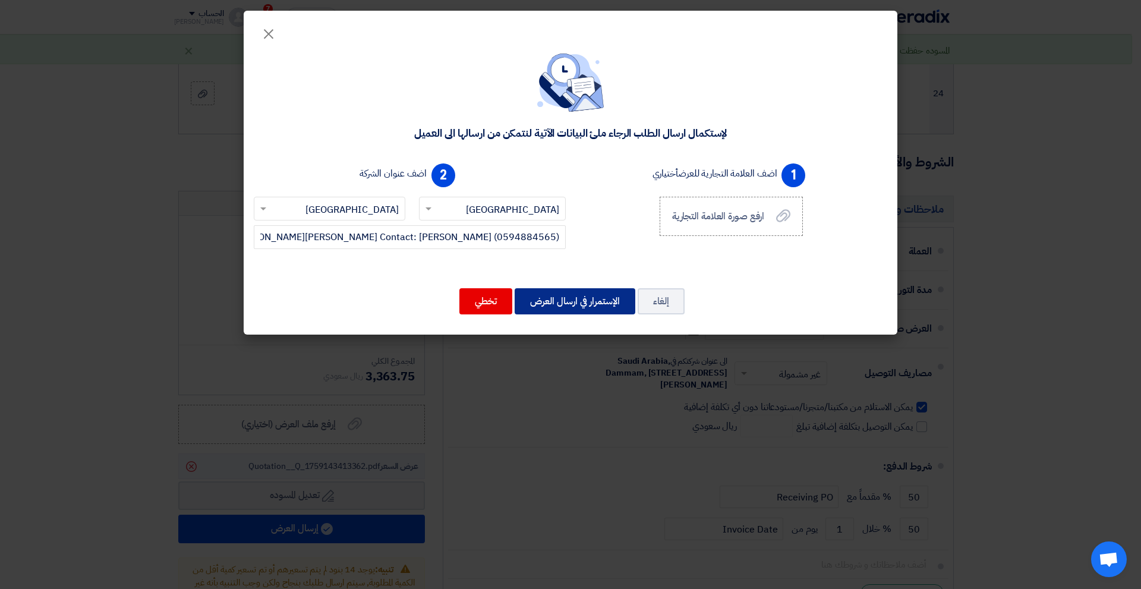
click at [603, 301] on button "الإستمرار في ارسال العرض" at bounding box center [575, 301] width 121 height 26
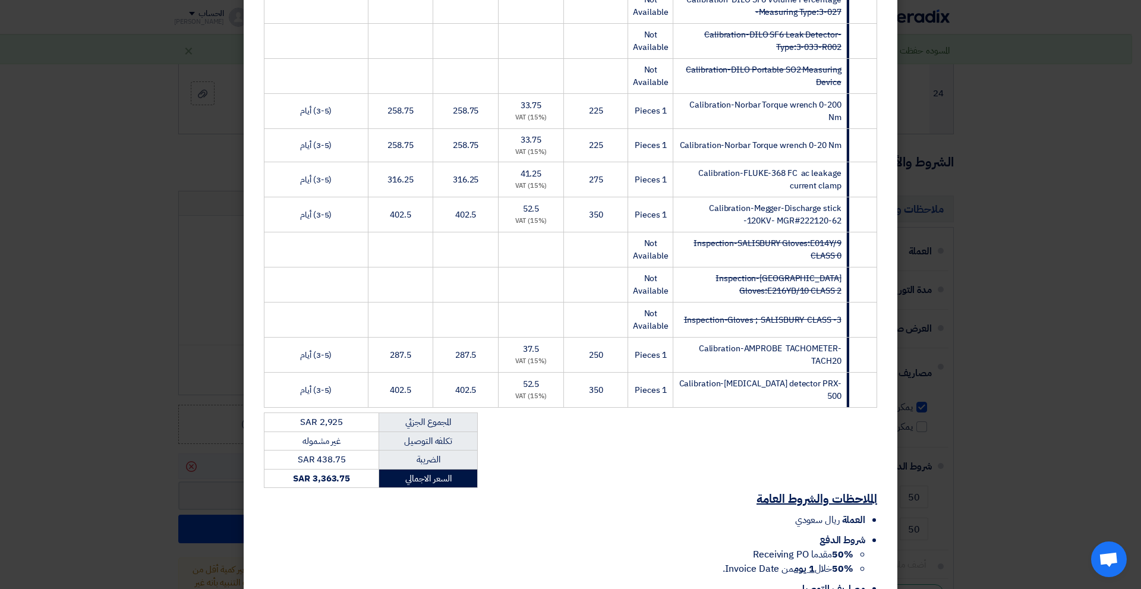
scroll to position [794, 0]
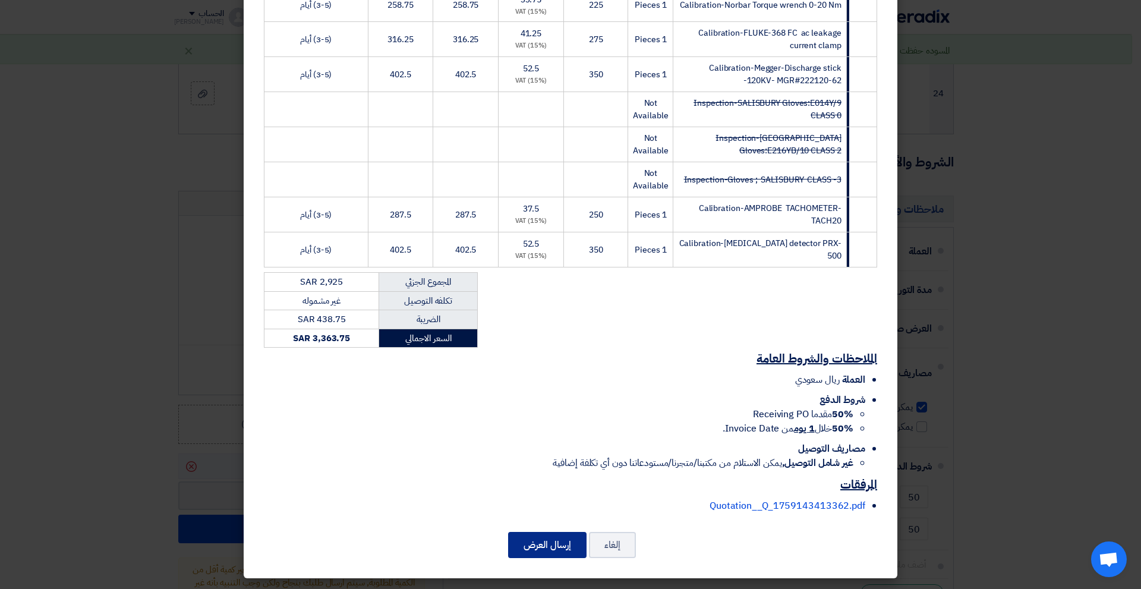
click at [543, 552] on button "إرسال العرض" at bounding box center [547, 545] width 78 height 26
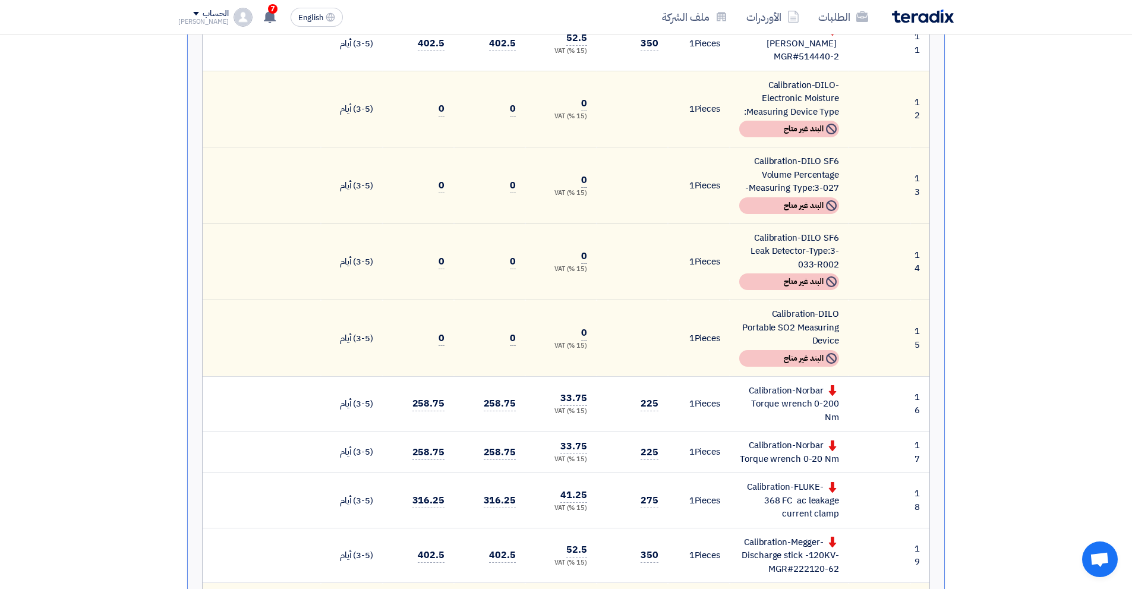
scroll to position [594, 0]
